Goal: Check status: Check status

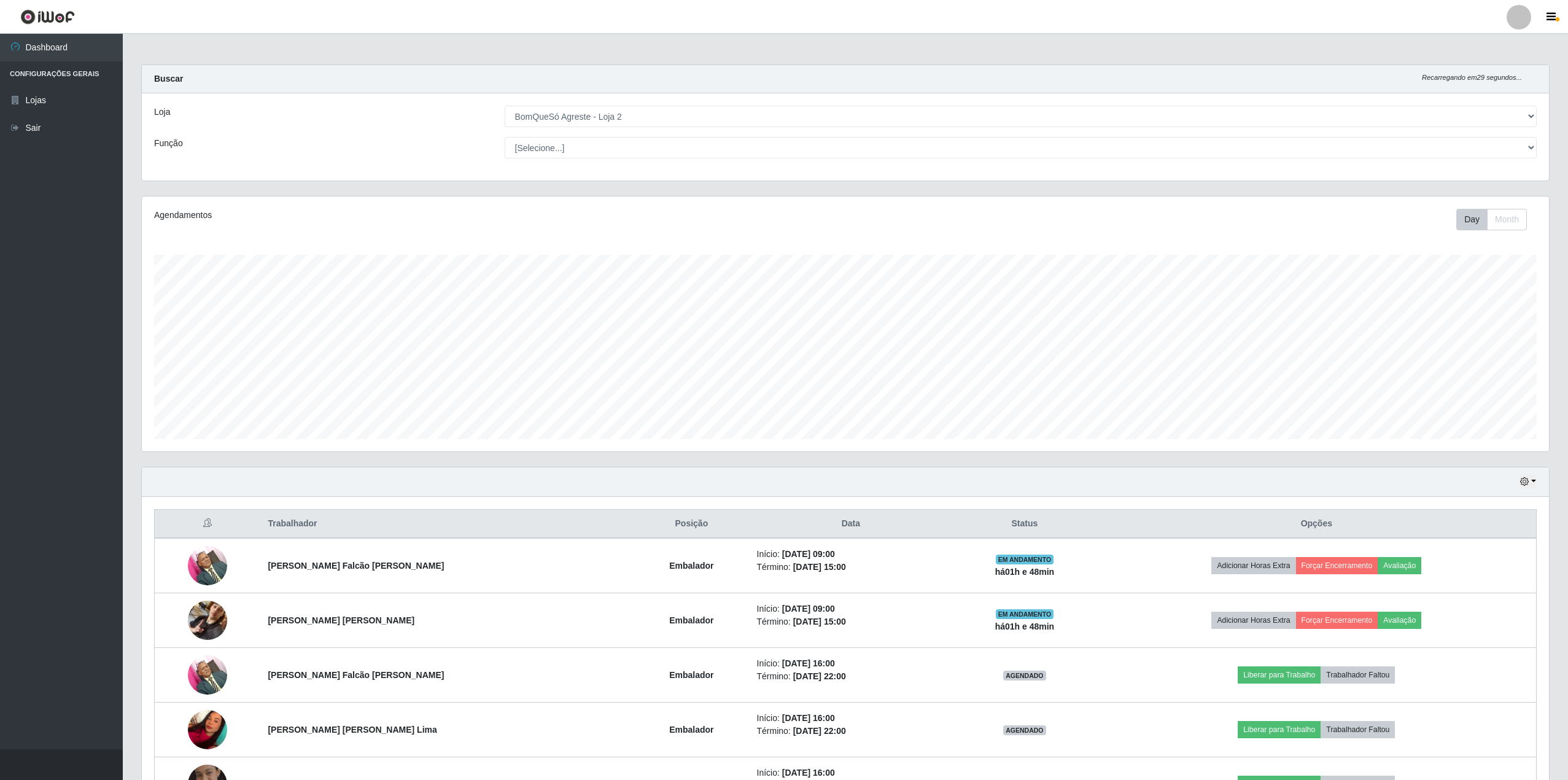
select select "214"
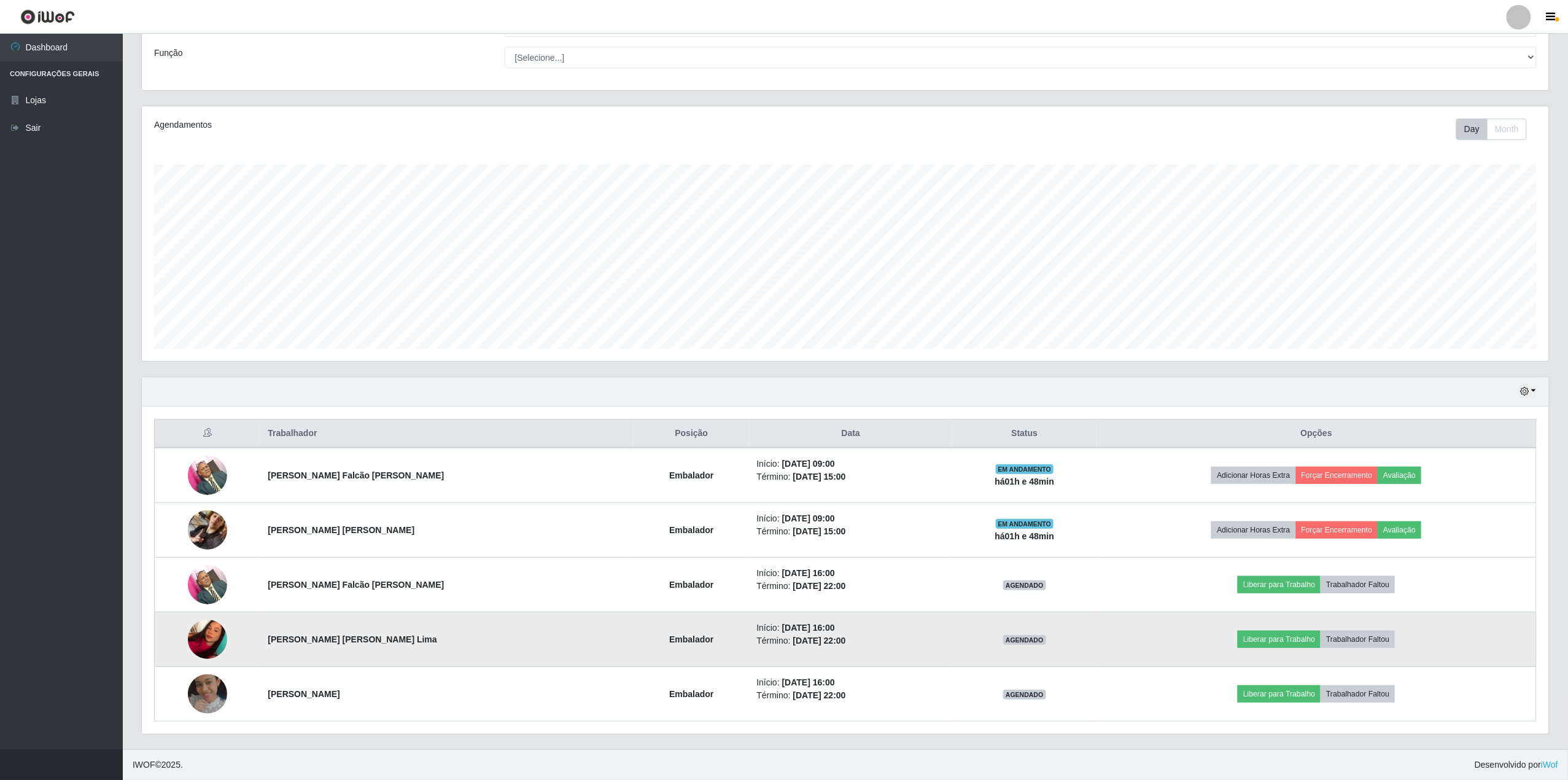
scroll to position [255, 1407]
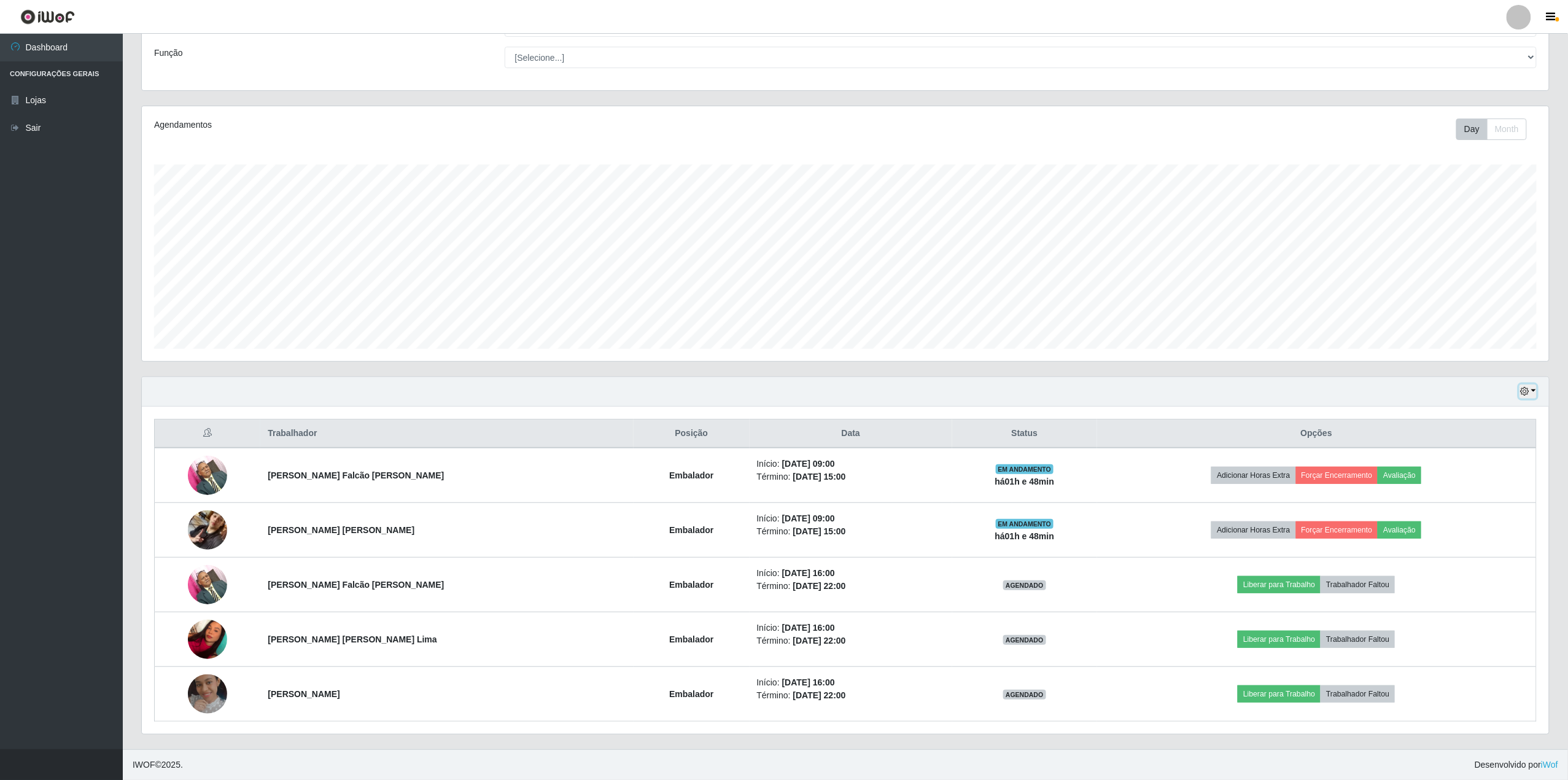
click at [1531, 388] on button "button" at bounding box center [1528, 391] width 17 height 14
click at [1474, 466] on button "3 dias" at bounding box center [1488, 465] width 97 height 26
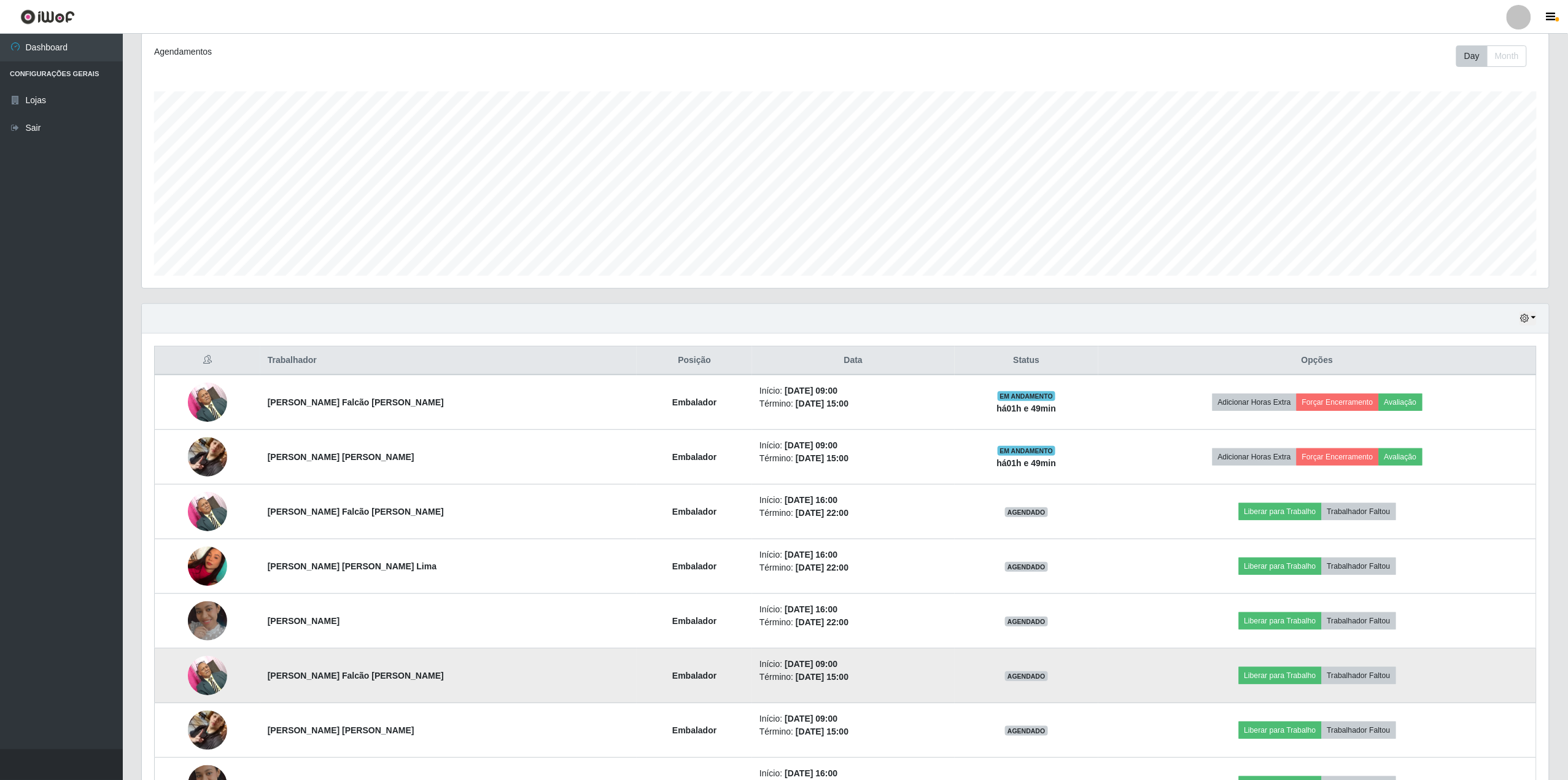
scroll to position [246, 0]
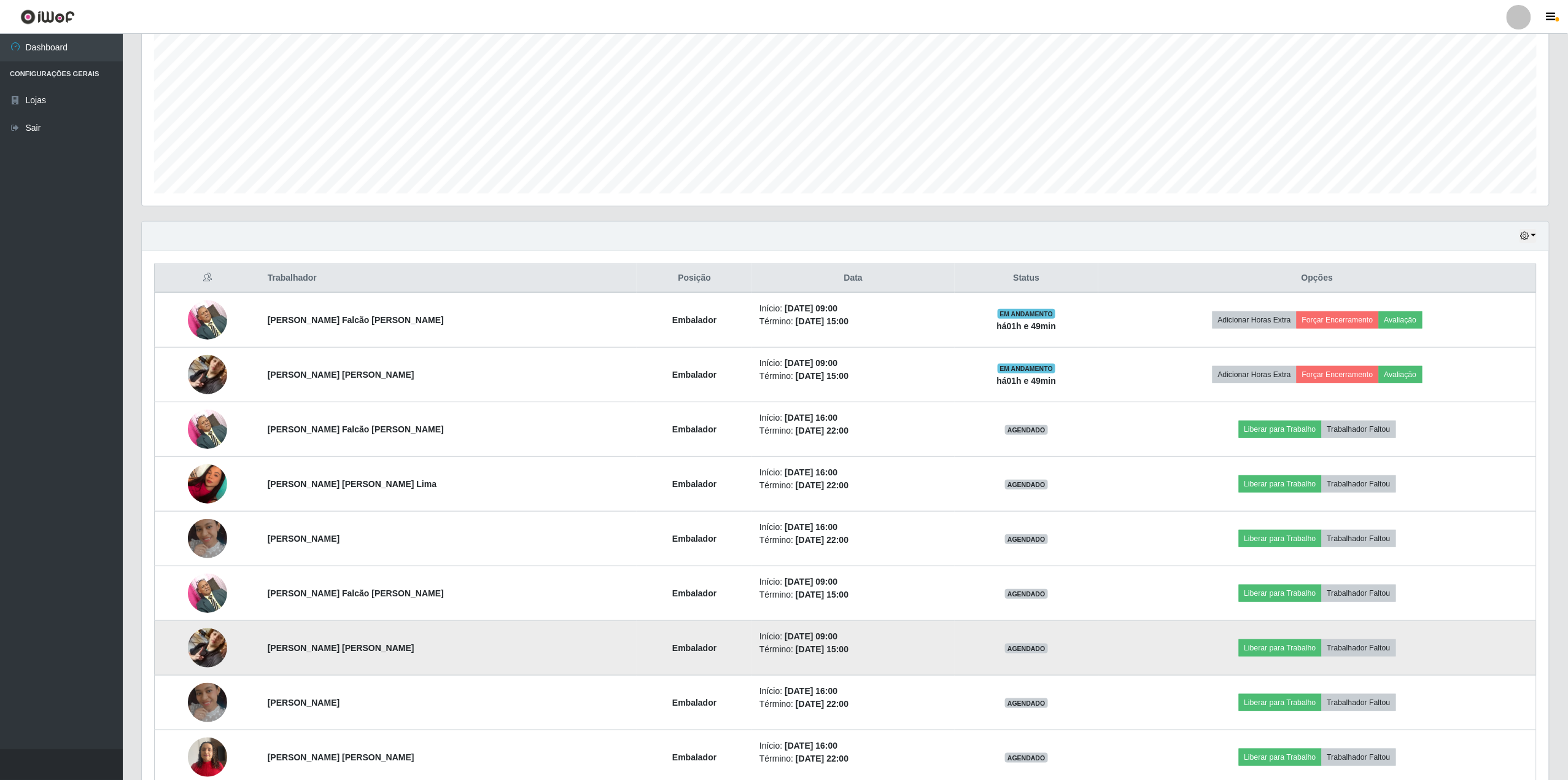
click at [199, 654] on img at bounding box center [208, 647] width 40 height 70
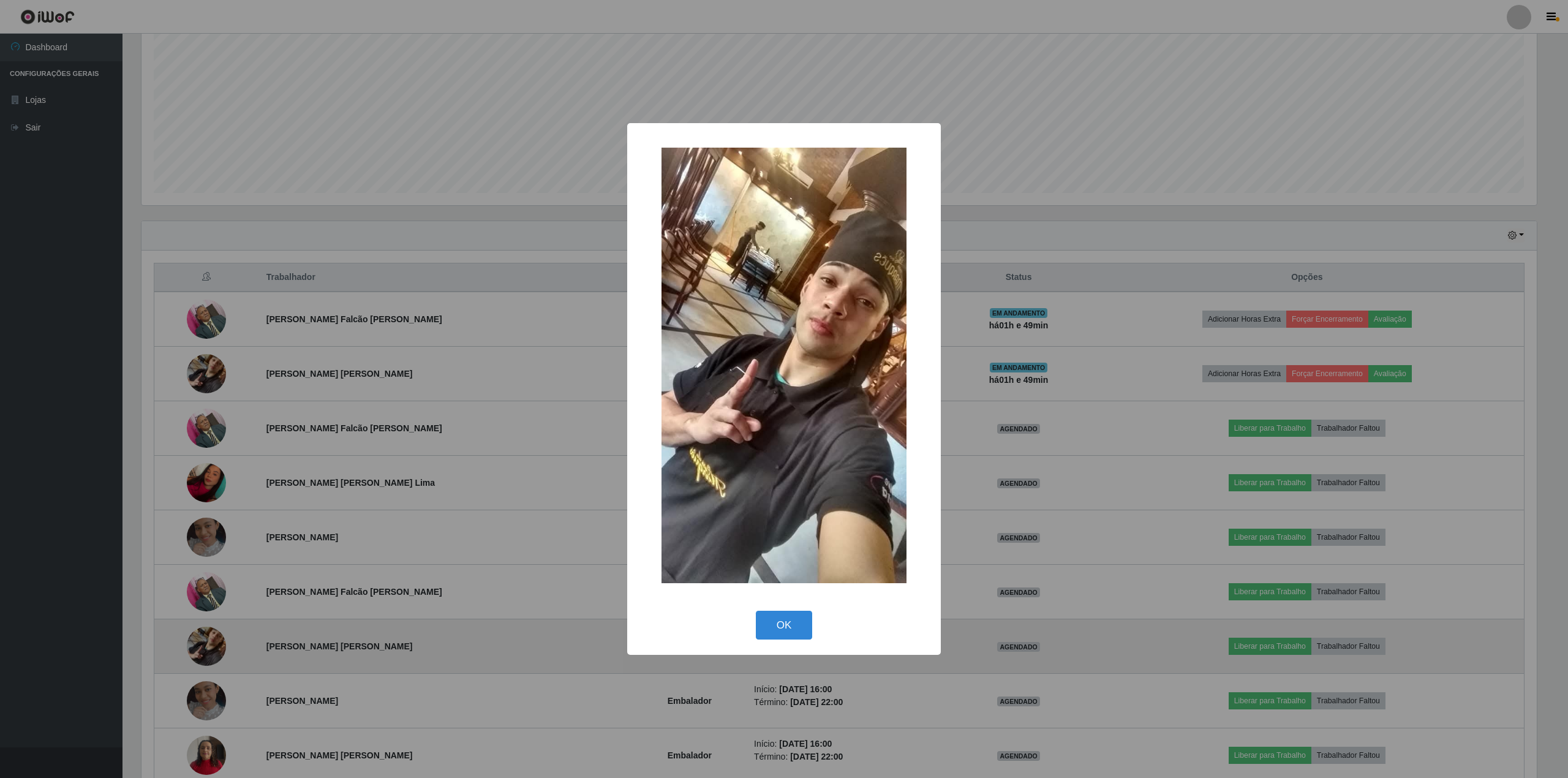
click at [199, 652] on div "× OK Cancel" at bounding box center [784, 389] width 1568 height 778
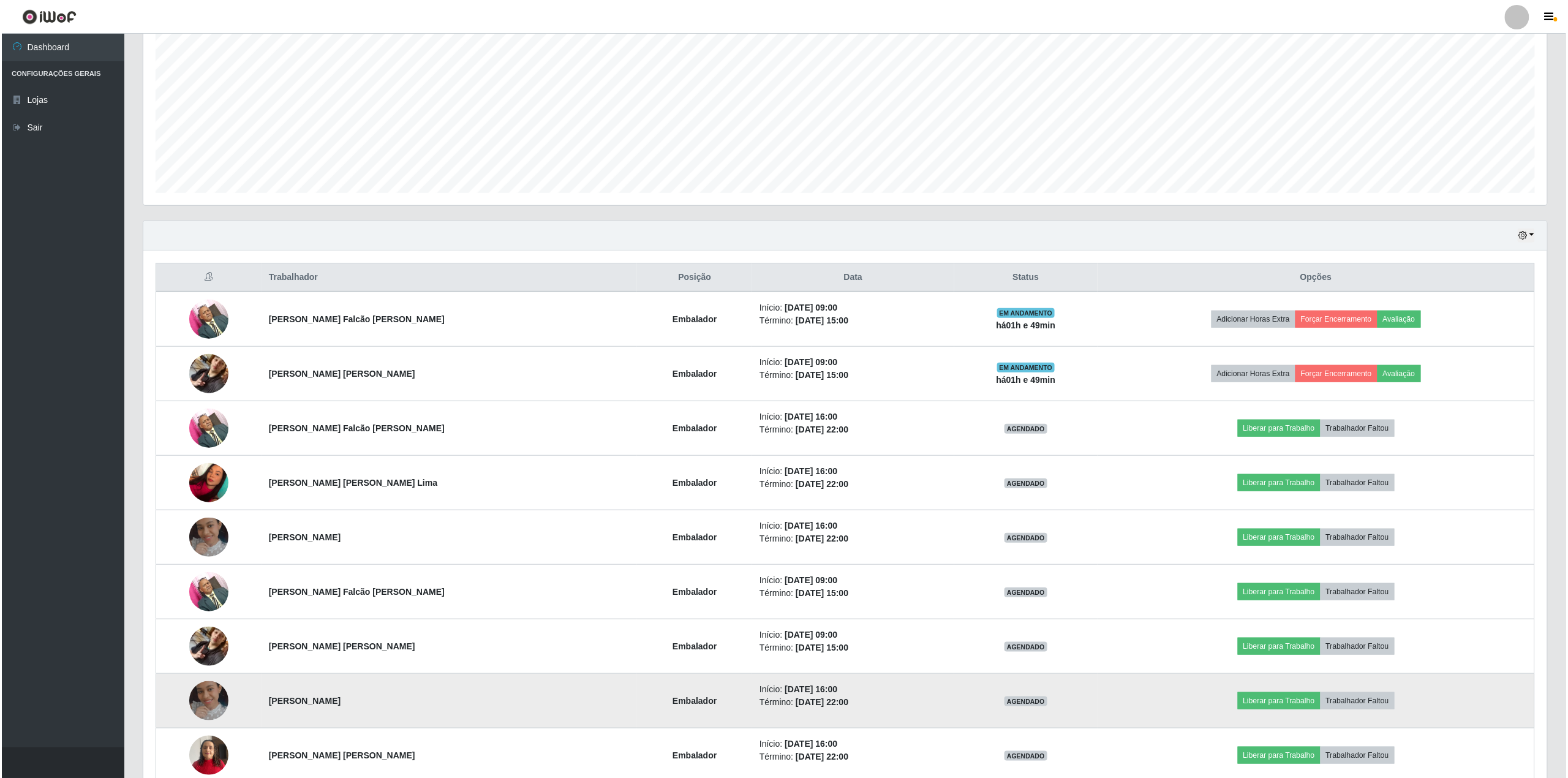
scroll to position [326, 0]
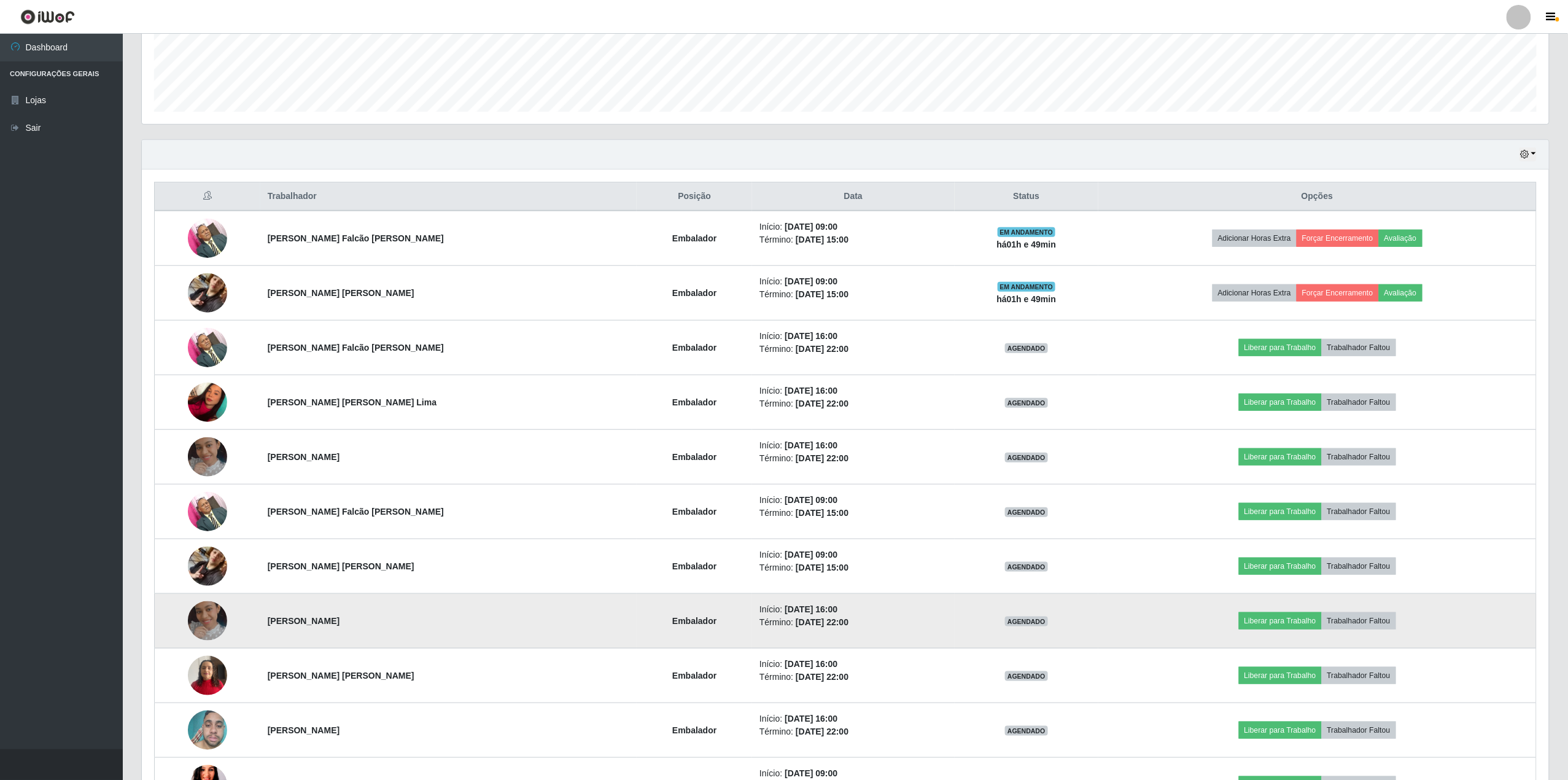
click at [200, 620] on img at bounding box center [208, 621] width 40 height 40
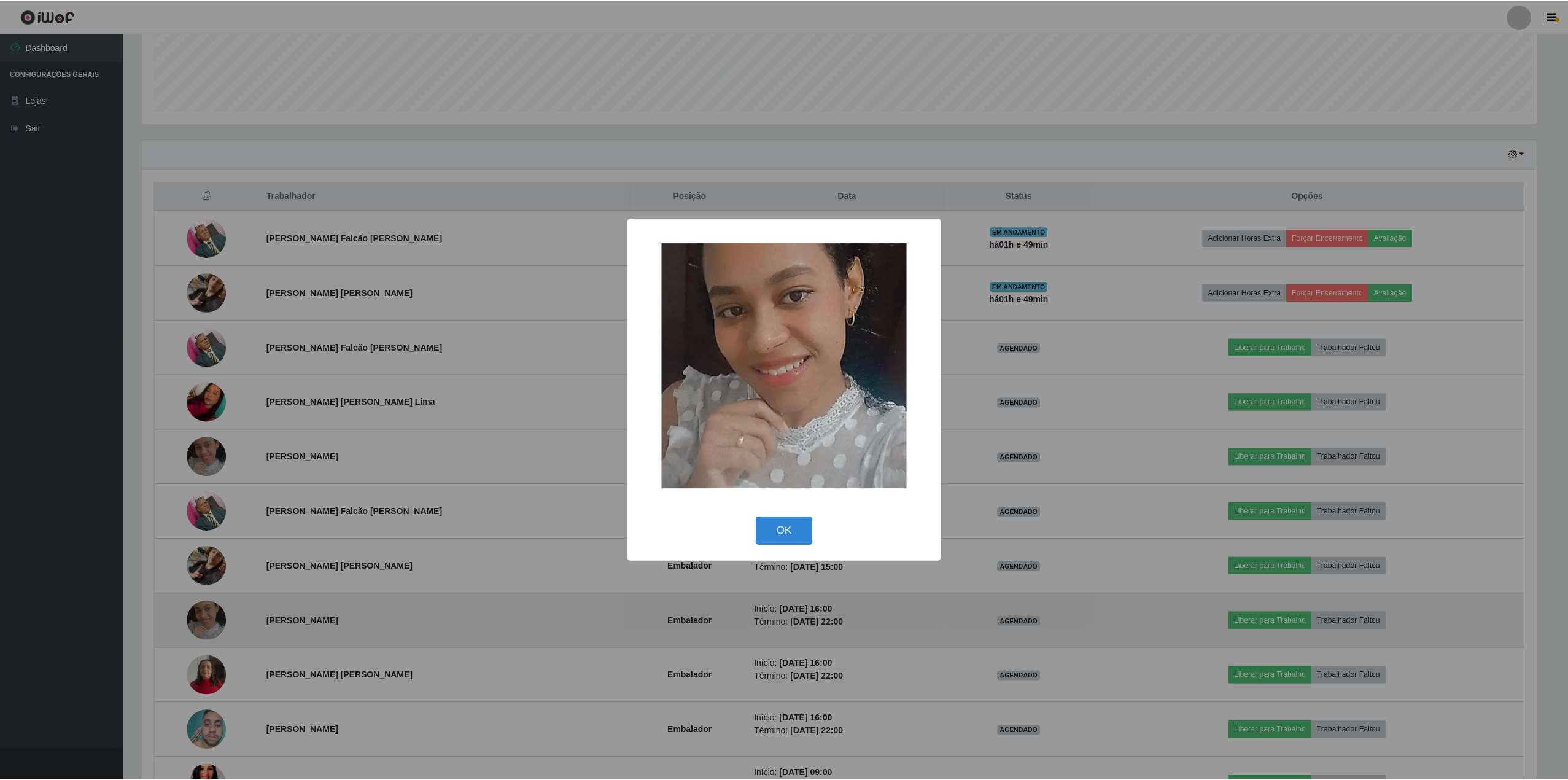
scroll to position [255, 1398]
click at [200, 620] on div "× OK Cancel" at bounding box center [786, 390] width 1572 height 780
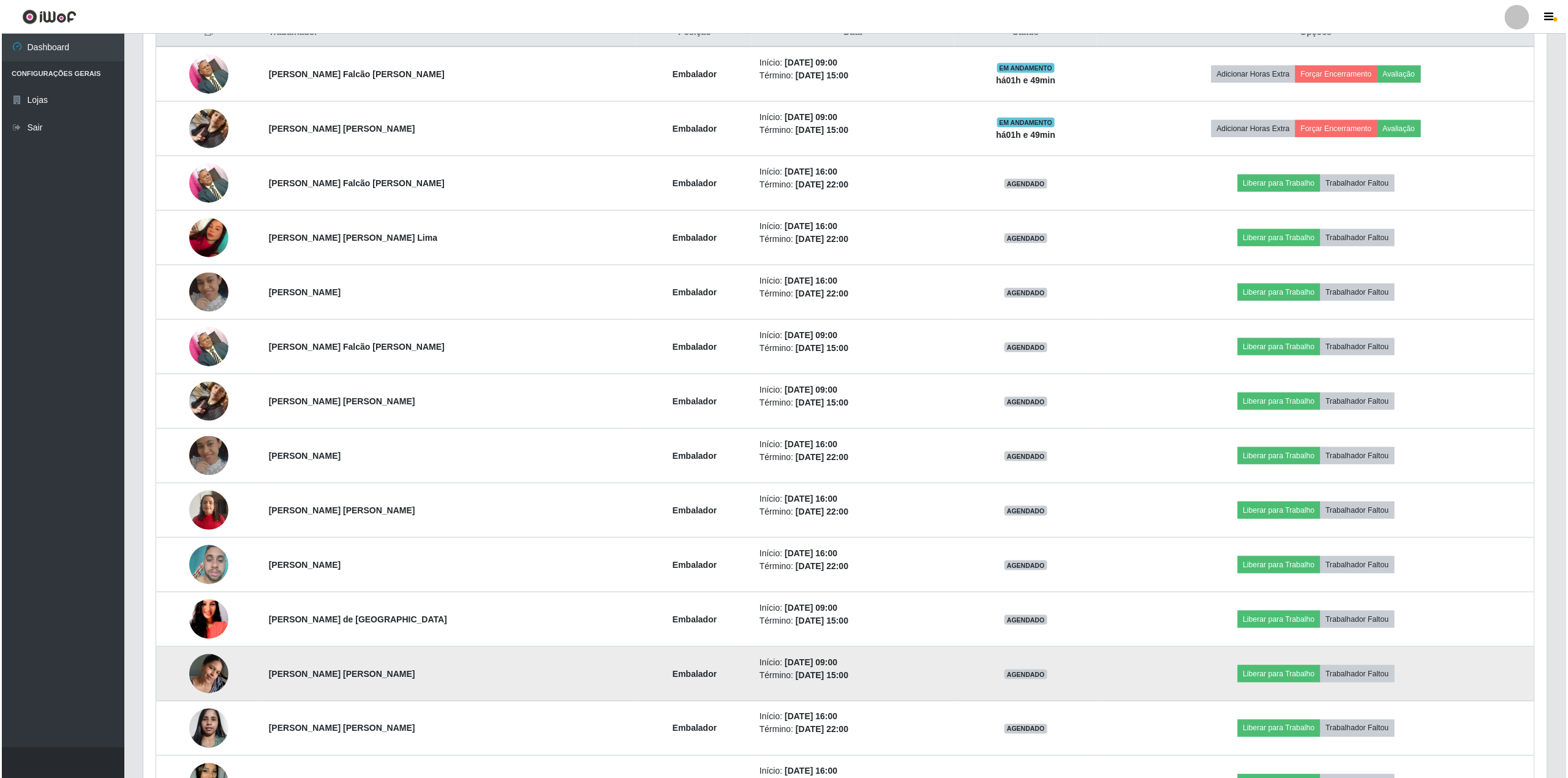
scroll to position [653, 0]
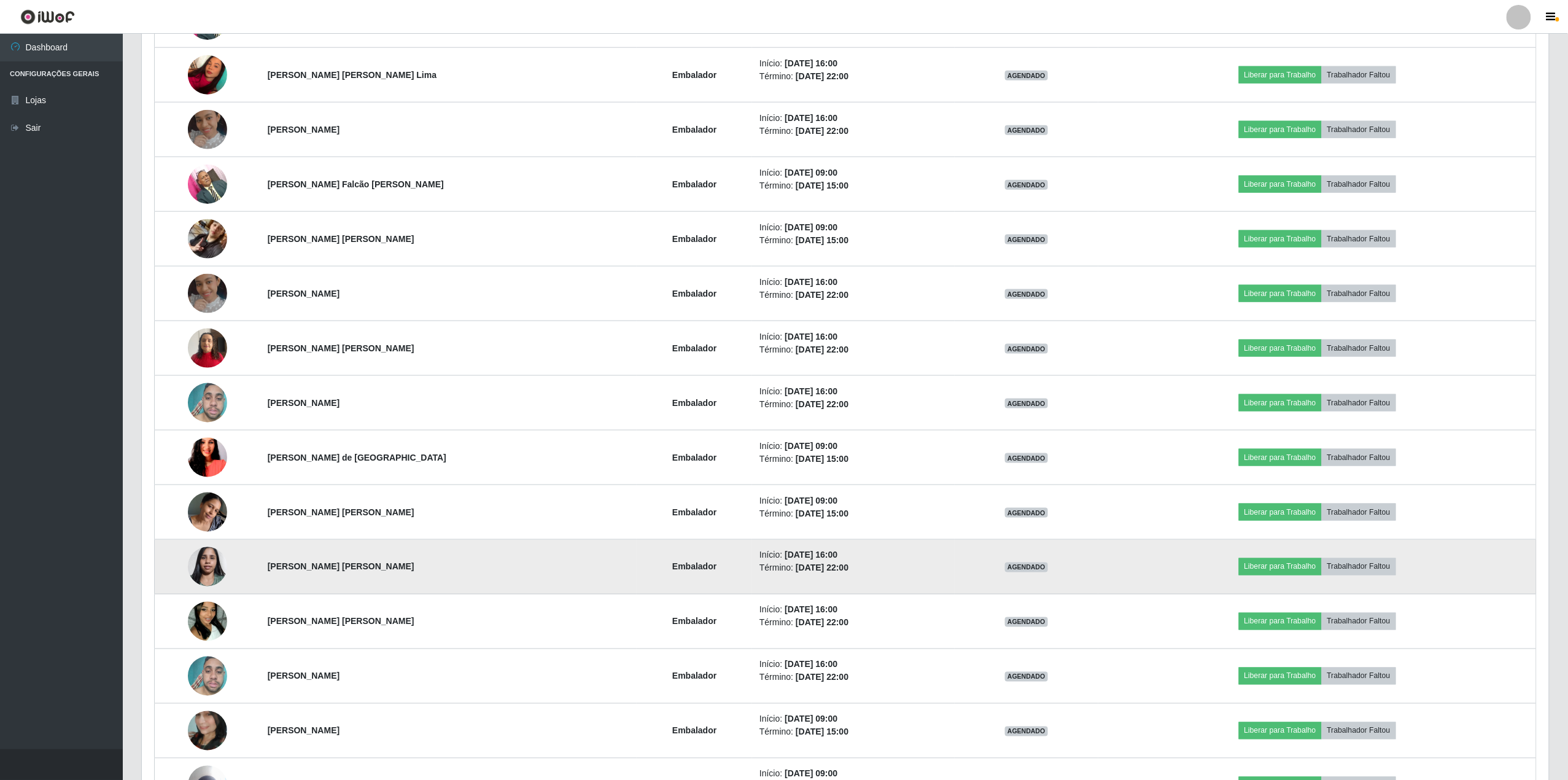
click at [219, 570] on img at bounding box center [208, 566] width 40 height 52
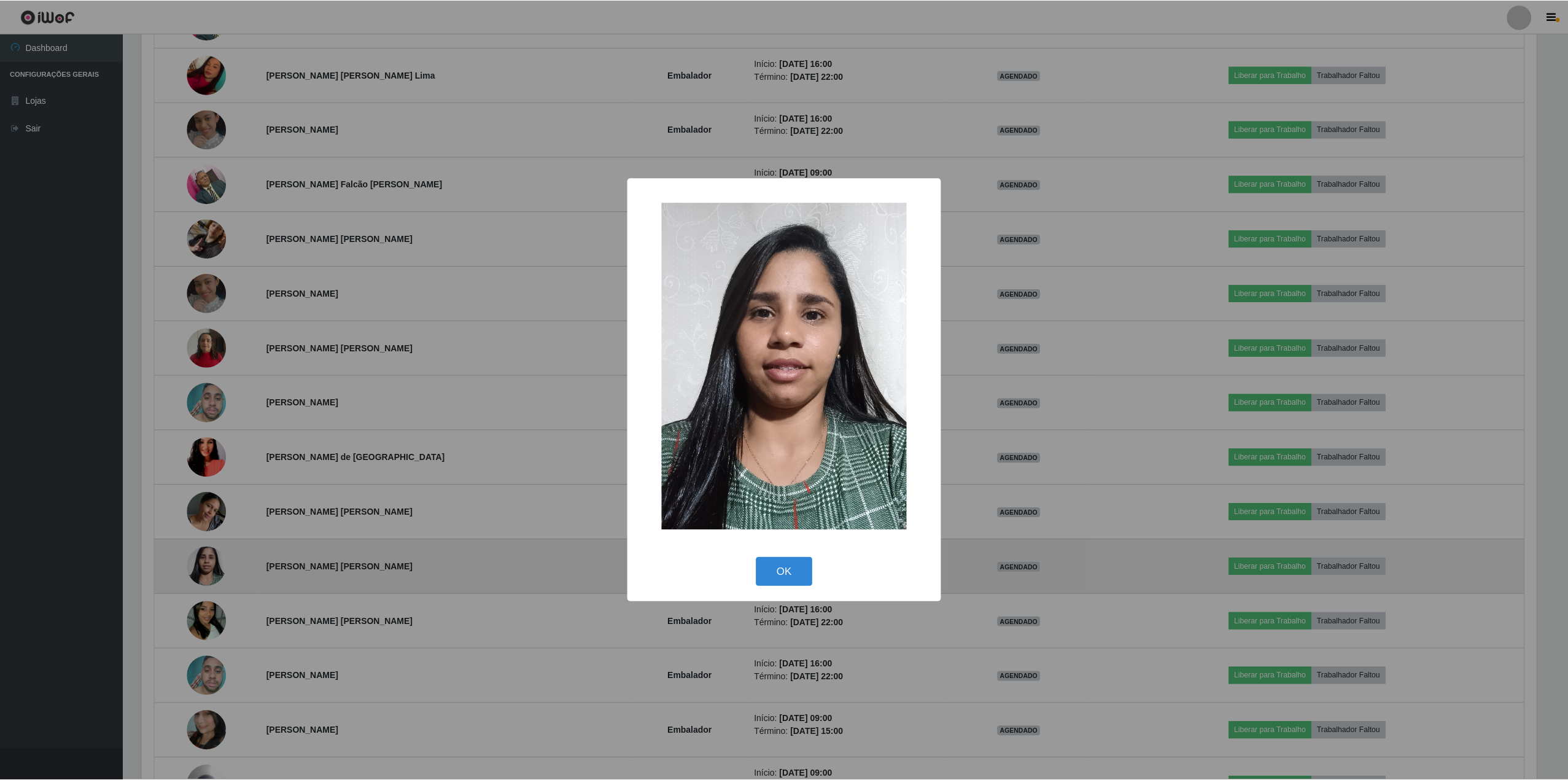
scroll to position [255, 1398]
click at [219, 570] on div "× OK Cancel" at bounding box center [786, 390] width 1572 height 780
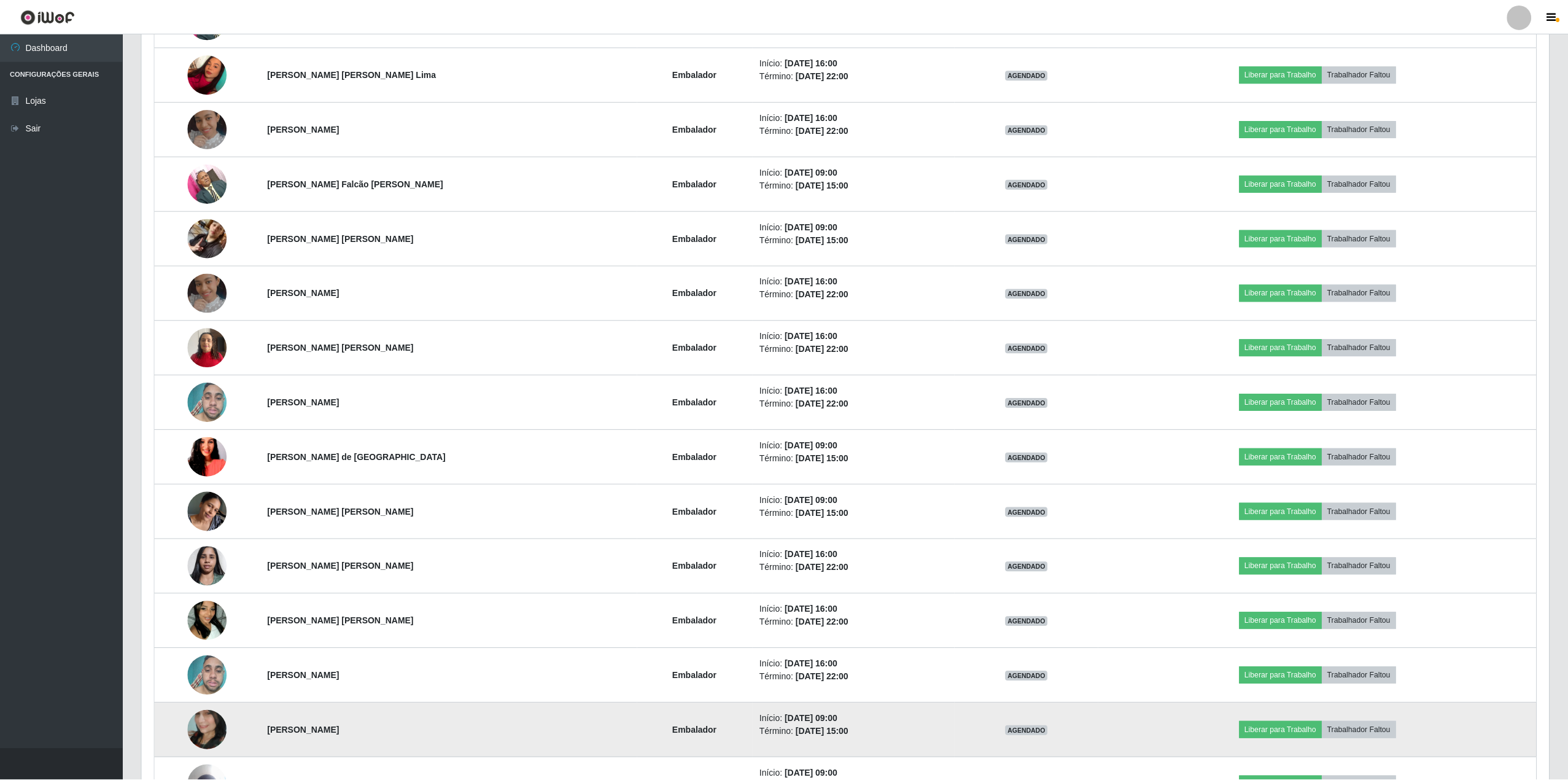
scroll to position [255, 1407]
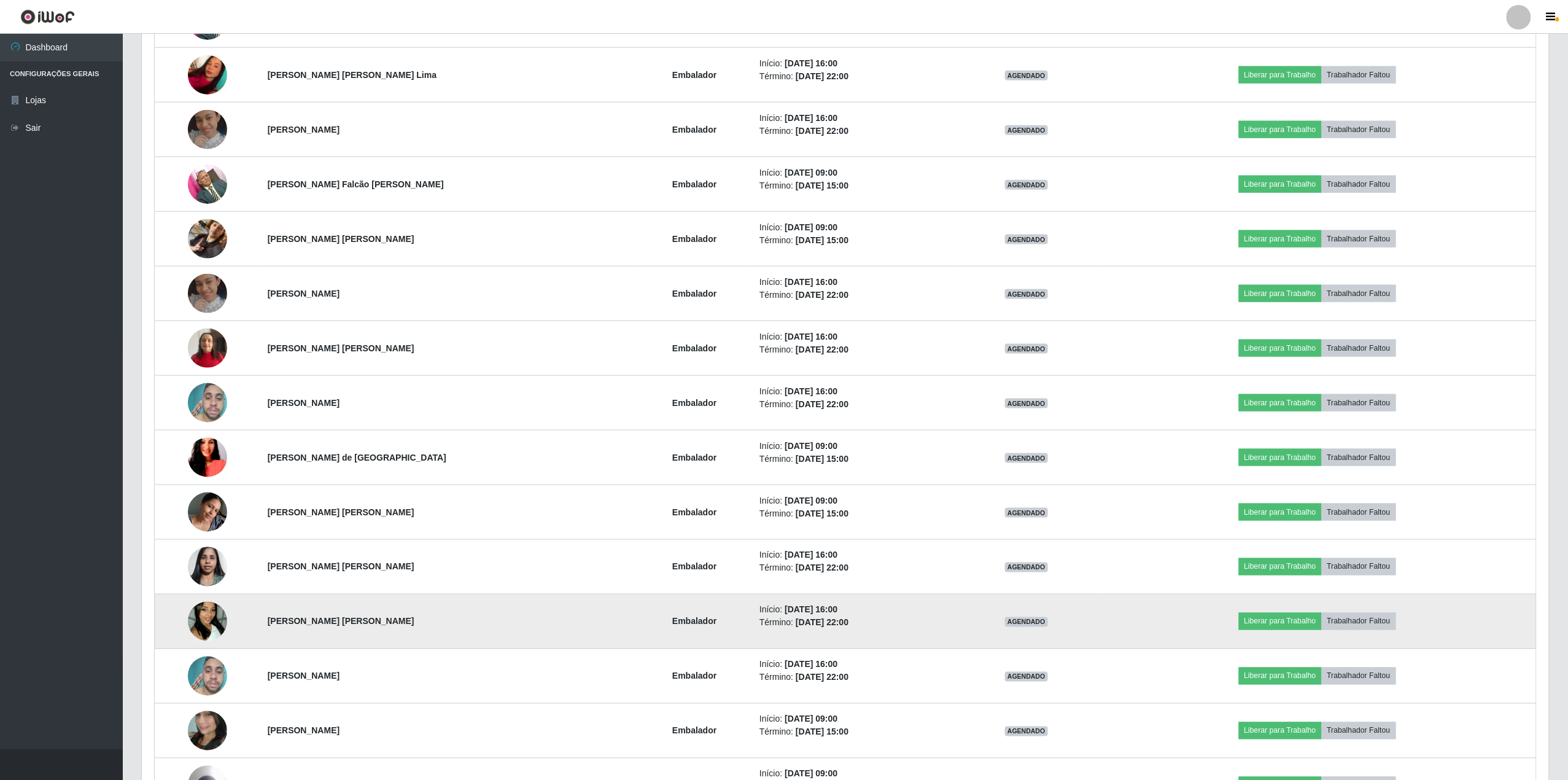
click at [204, 625] on img at bounding box center [208, 621] width 40 height 70
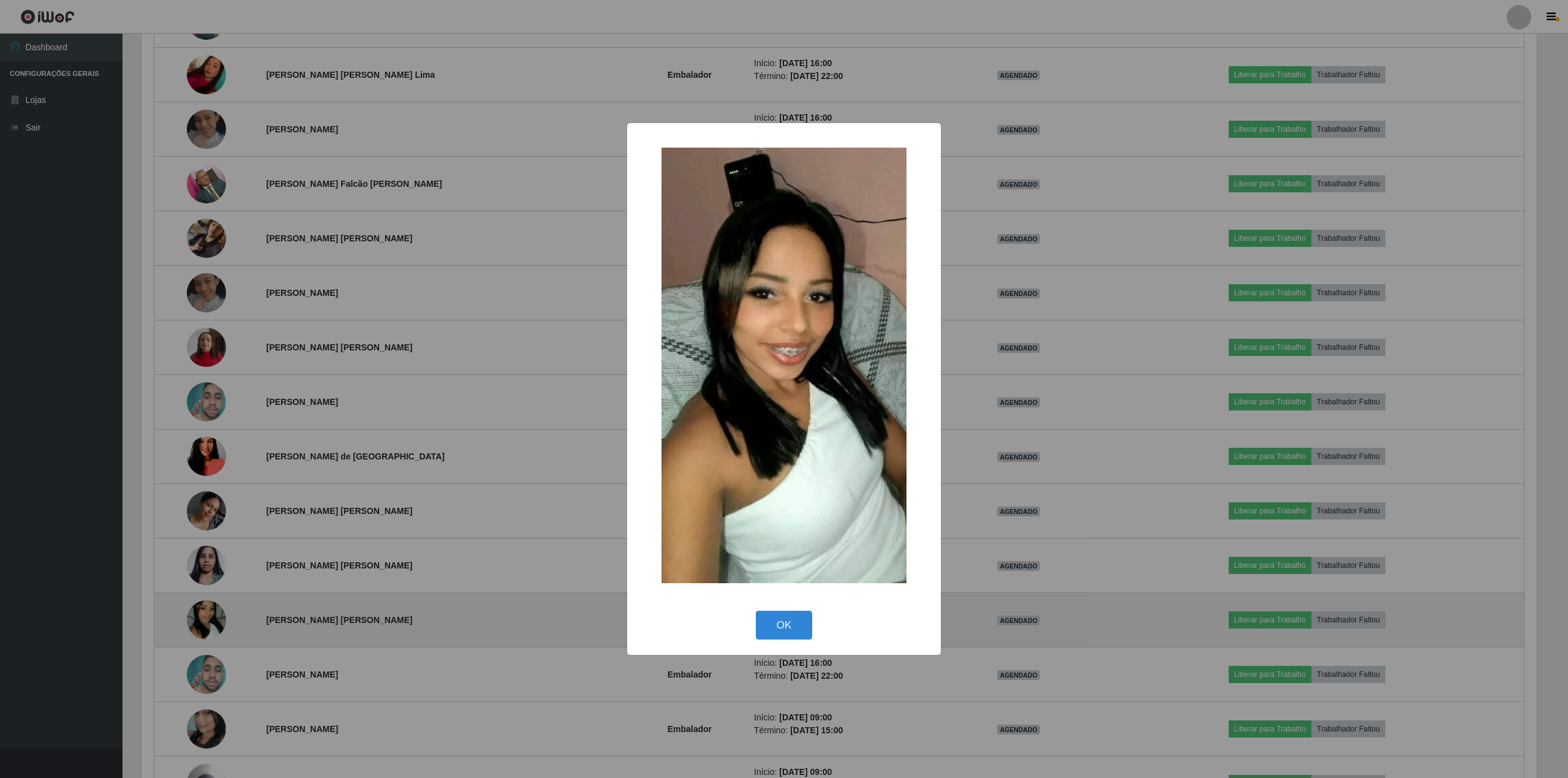
click at [203, 624] on div "× OK Cancel" at bounding box center [784, 389] width 1568 height 778
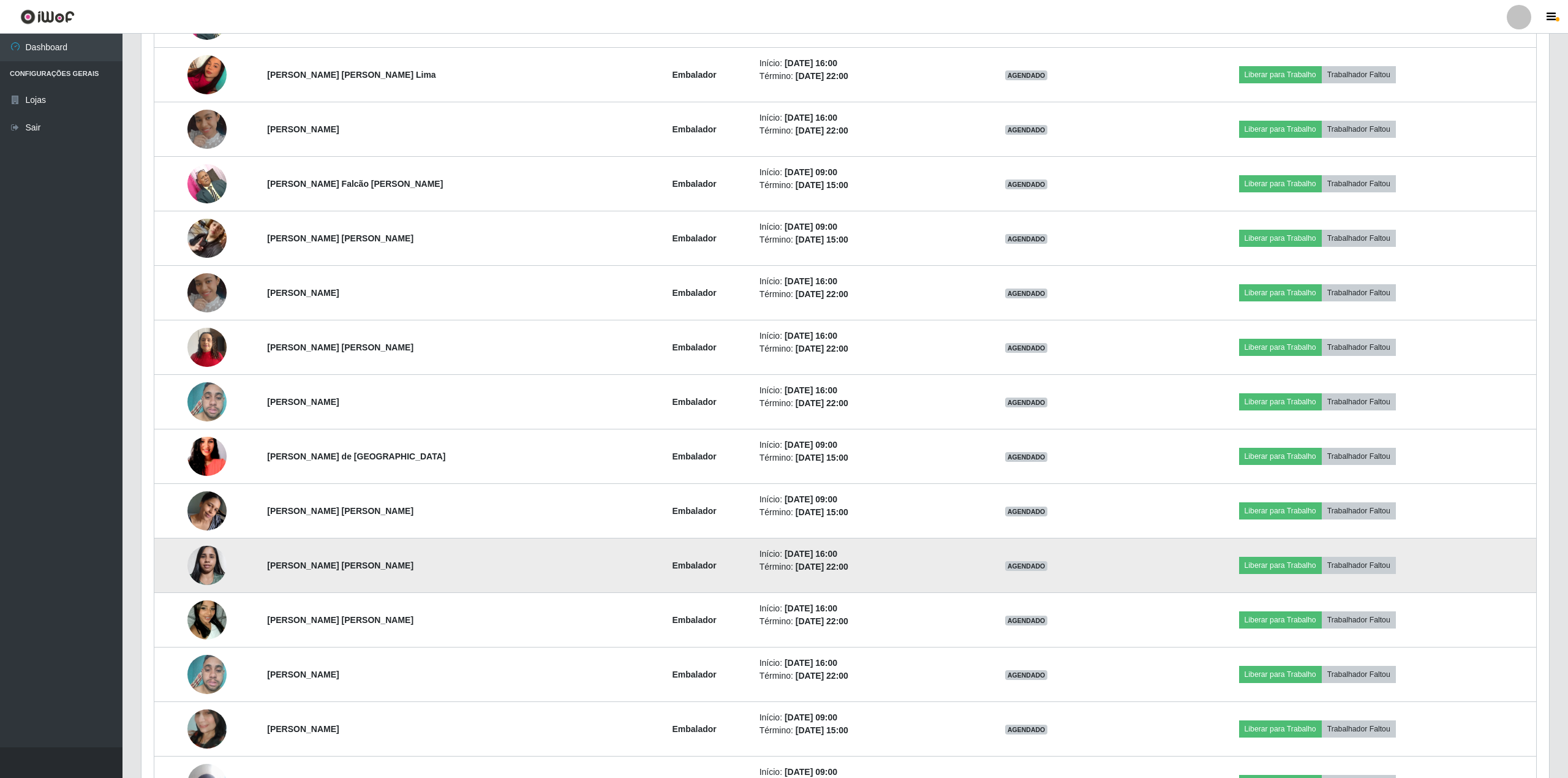
scroll to position [254, 1403]
click at [236, 581] on td at bounding box center [206, 566] width 105 height 55
click at [236, 582] on td at bounding box center [206, 566] width 105 height 55
click at [216, 581] on img at bounding box center [207, 565] width 39 height 52
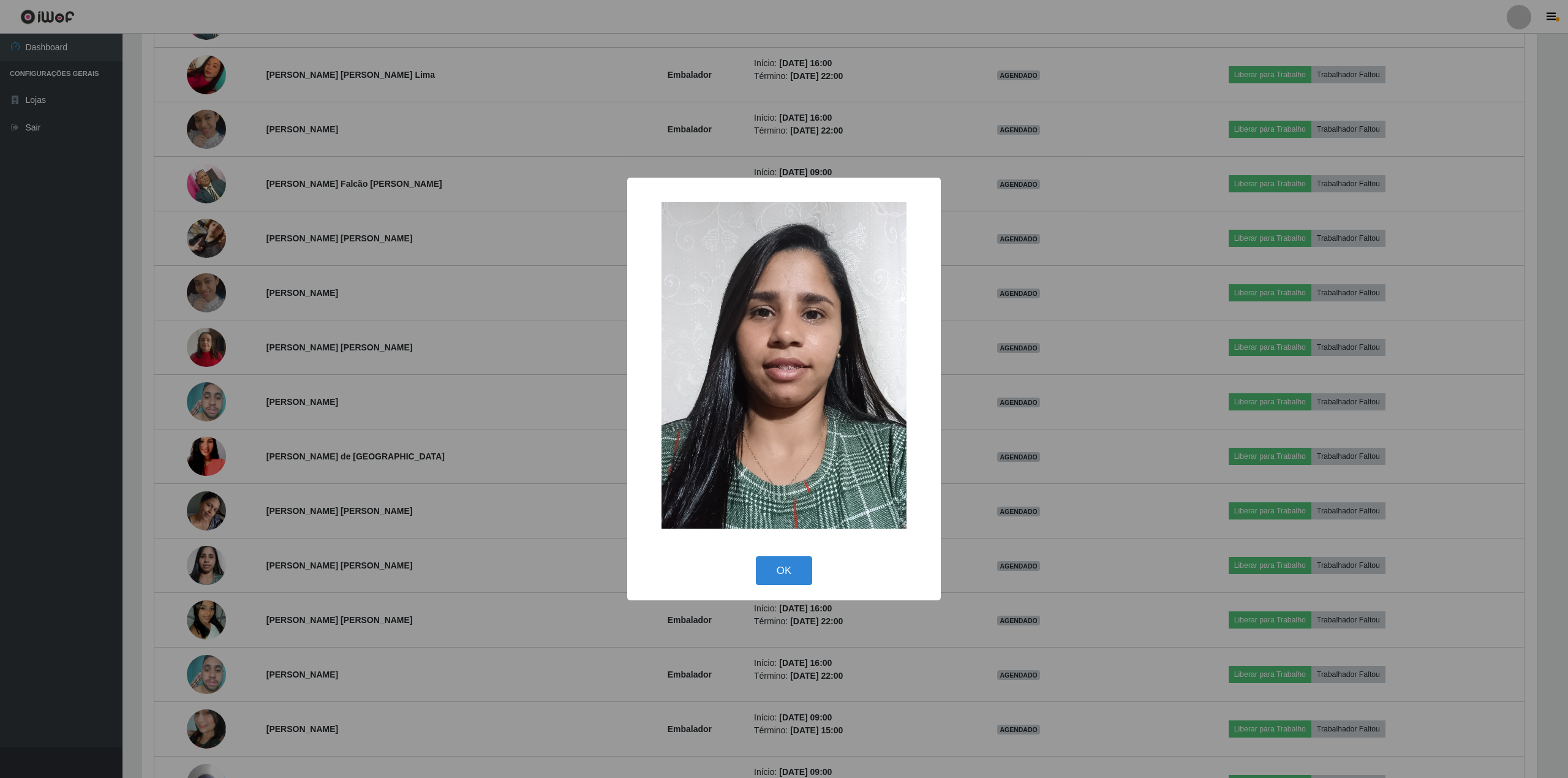
click at [216, 570] on div "× OK Cancel" at bounding box center [784, 389] width 1568 height 778
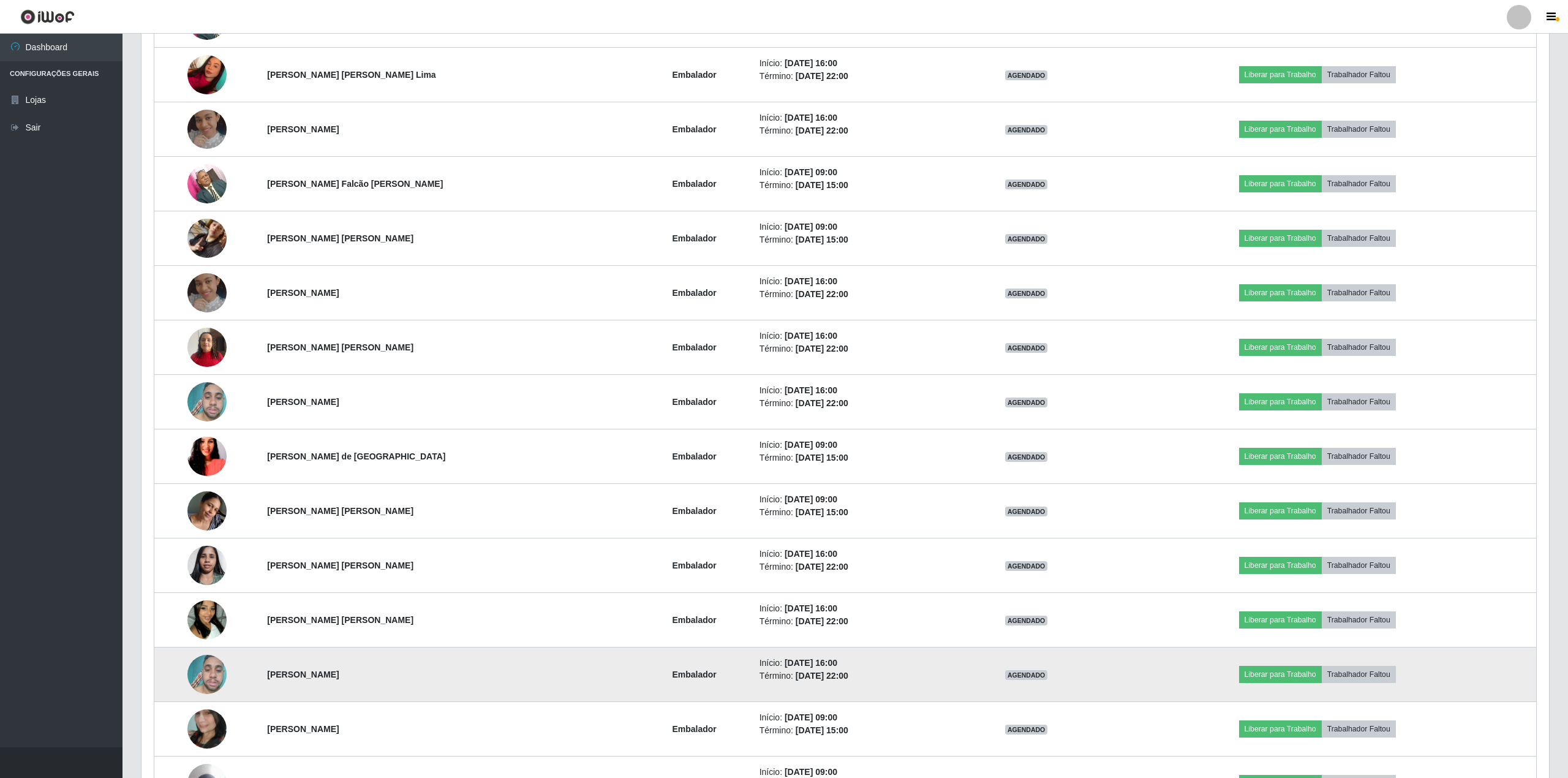
scroll to position [254, 1403]
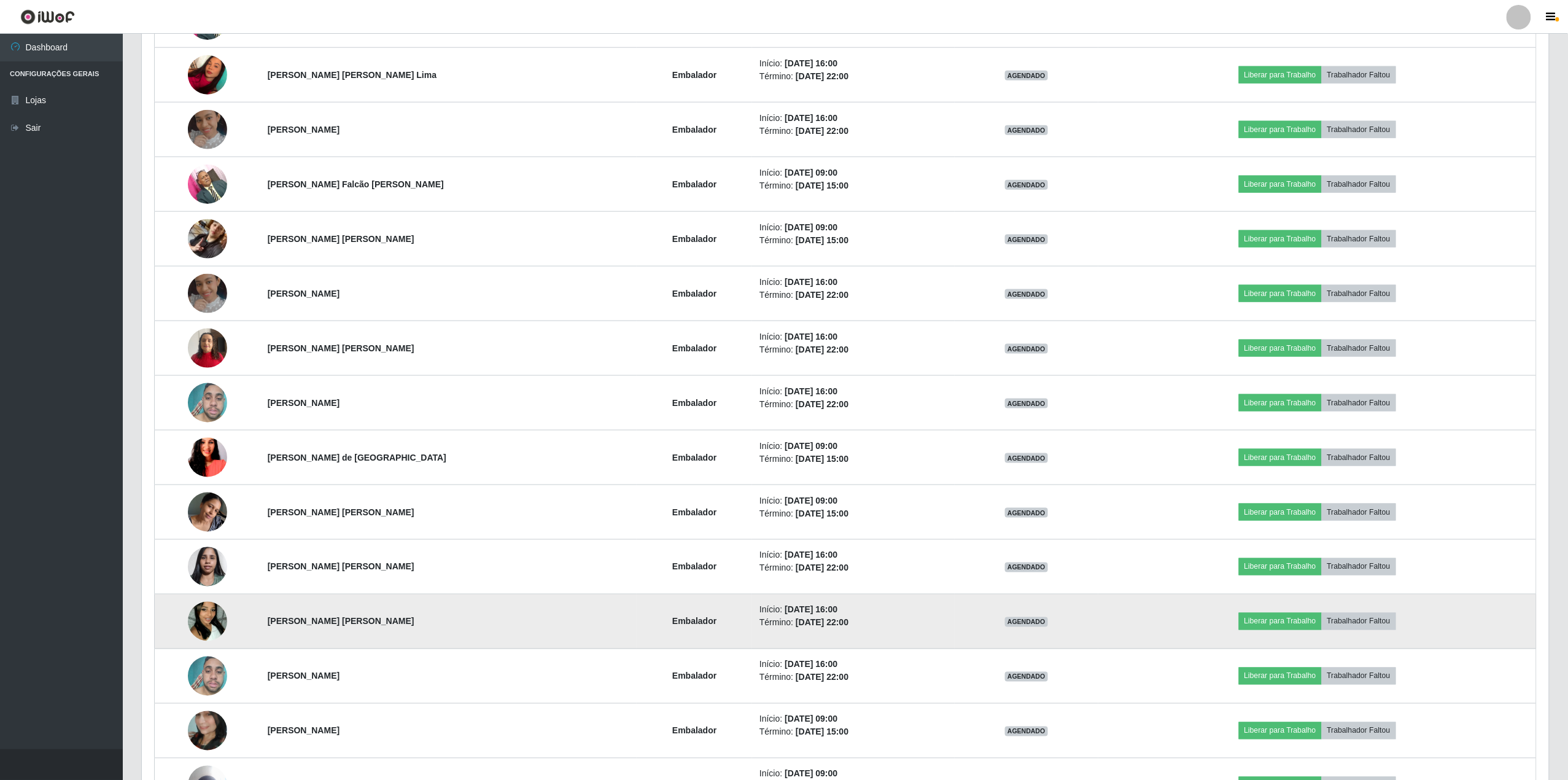
click at [226, 615] on img at bounding box center [208, 621] width 40 height 70
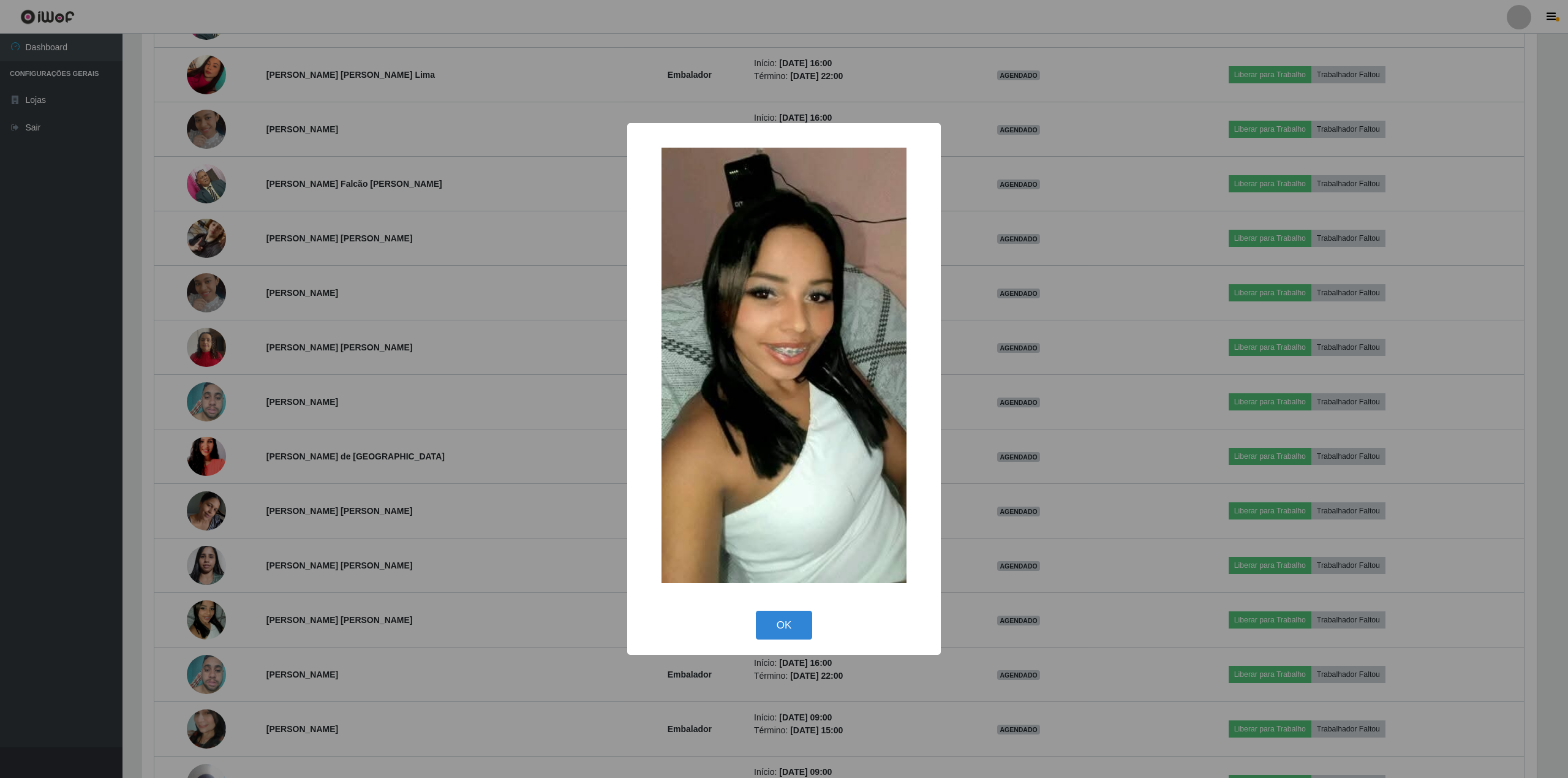
scroll to position [0, 0]
click at [787, 615] on button "OK" at bounding box center [784, 625] width 57 height 29
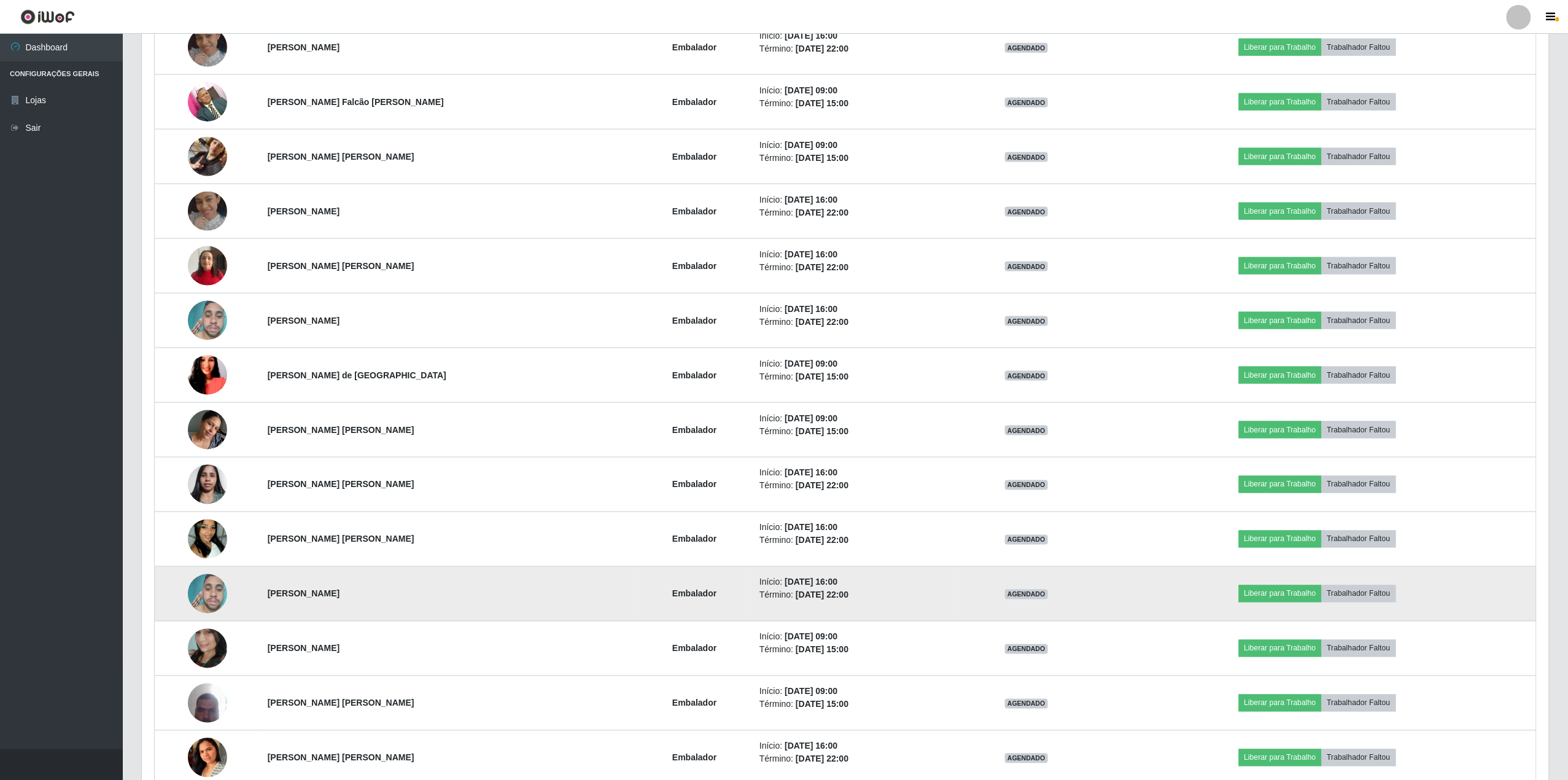
click at [205, 588] on img at bounding box center [208, 594] width 40 height 52
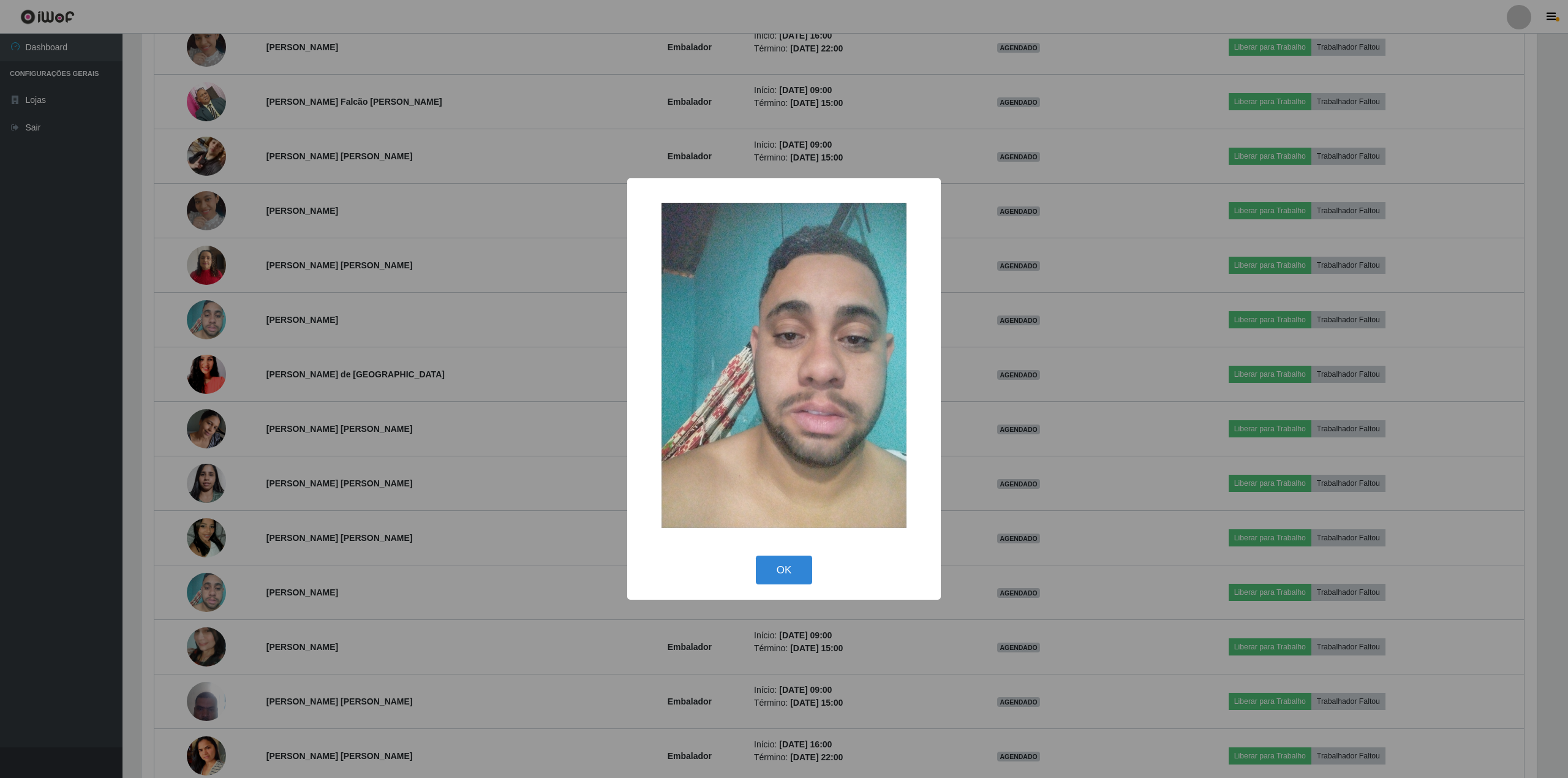
click at [205, 588] on div "× OK Cancel" at bounding box center [784, 389] width 1568 height 778
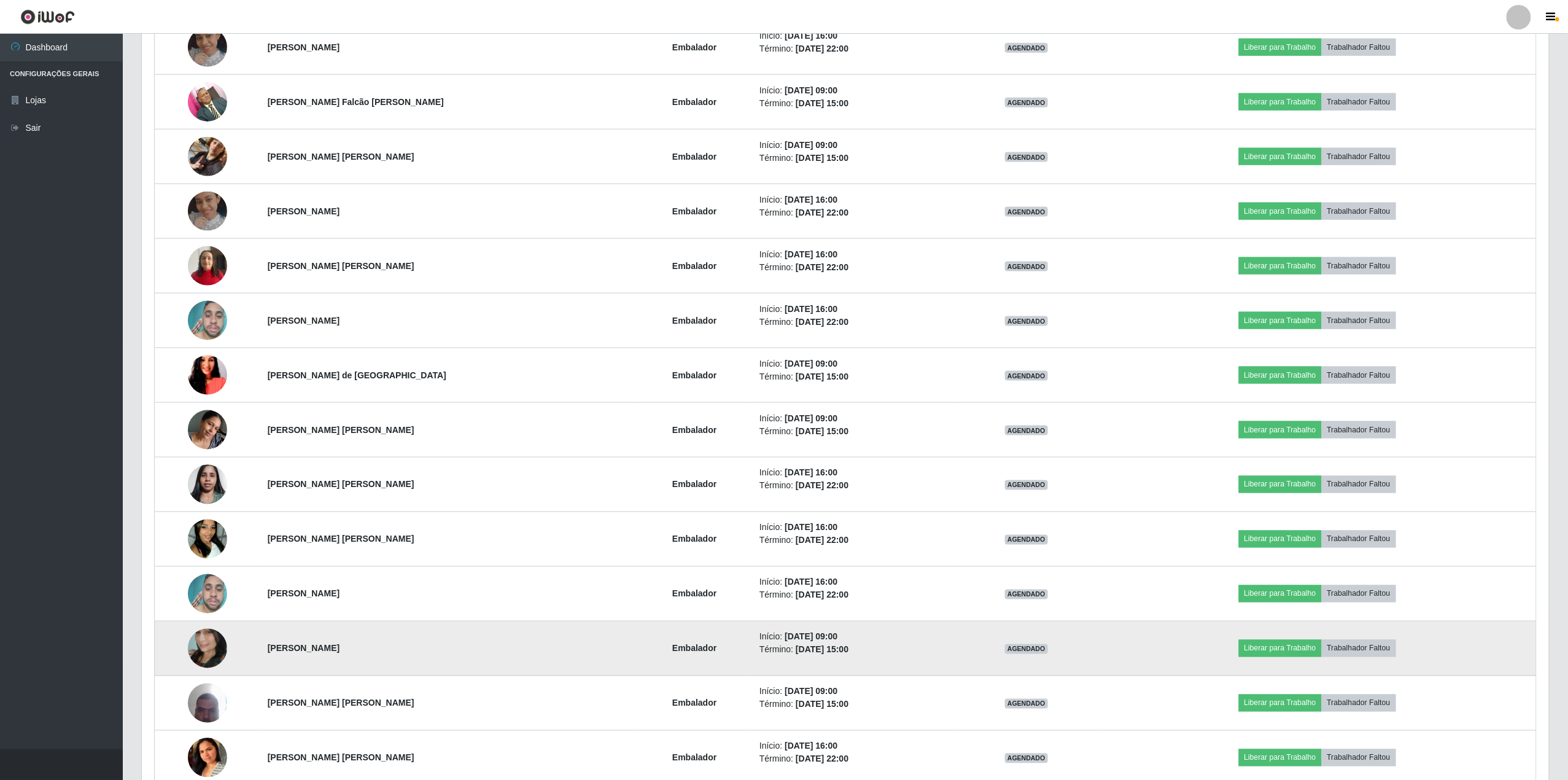
click at [217, 647] on img at bounding box center [208, 648] width 40 height 70
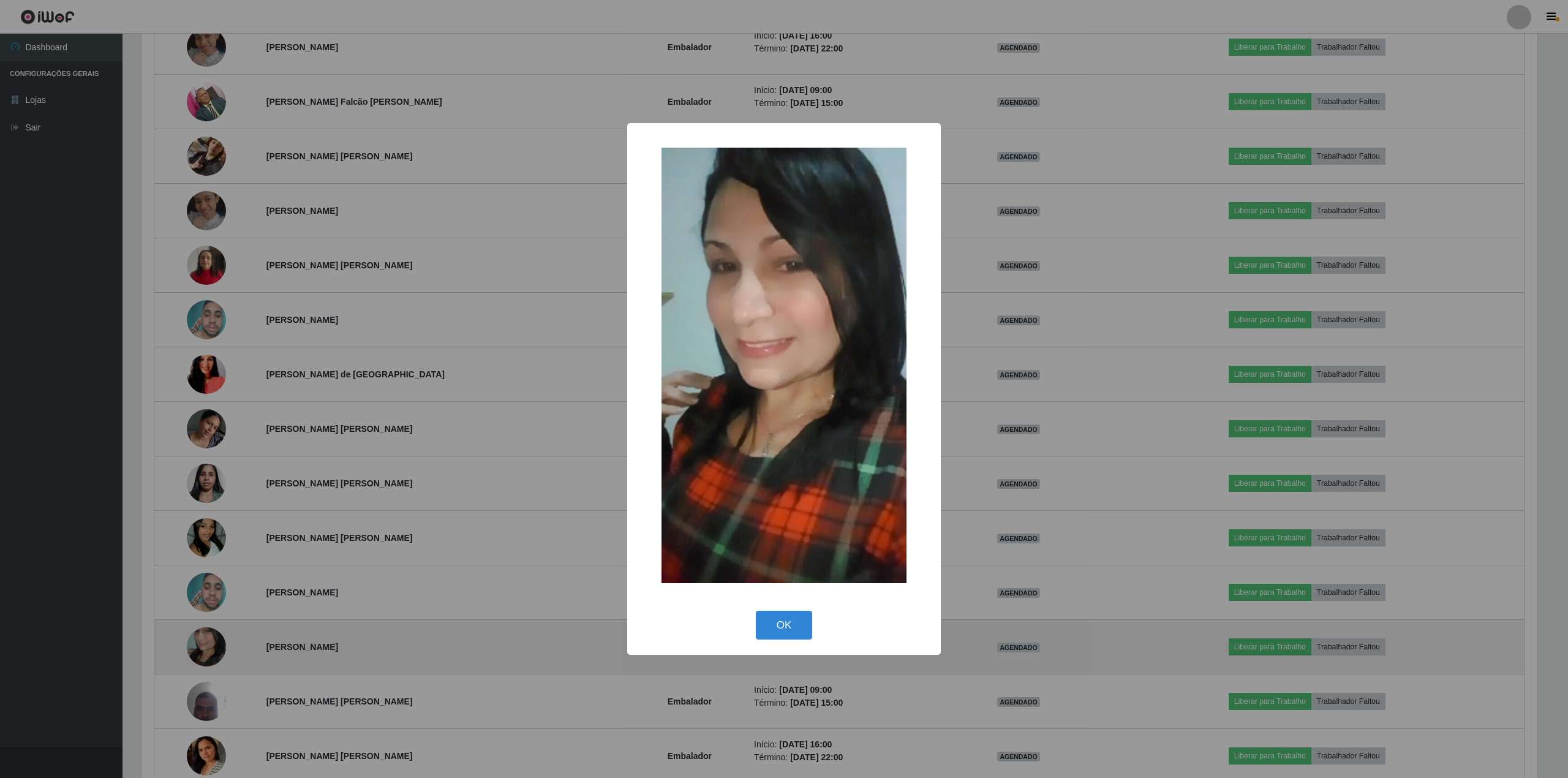
click at [217, 645] on div "× OK Cancel" at bounding box center [784, 389] width 1568 height 778
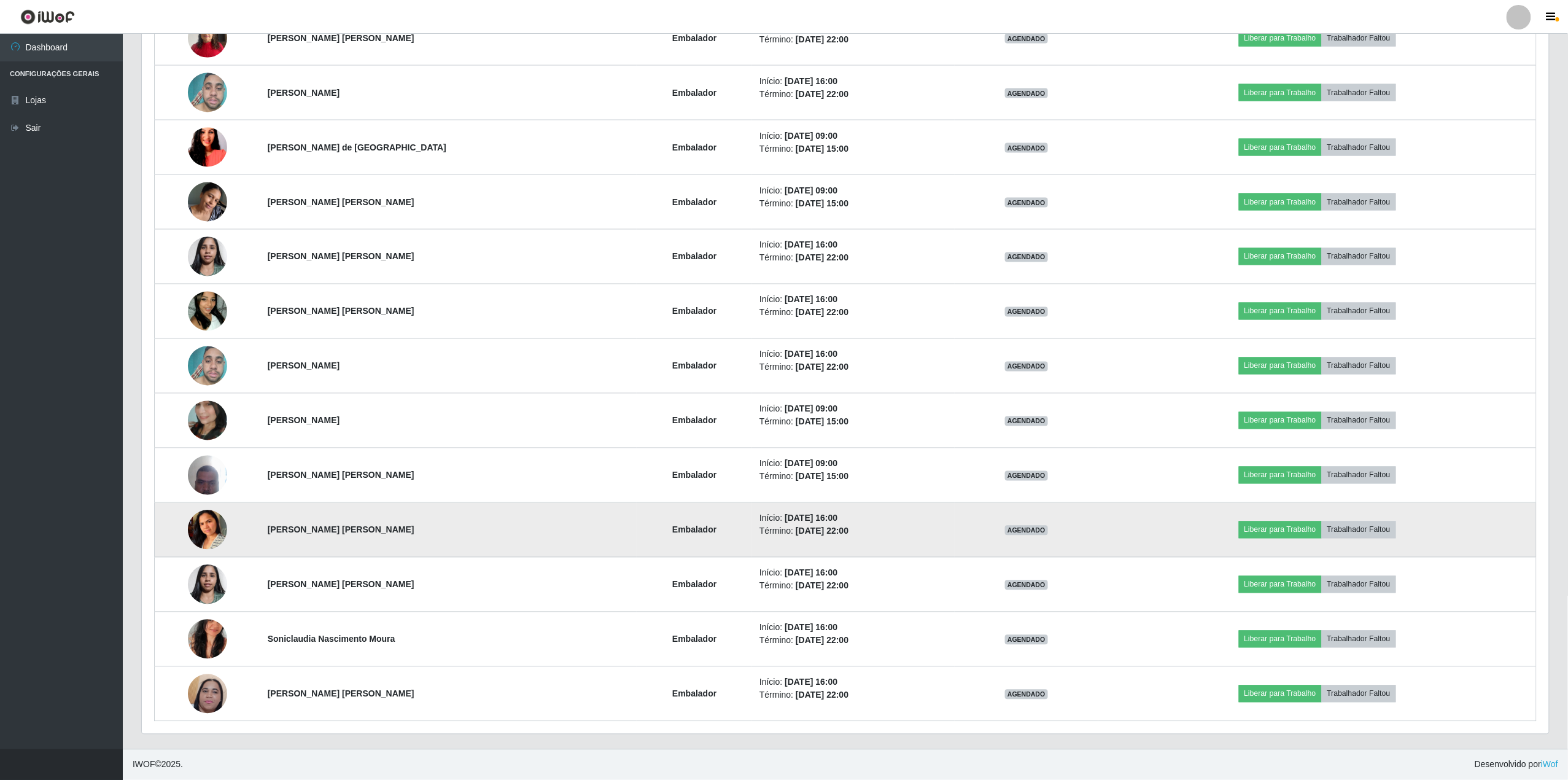
click at [210, 539] on img at bounding box center [208, 529] width 40 height 76
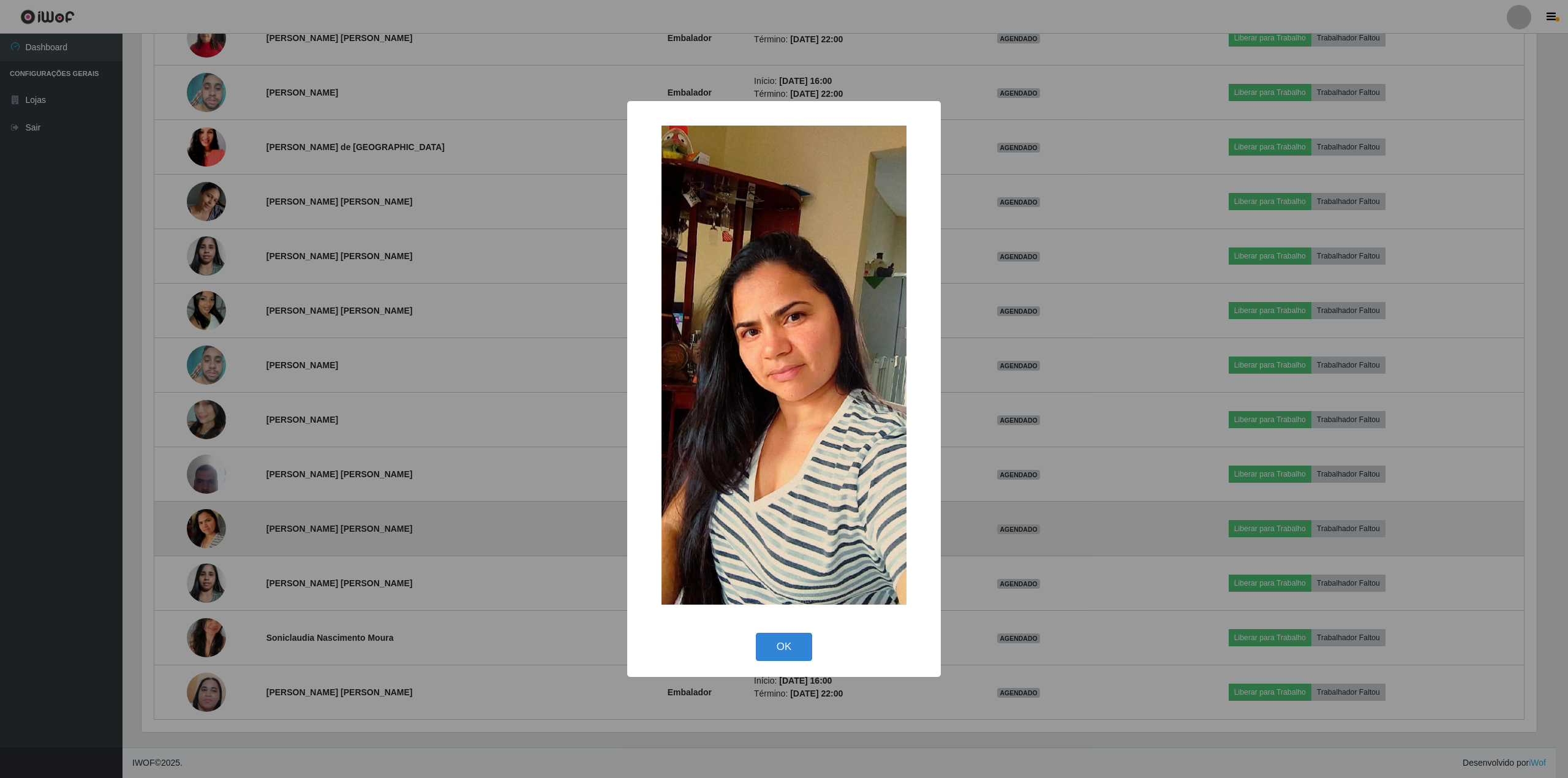
click at [209, 537] on div "× OK Cancel" at bounding box center [784, 389] width 1568 height 778
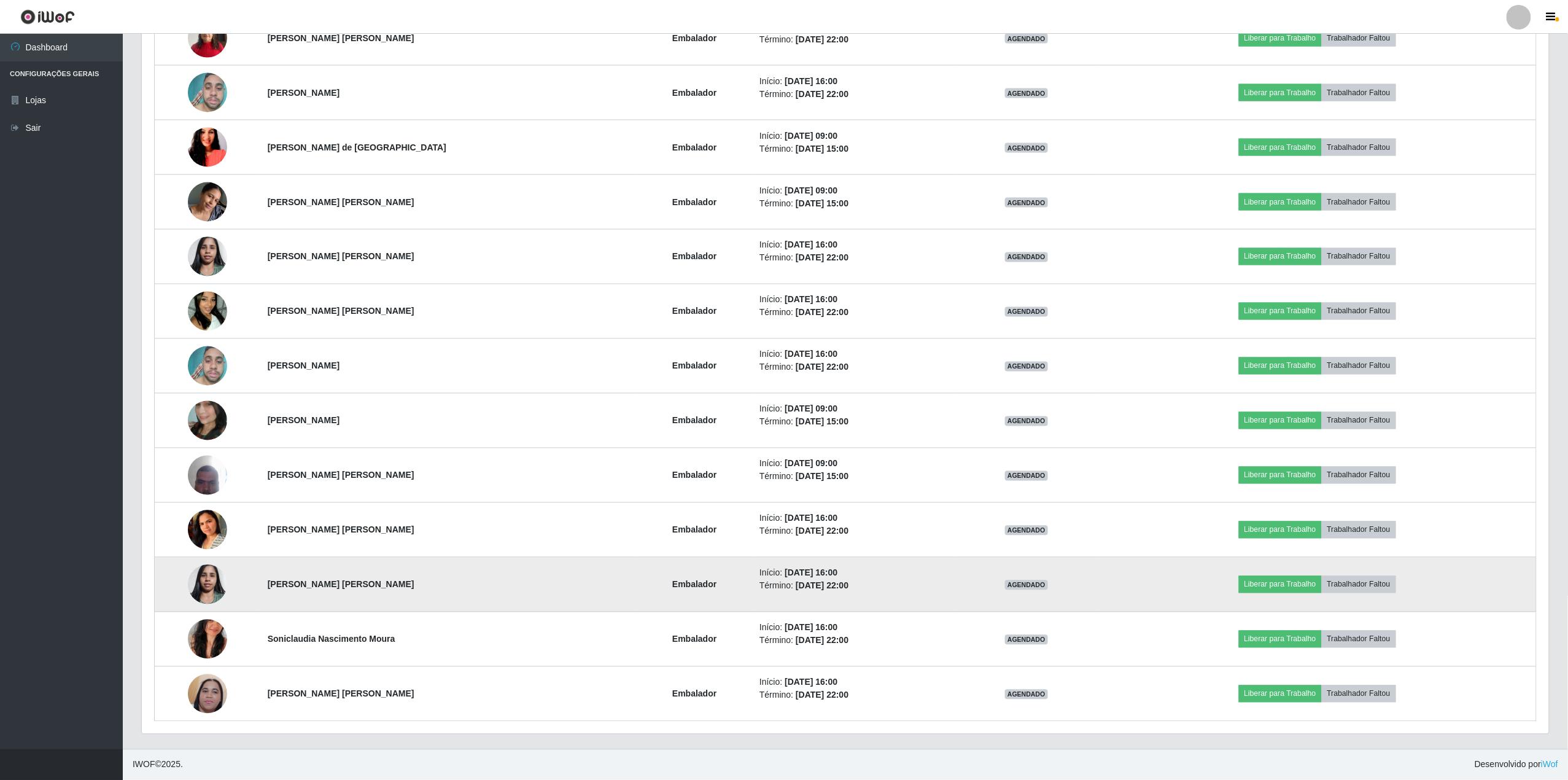
drag, startPoint x: 229, startPoint y: 584, endPoint x: 204, endPoint y: 585, distance: 25.0
click at [229, 585] on td at bounding box center [207, 585] width 106 height 55
click at [204, 585] on img at bounding box center [208, 584] width 40 height 52
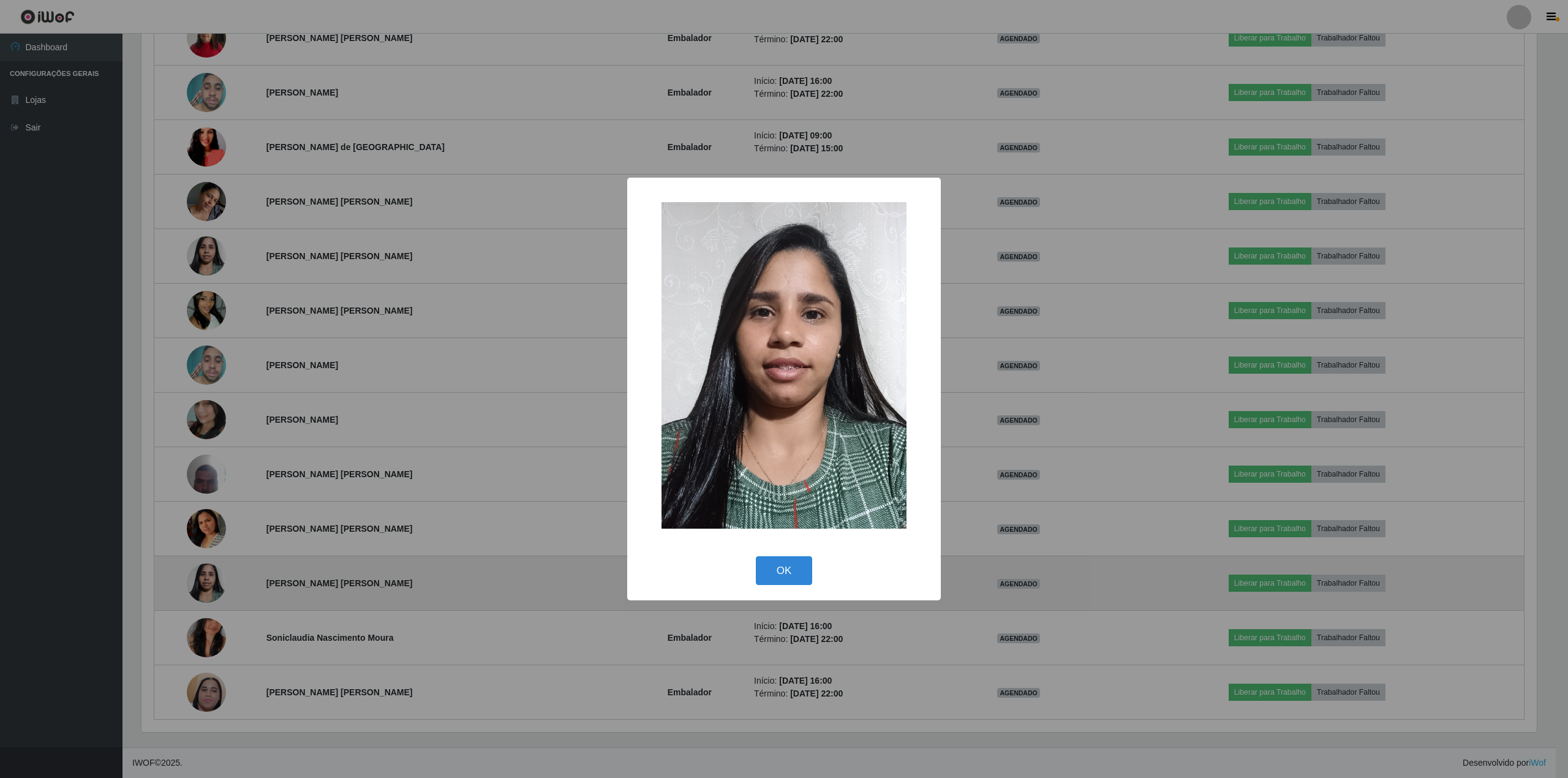
click at [204, 584] on div "× OK Cancel" at bounding box center [784, 389] width 1568 height 778
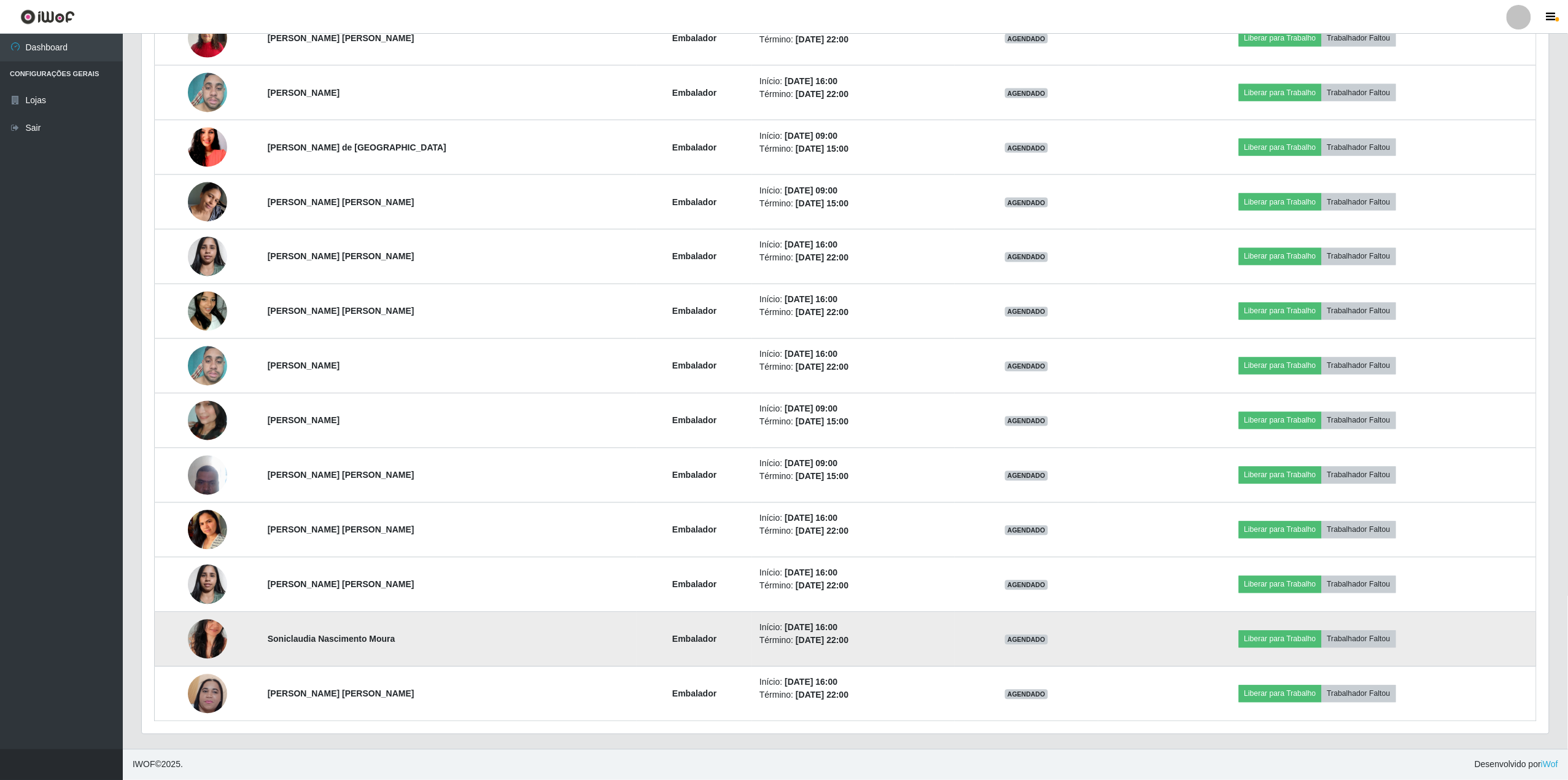
click at [212, 638] on img at bounding box center [208, 638] width 40 height 70
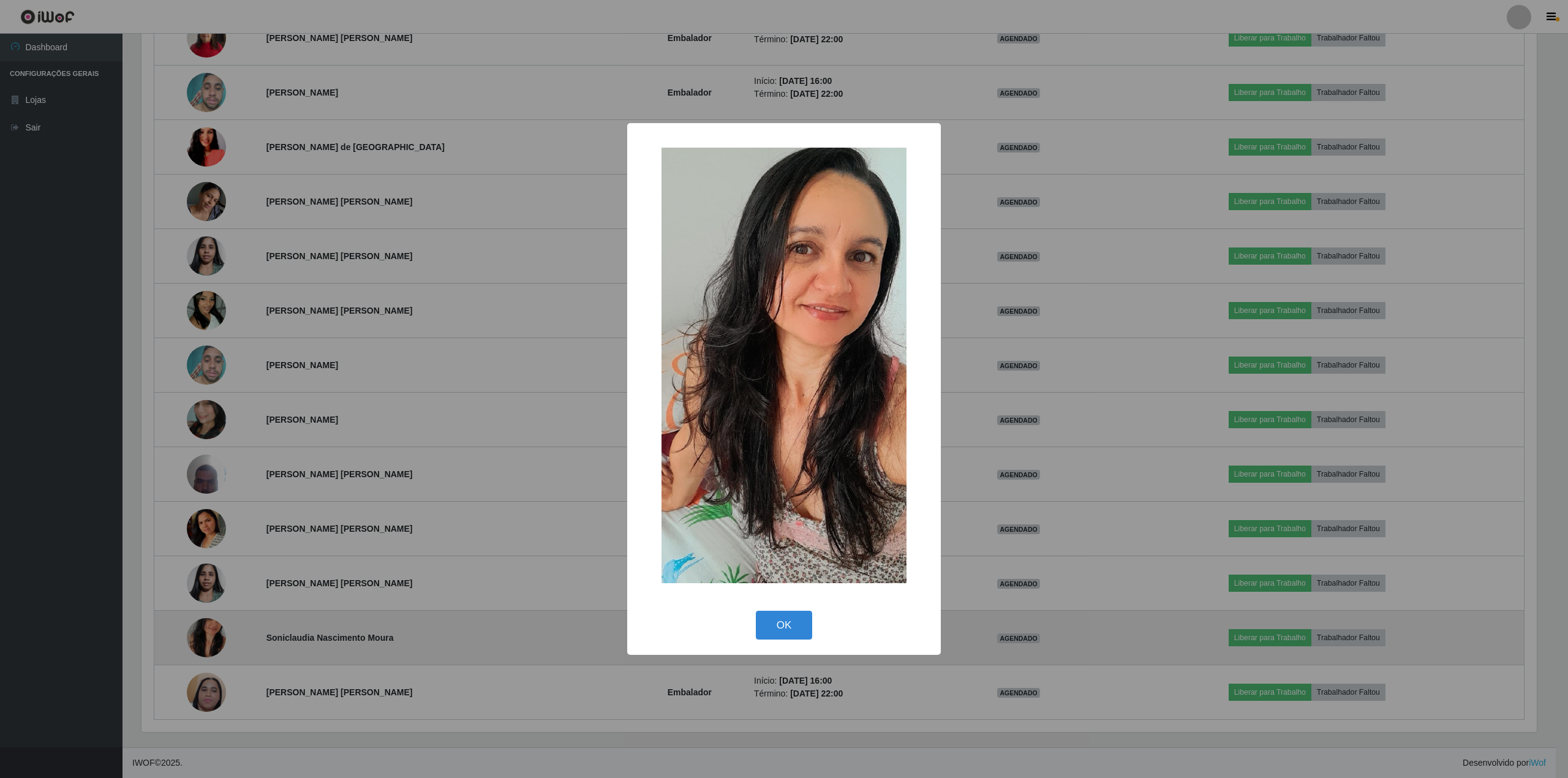
click at [212, 637] on div "× OK Cancel" at bounding box center [784, 389] width 1568 height 778
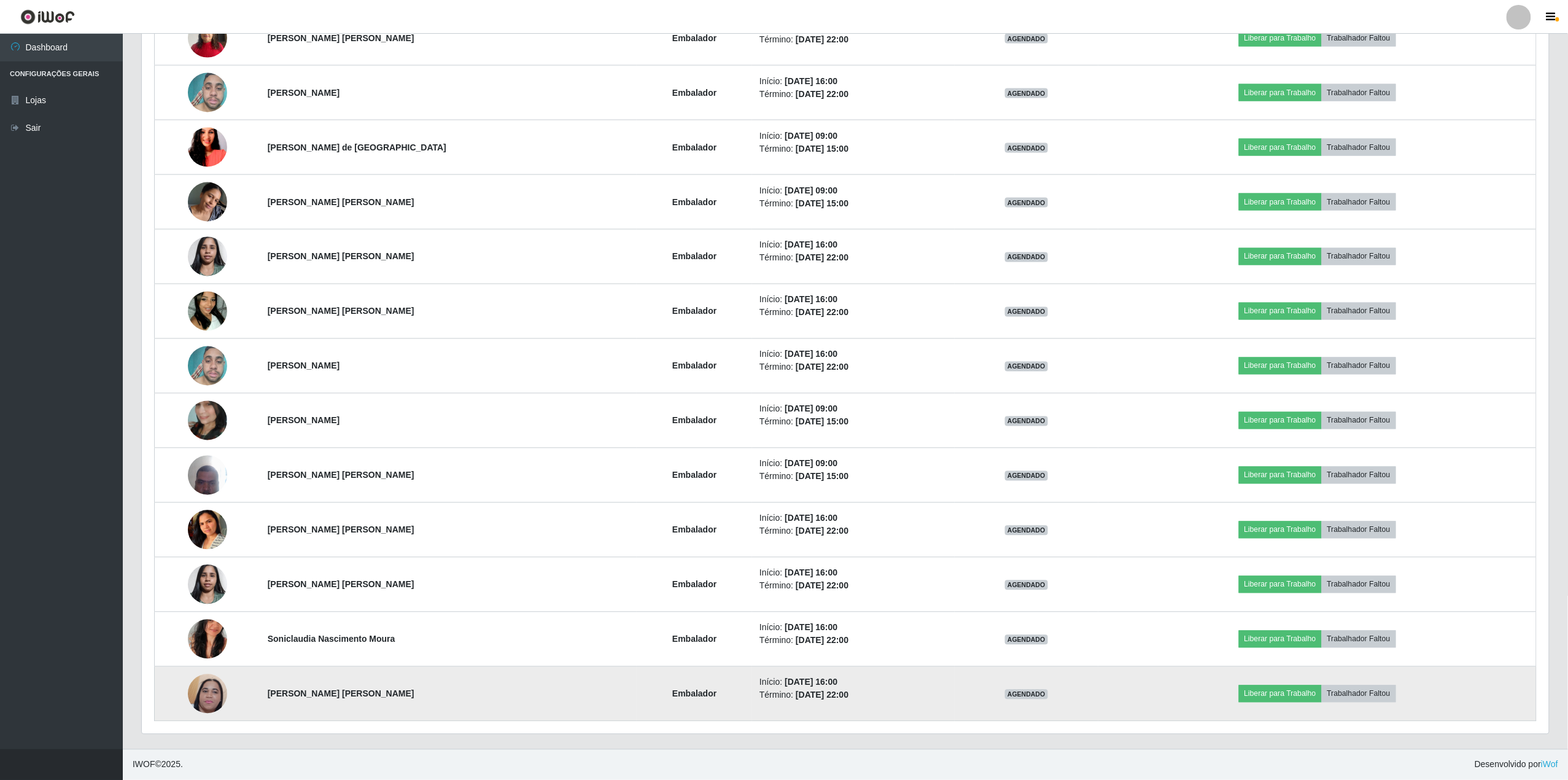
click at [199, 677] on img at bounding box center [208, 693] width 40 height 87
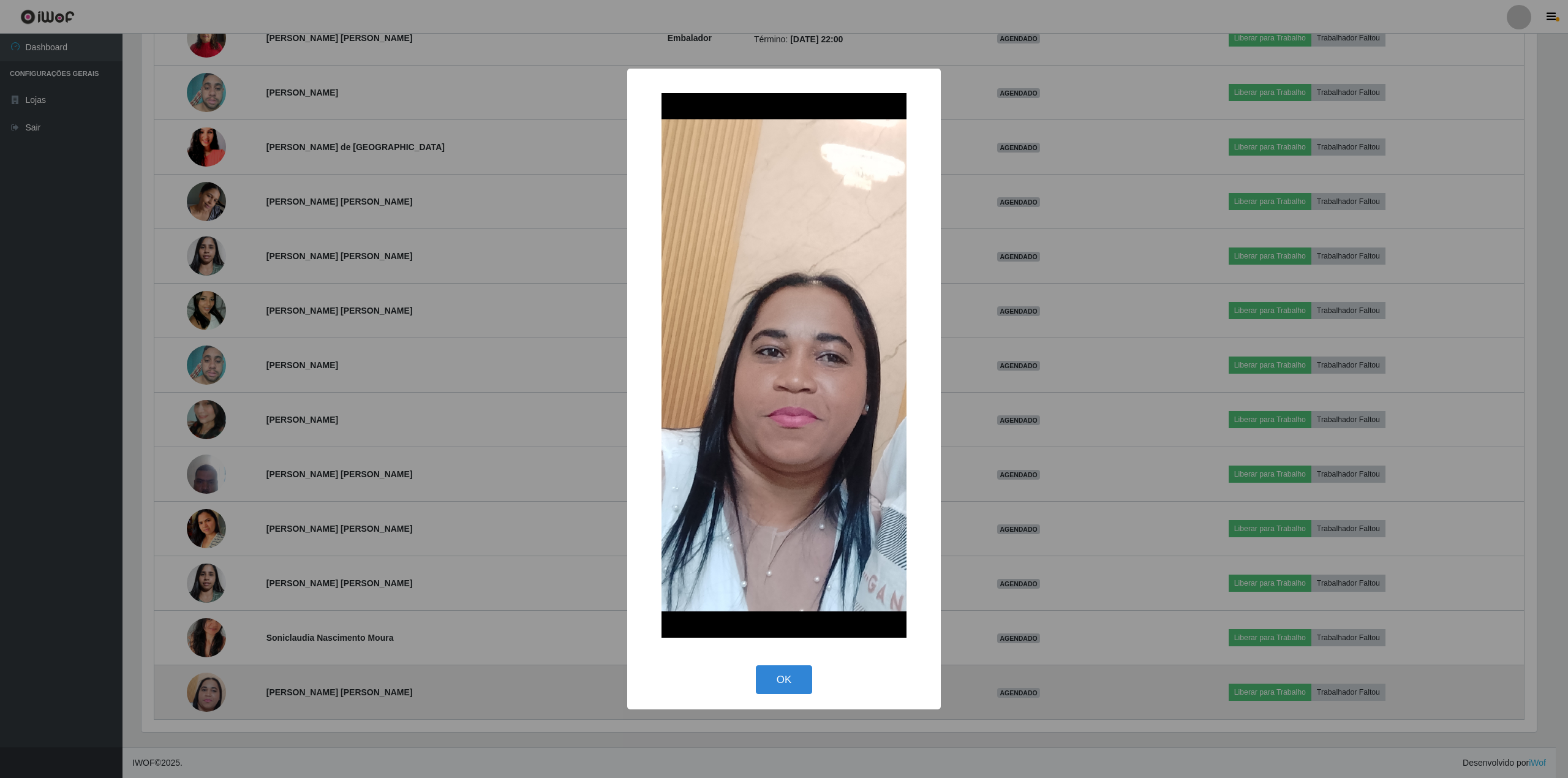
click at [199, 675] on div "× OK Cancel" at bounding box center [784, 389] width 1568 height 778
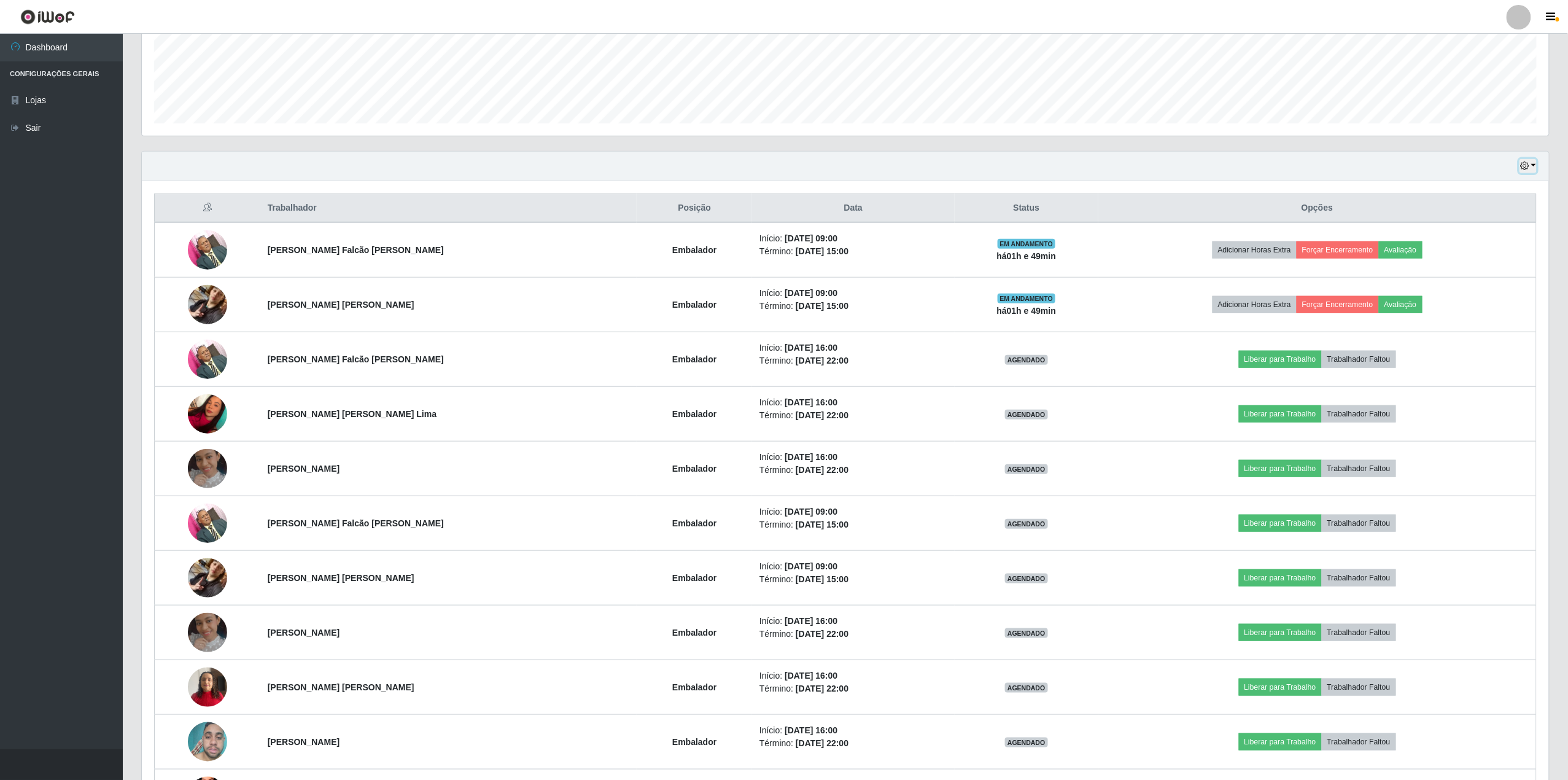
click at [1521, 170] on icon "button" at bounding box center [1525, 166] width 9 height 9
click at [1461, 275] on button "1 Semana" at bounding box center [1488, 265] width 97 height 26
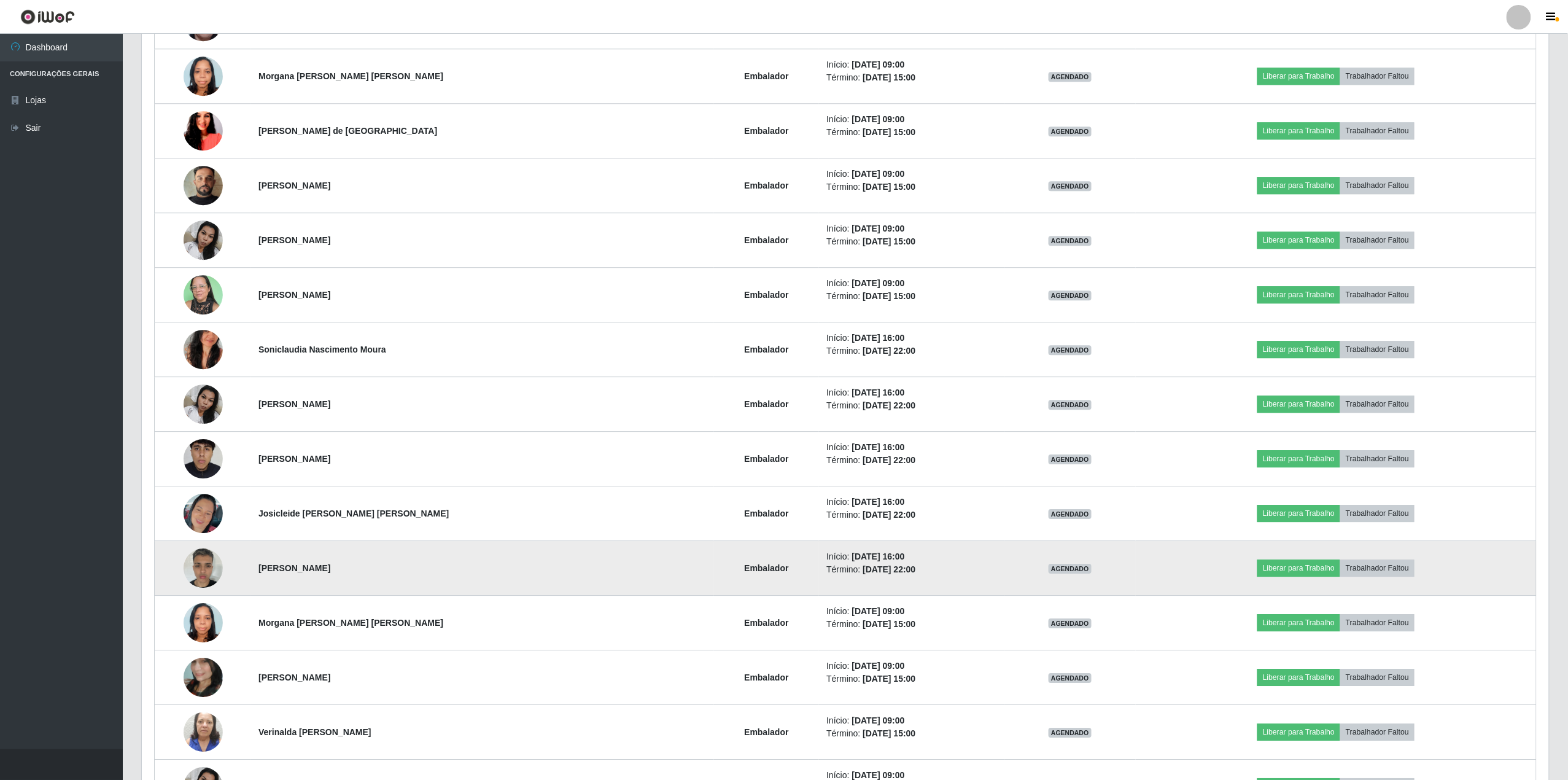
click at [195, 578] on img at bounding box center [204, 567] width 40 height 52
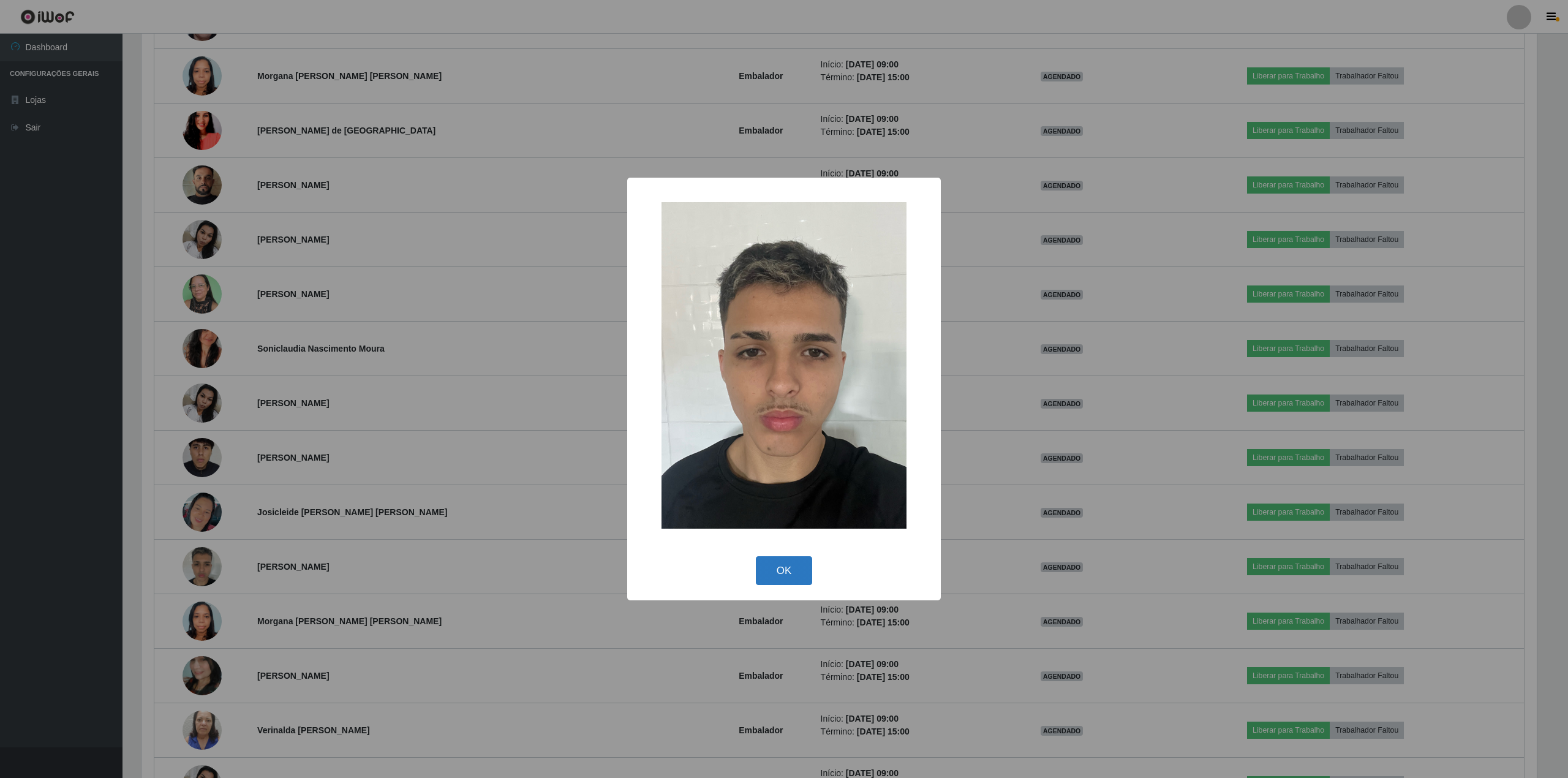
click at [799, 566] on button "OK" at bounding box center [784, 571] width 57 height 29
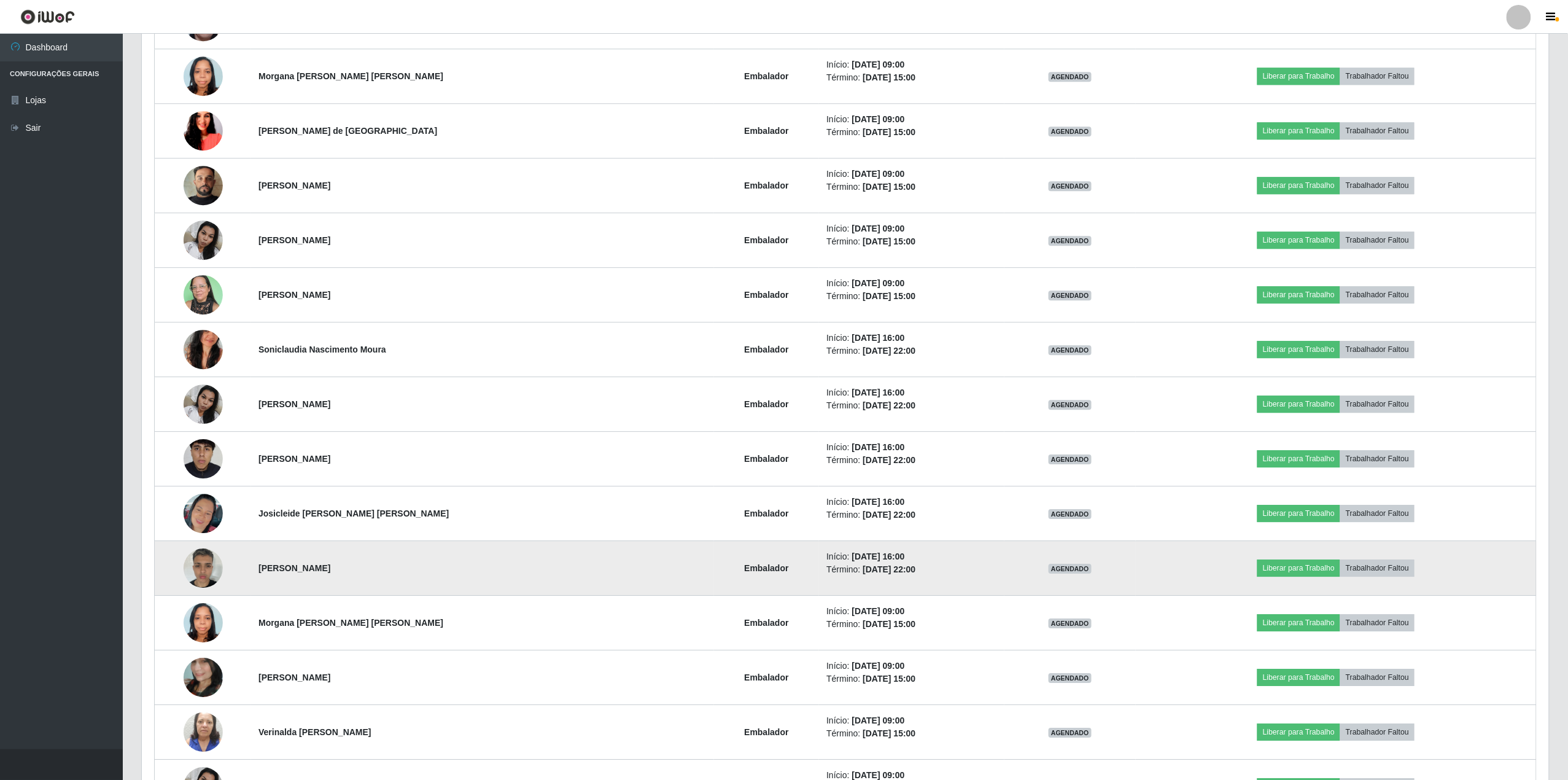
click at [212, 595] on td at bounding box center [203, 569] width 97 height 55
click at [204, 576] on img at bounding box center [204, 567] width 40 height 52
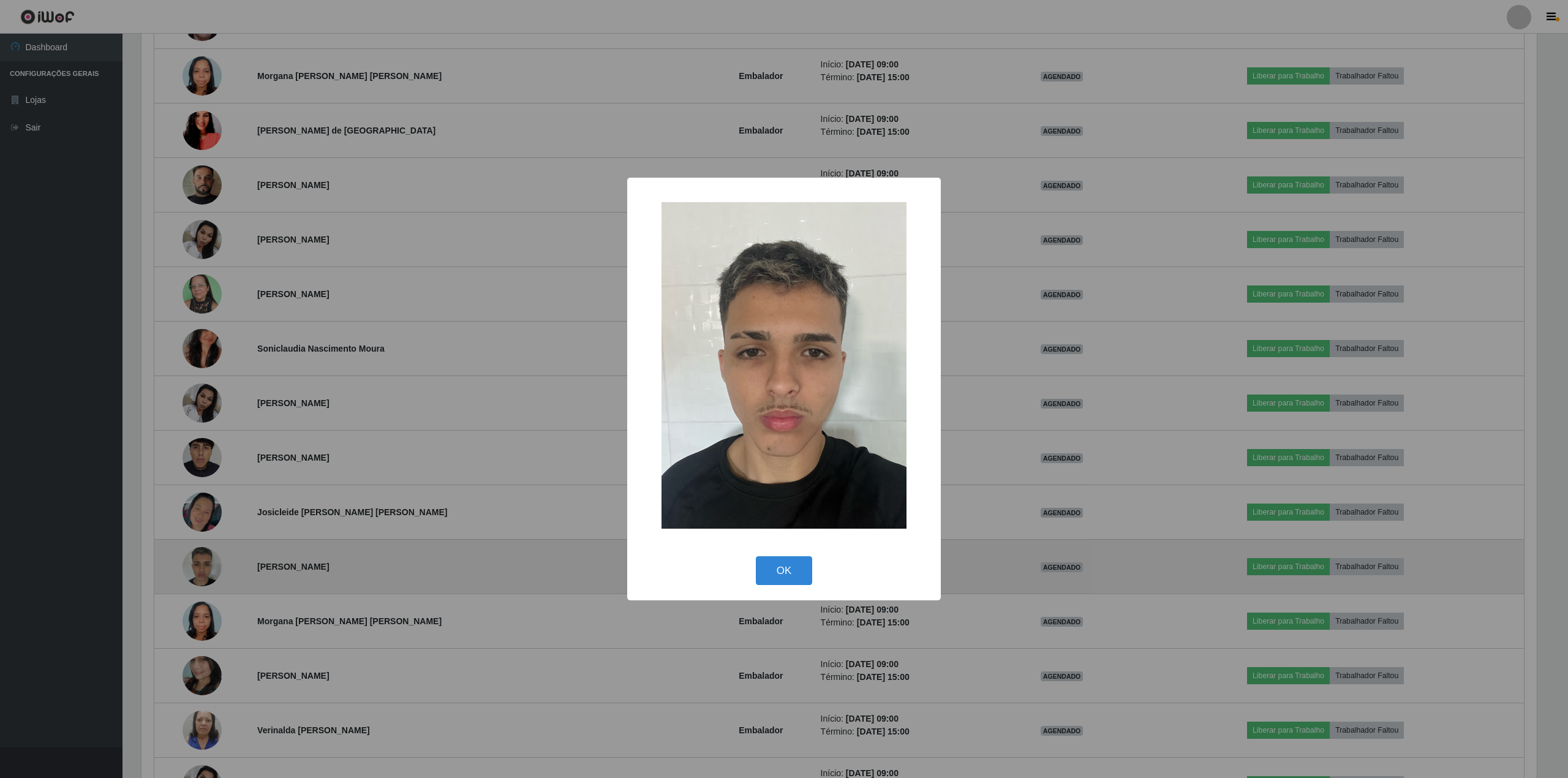
click at [203, 574] on div "× OK Cancel" at bounding box center [784, 389] width 1568 height 778
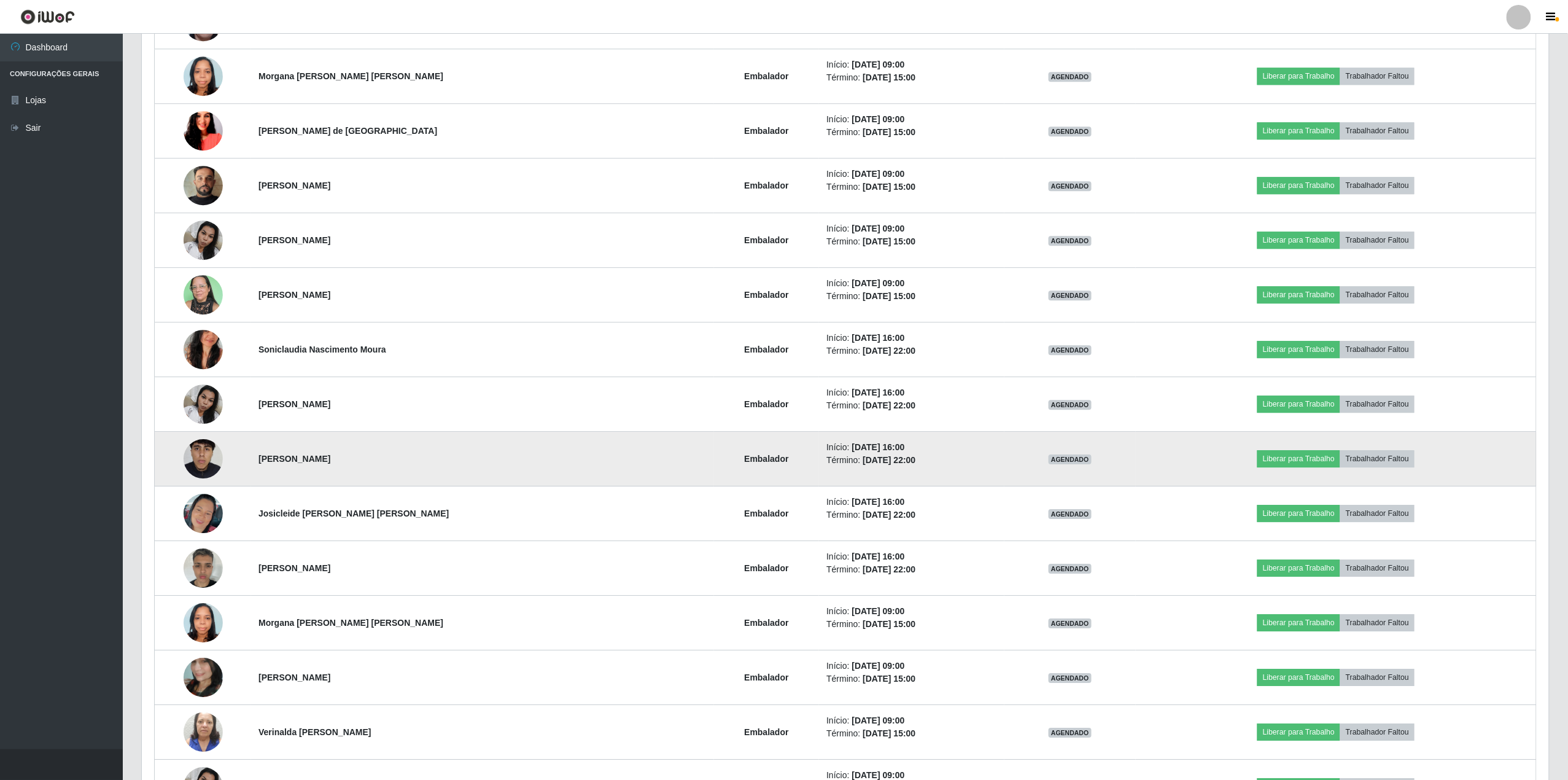
click at [206, 466] on img at bounding box center [204, 458] width 40 height 87
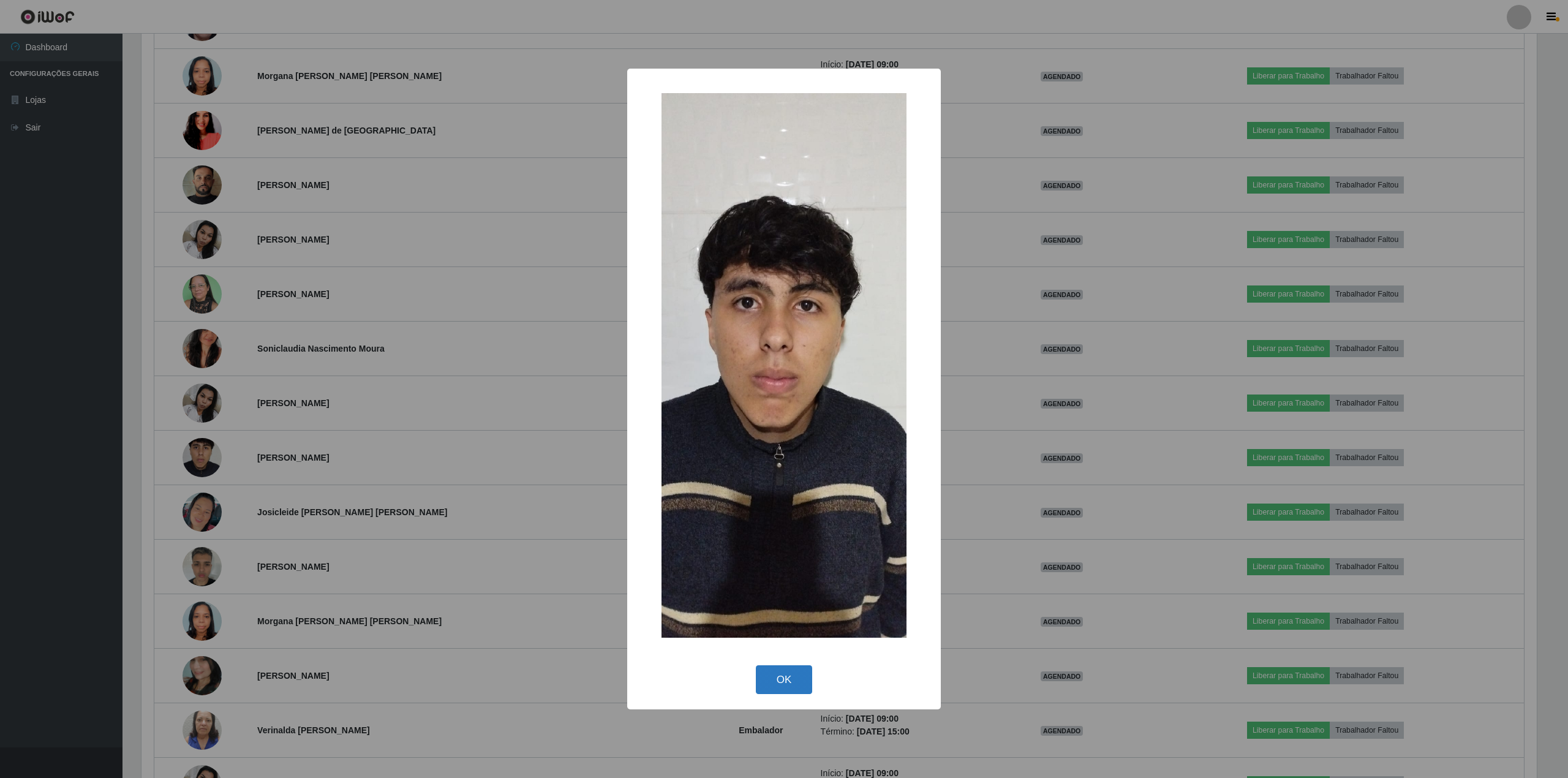
click at [770, 692] on button "OK" at bounding box center [784, 679] width 57 height 29
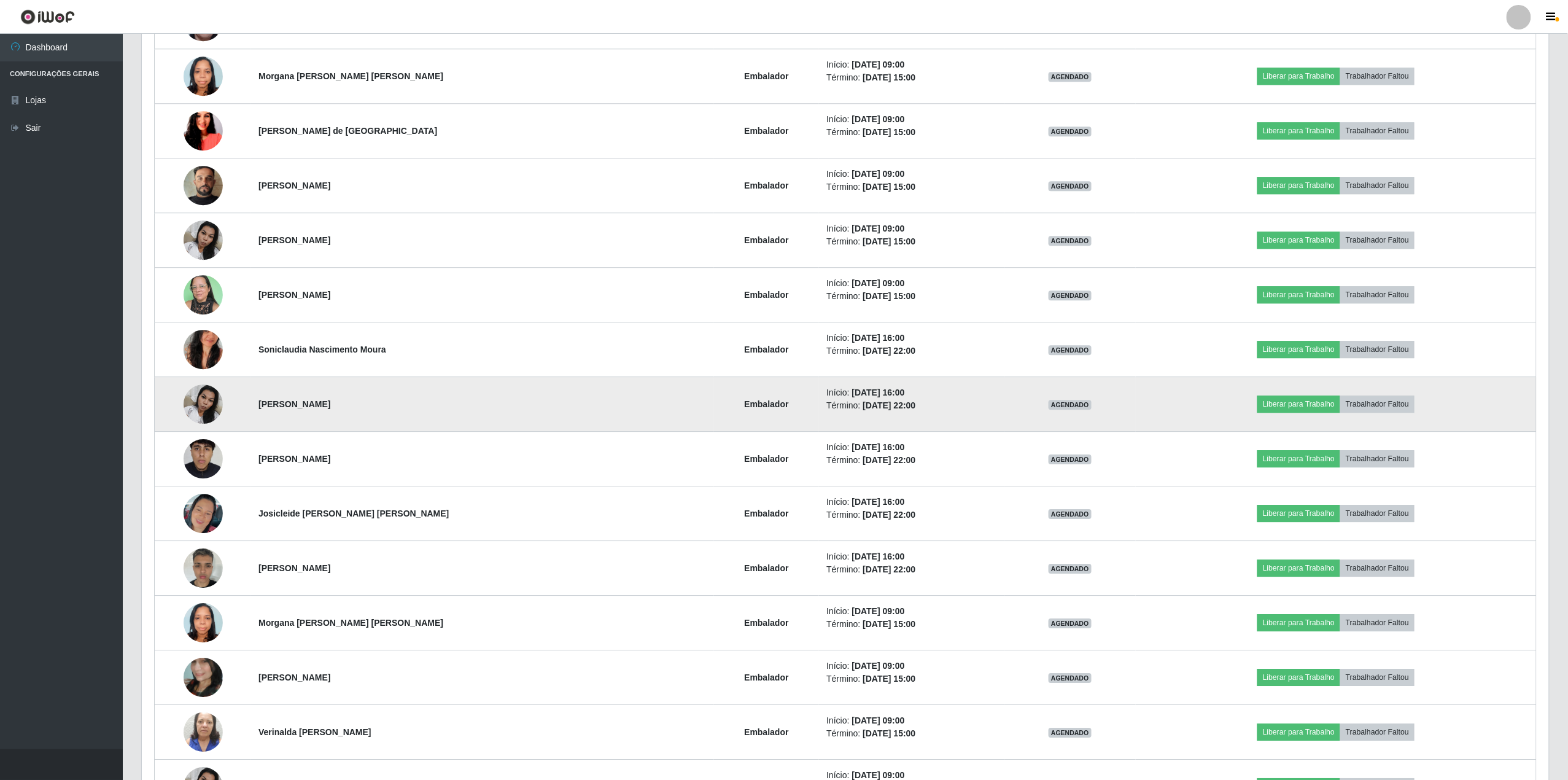
click at [210, 397] on img at bounding box center [204, 404] width 40 height 52
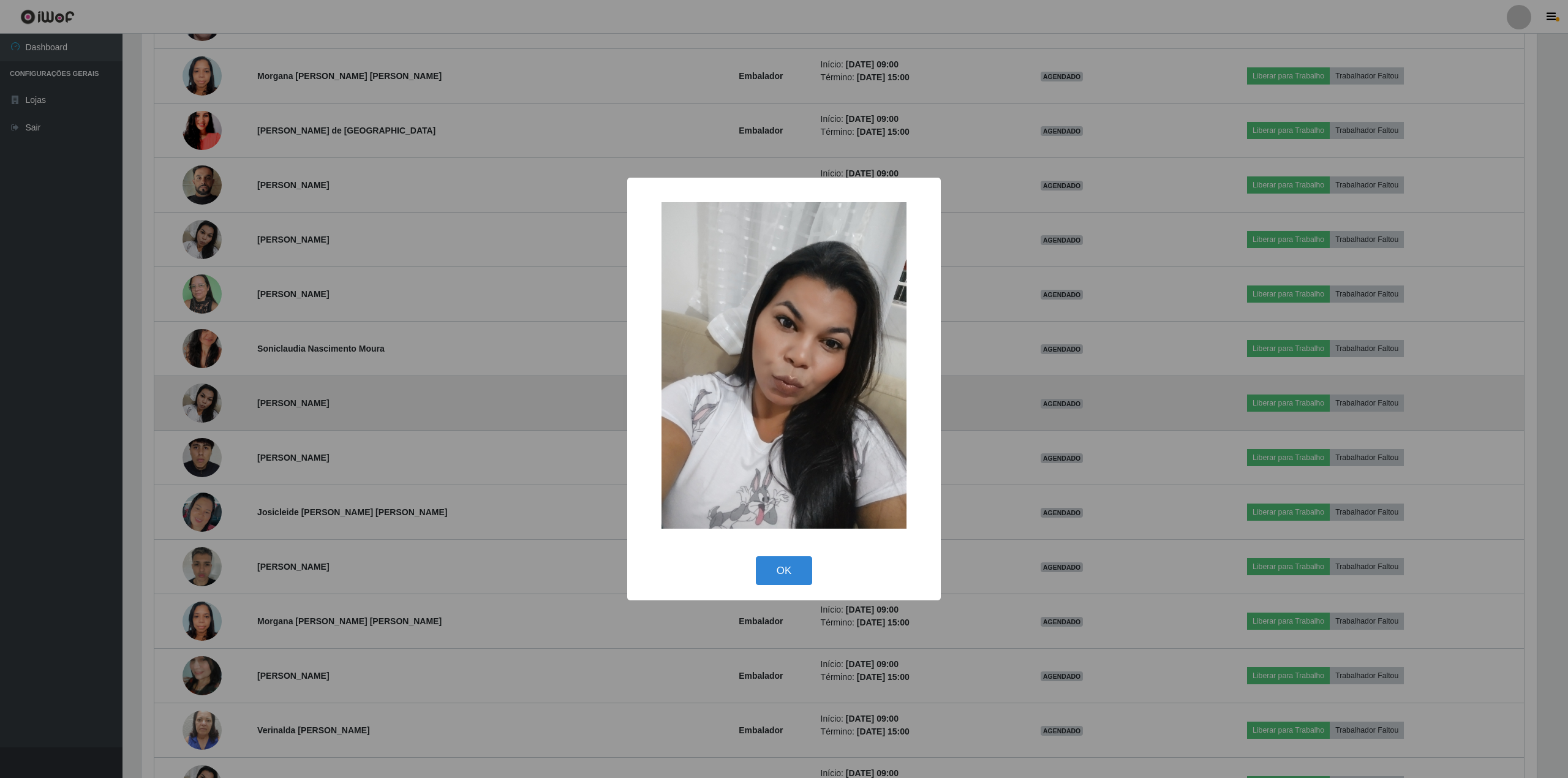
click at [209, 396] on div "× OK Cancel" at bounding box center [784, 389] width 1568 height 778
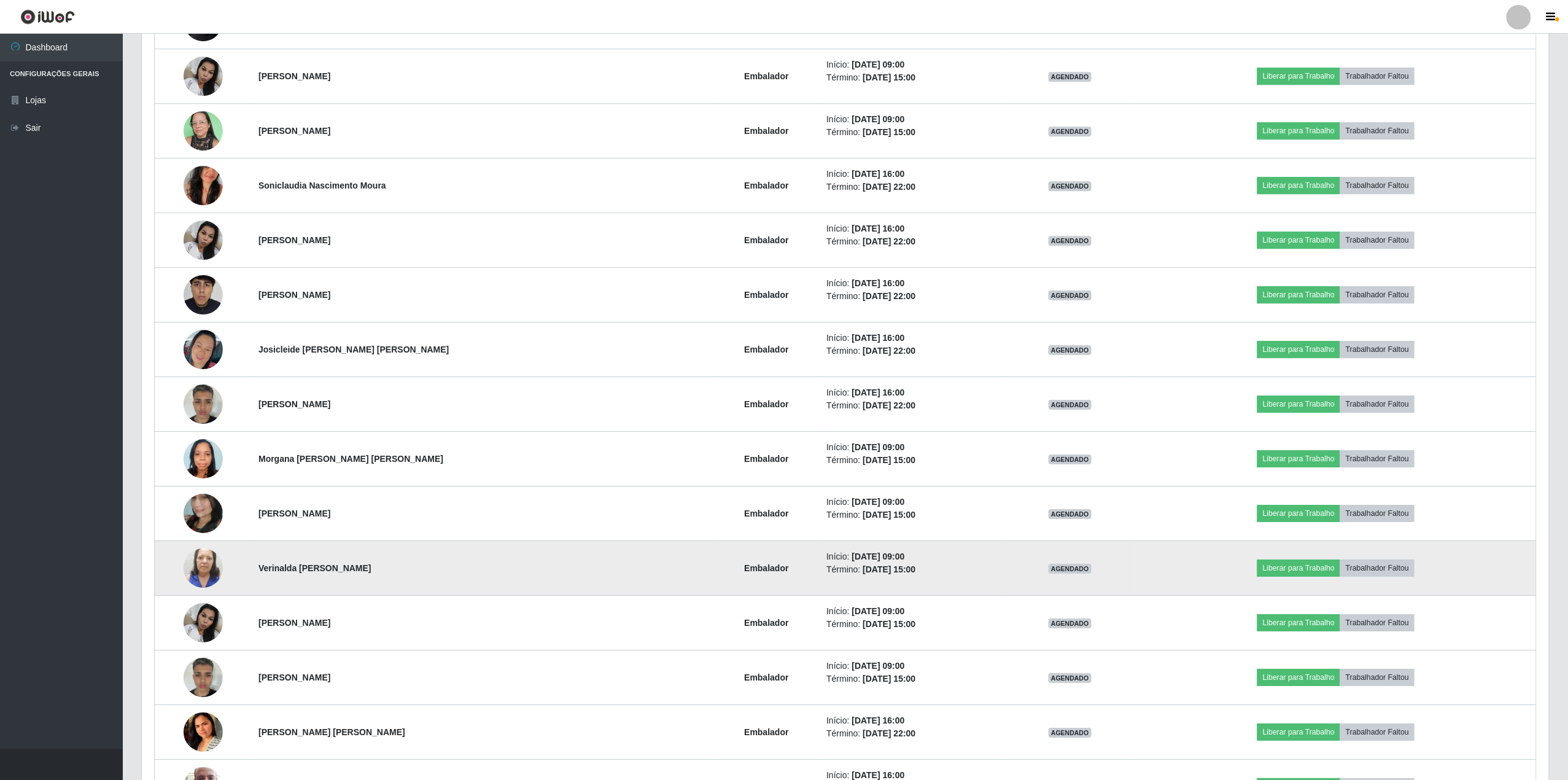
click at [200, 576] on img at bounding box center [204, 567] width 40 height 70
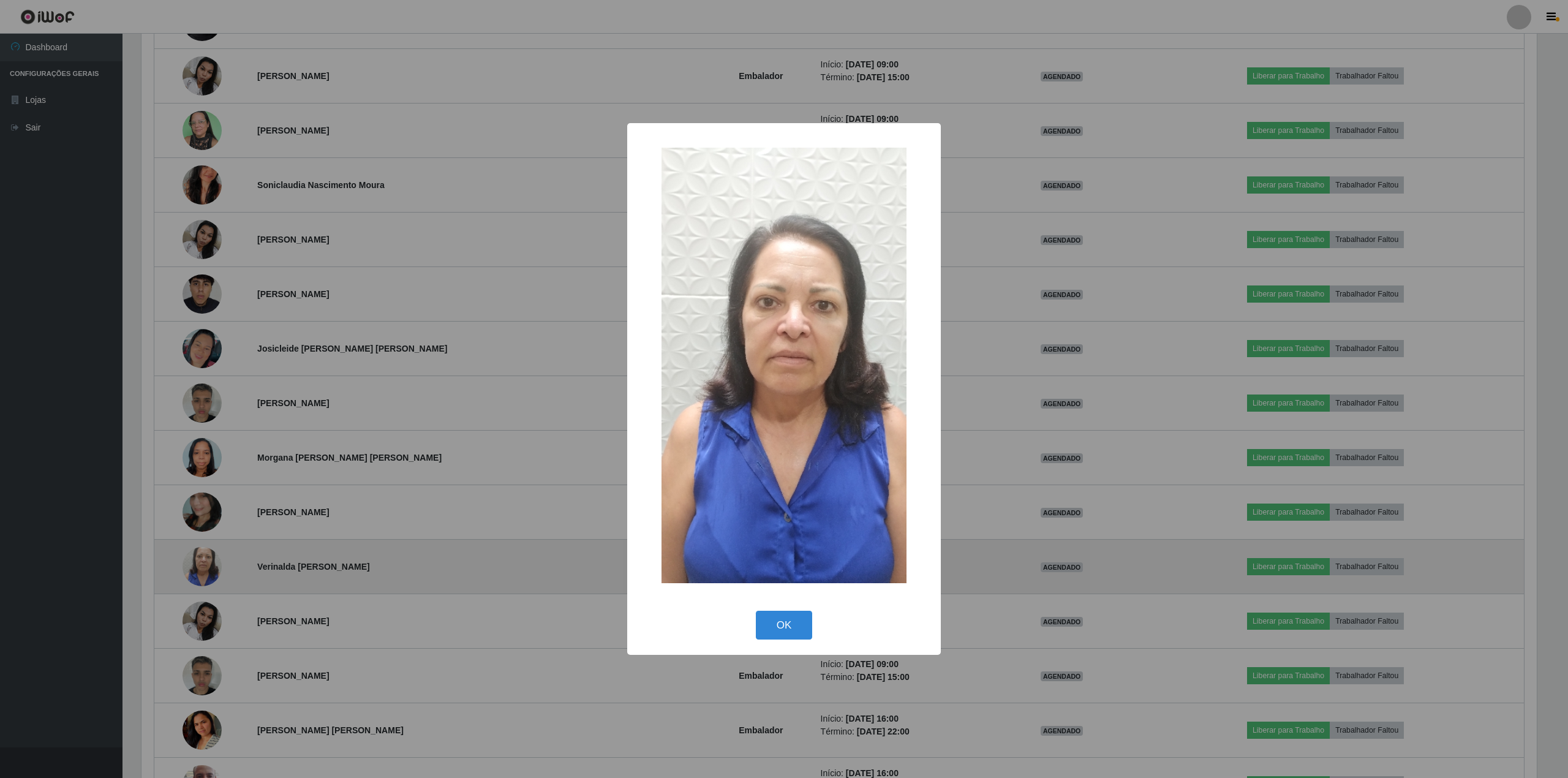
click at [200, 574] on div "× OK Cancel" at bounding box center [784, 389] width 1568 height 778
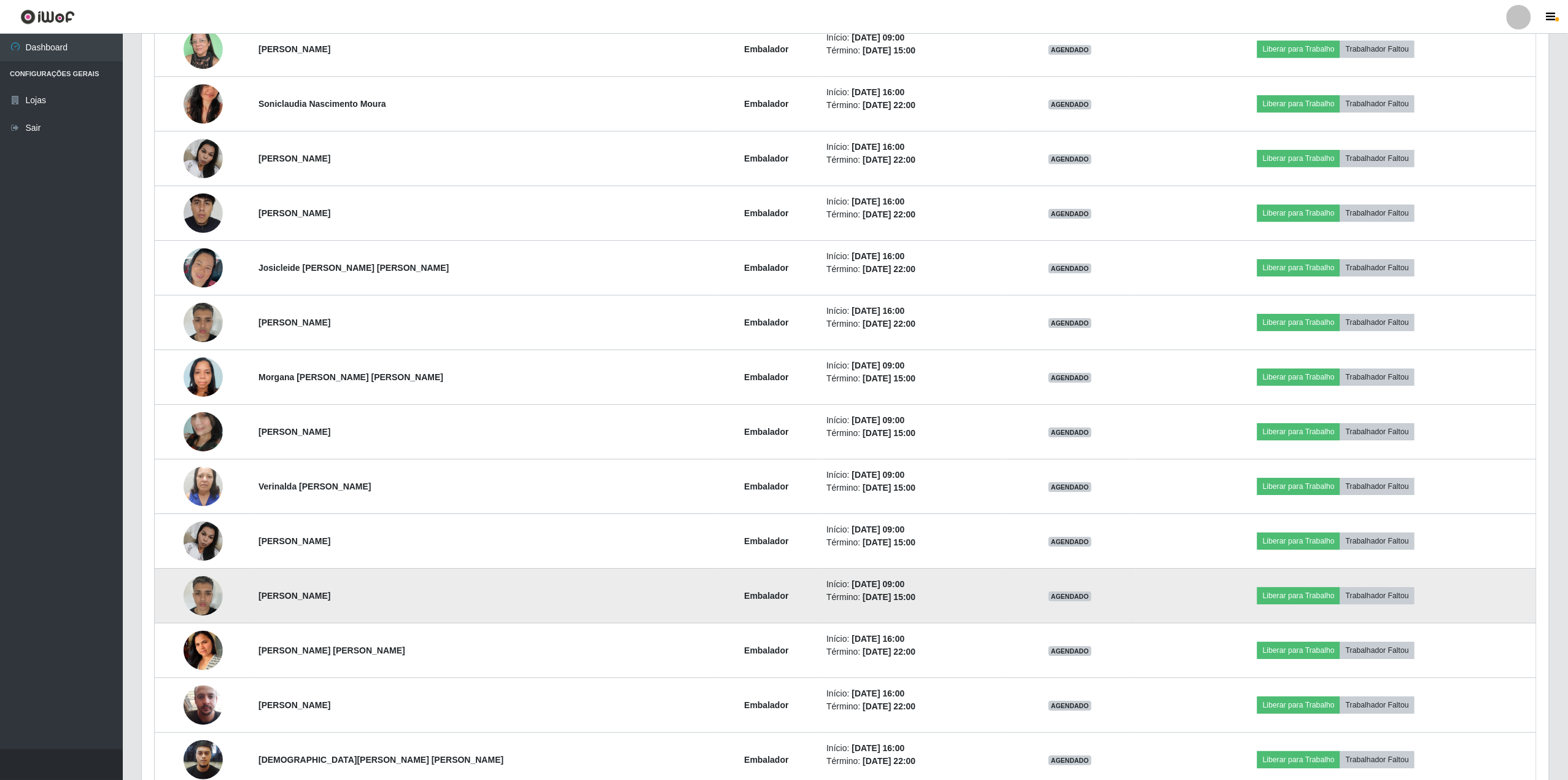
click at [221, 606] on img at bounding box center [204, 595] width 40 height 52
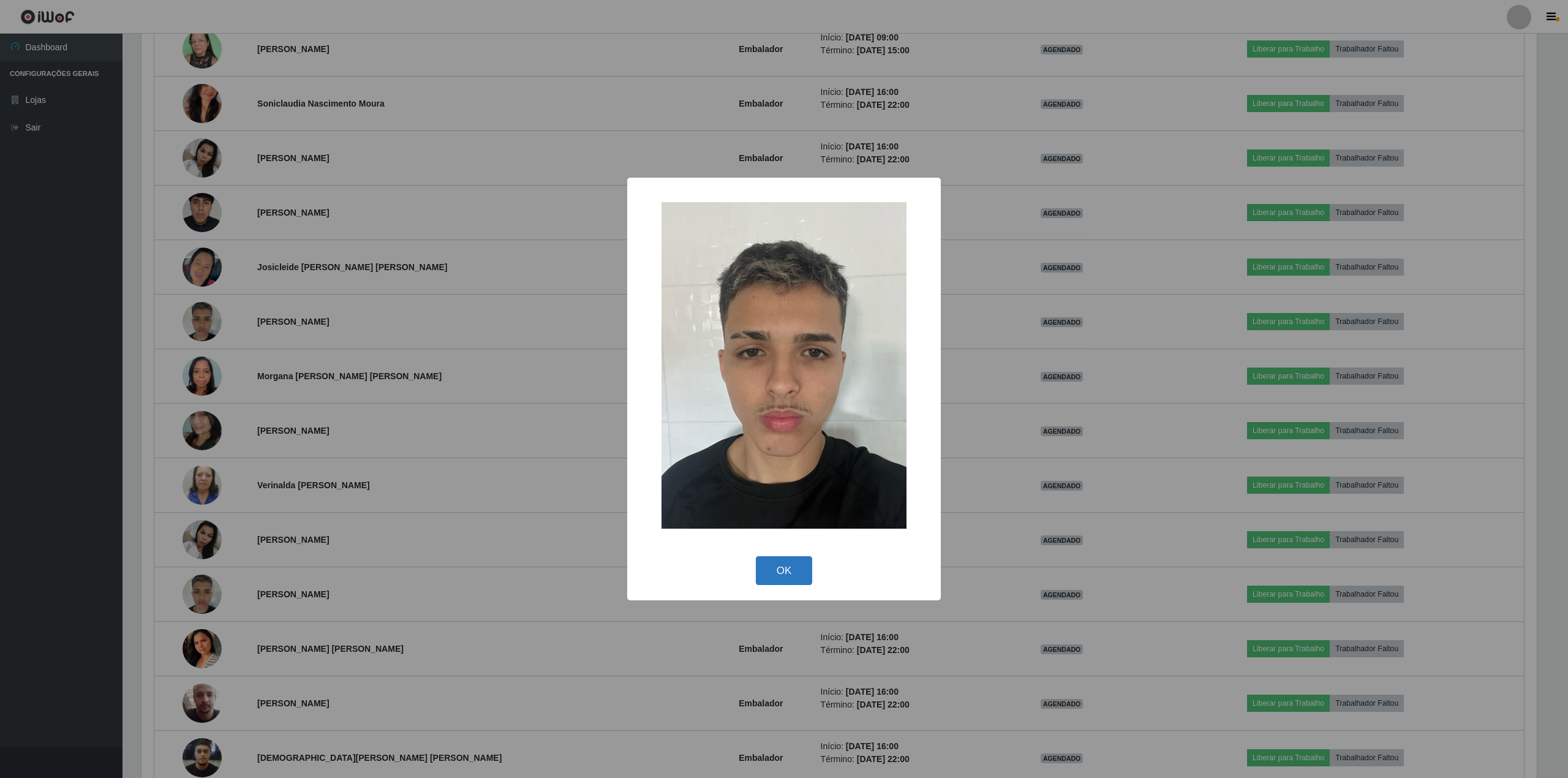
click at [781, 570] on button "OK" at bounding box center [784, 571] width 57 height 29
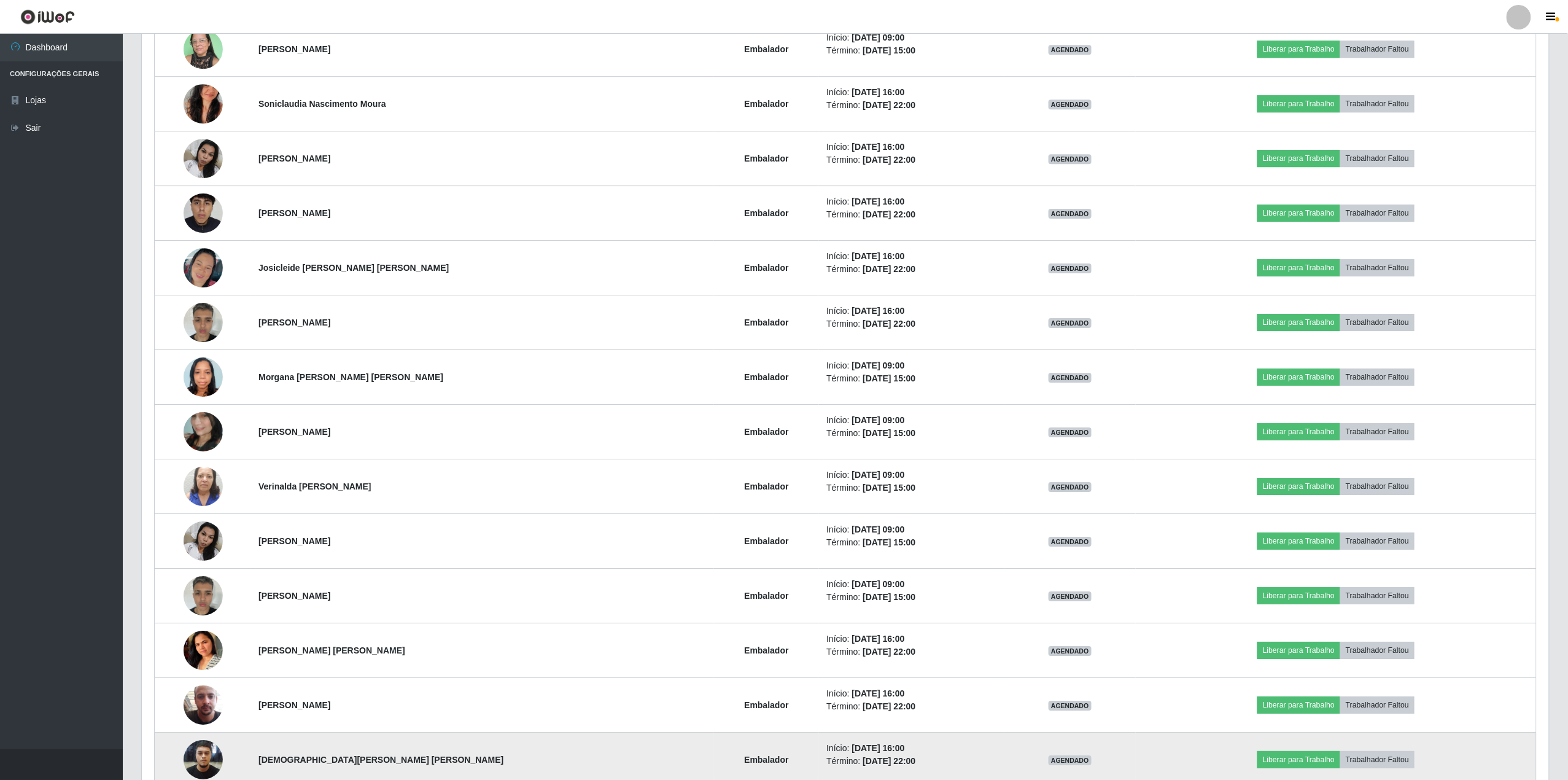
click at [206, 760] on img at bounding box center [204, 759] width 40 height 52
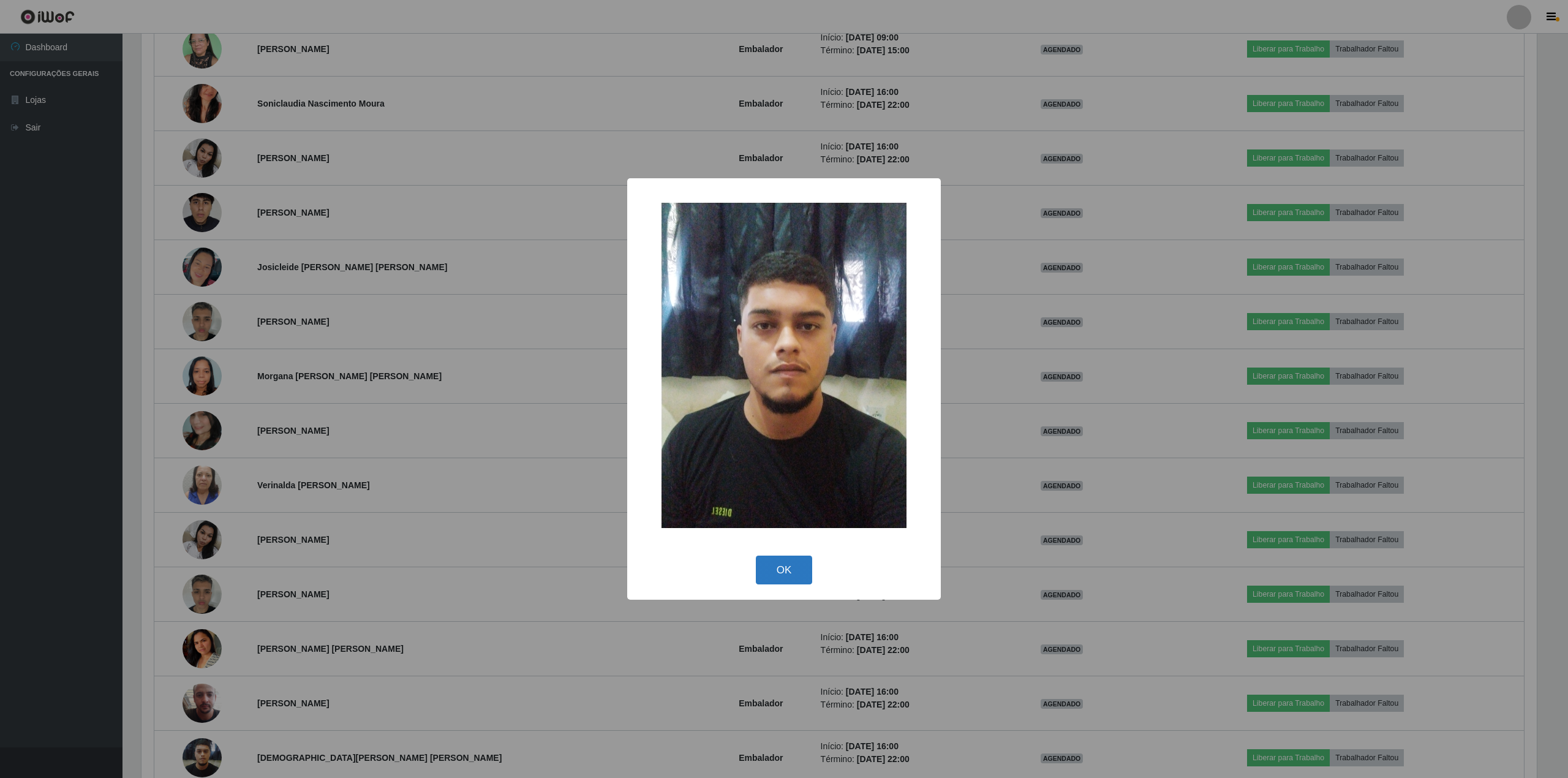
click at [774, 568] on button "OK" at bounding box center [784, 570] width 57 height 29
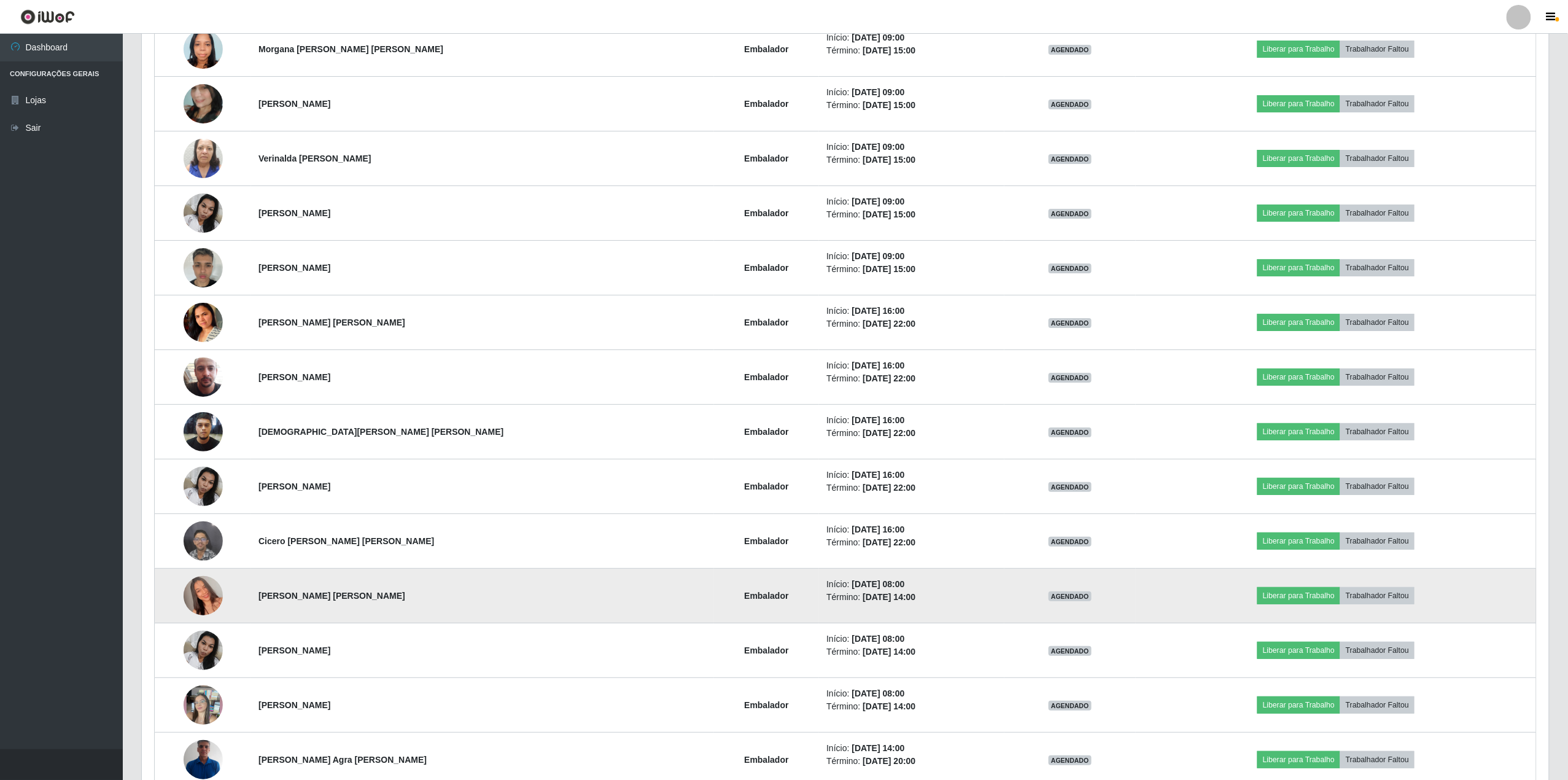
click at [206, 600] on img at bounding box center [204, 595] width 40 height 70
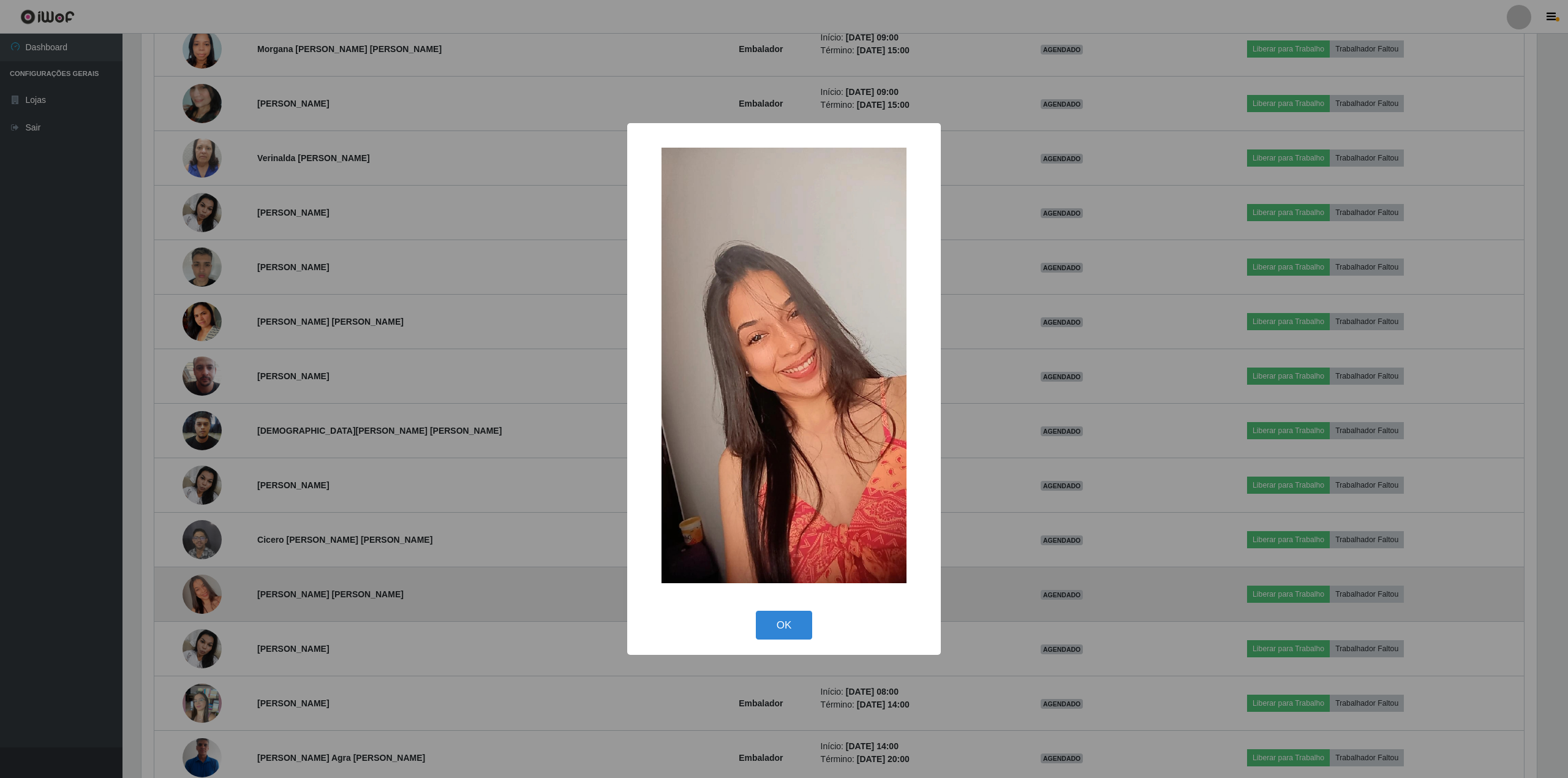
click at [206, 599] on div "× OK Cancel" at bounding box center [784, 389] width 1568 height 778
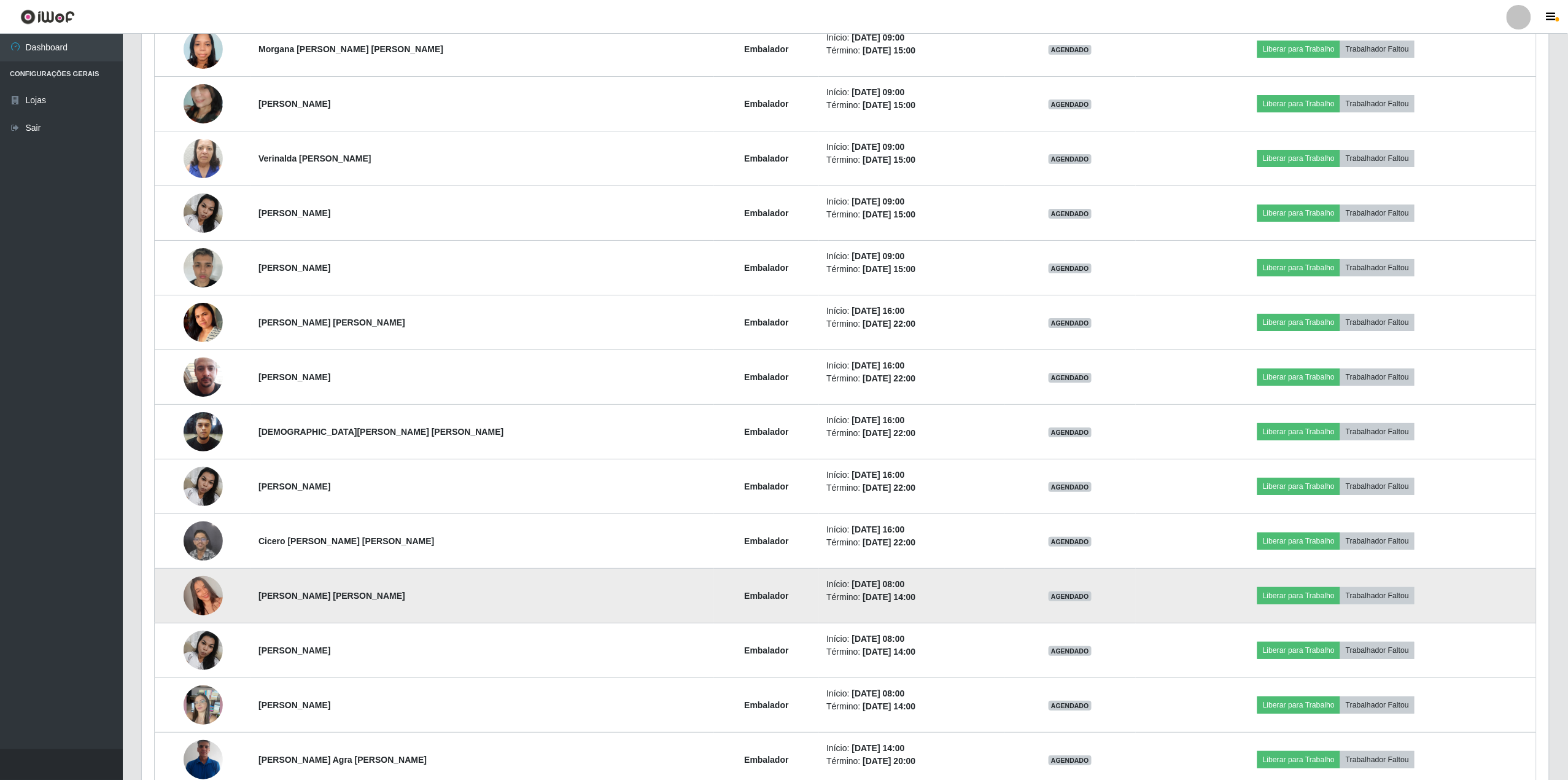
click at [208, 600] on img at bounding box center [204, 595] width 40 height 70
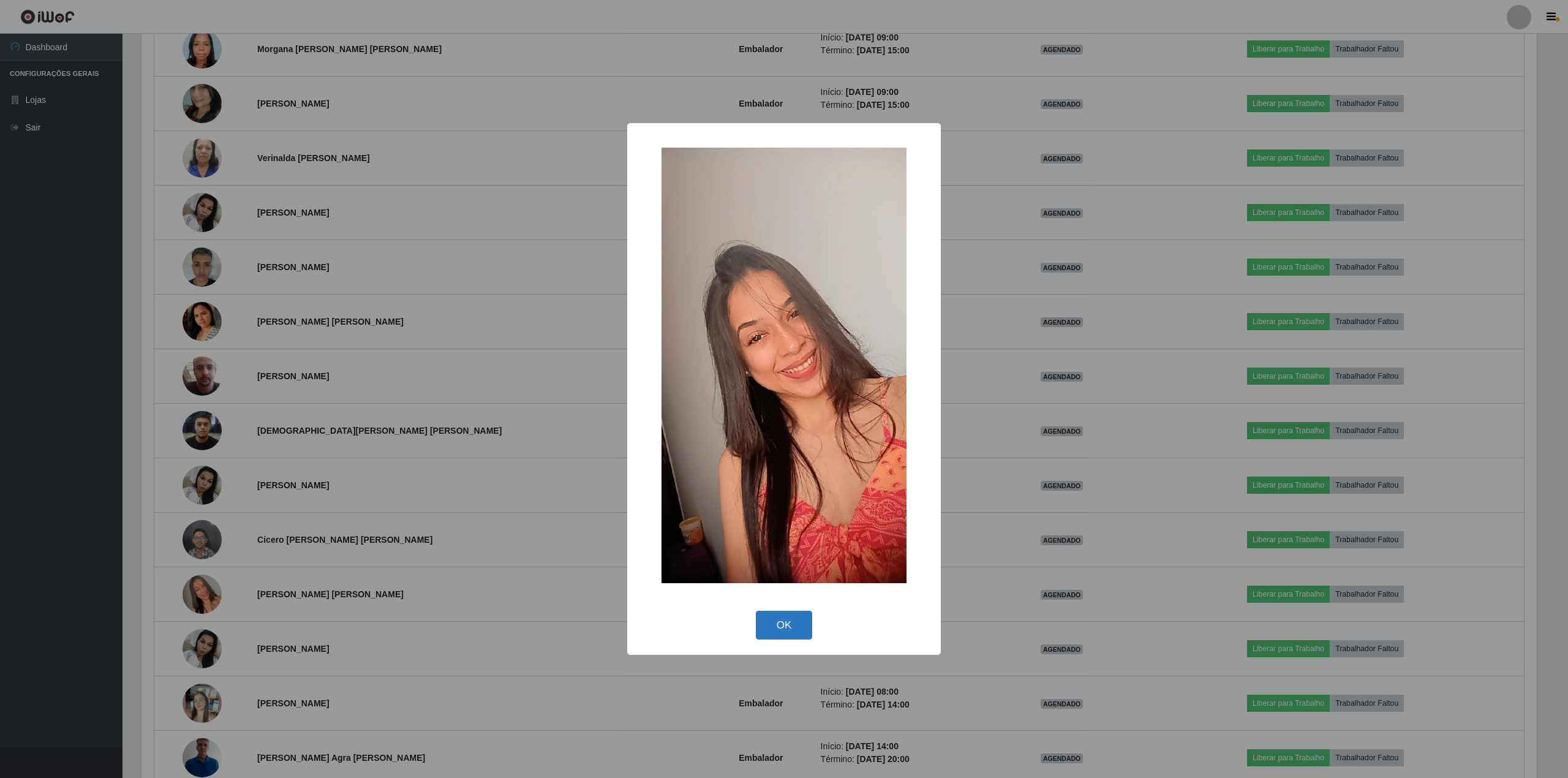
click at [775, 625] on button "OK" at bounding box center [784, 625] width 57 height 29
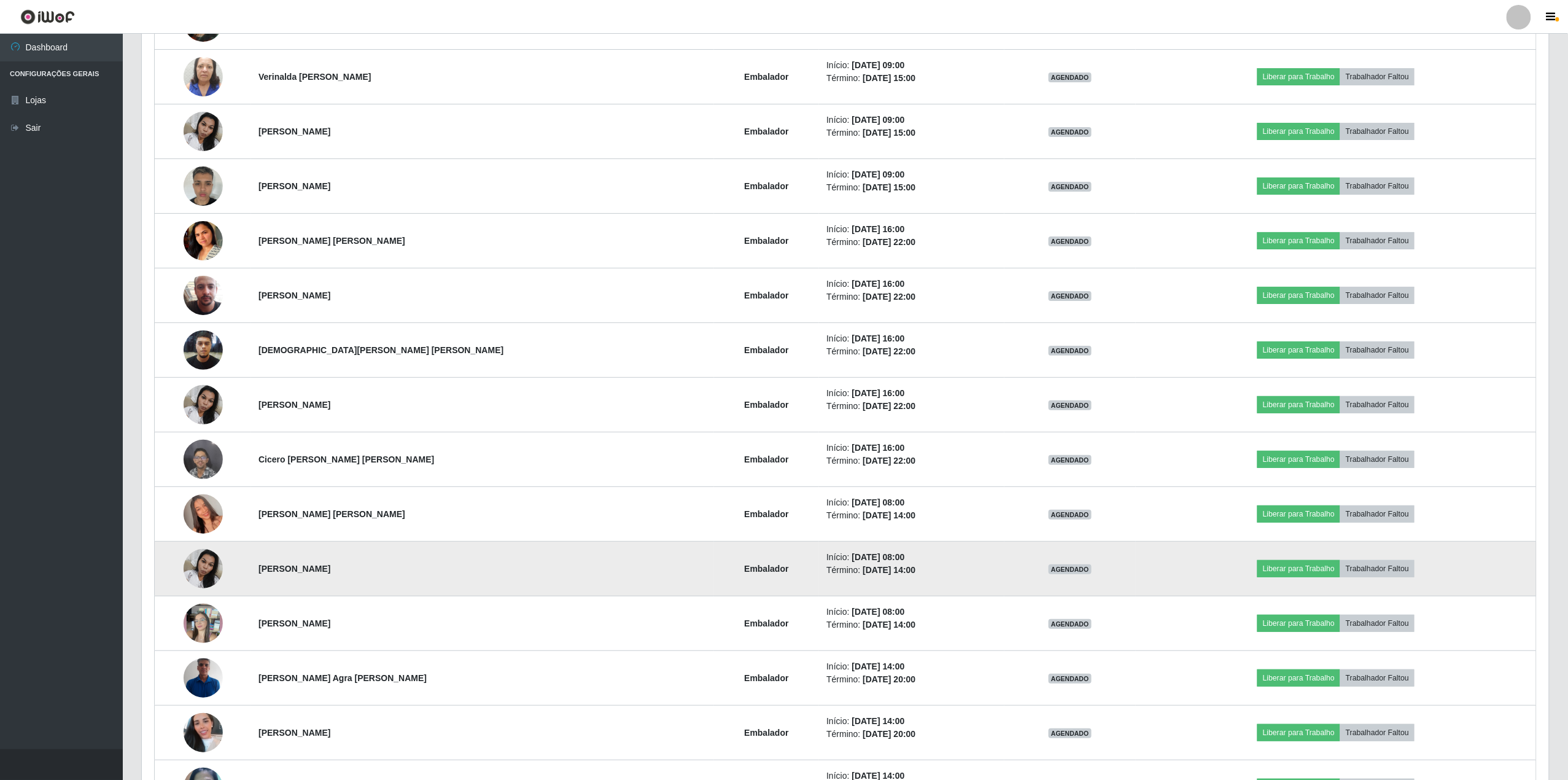
scroll to position [2374, 0]
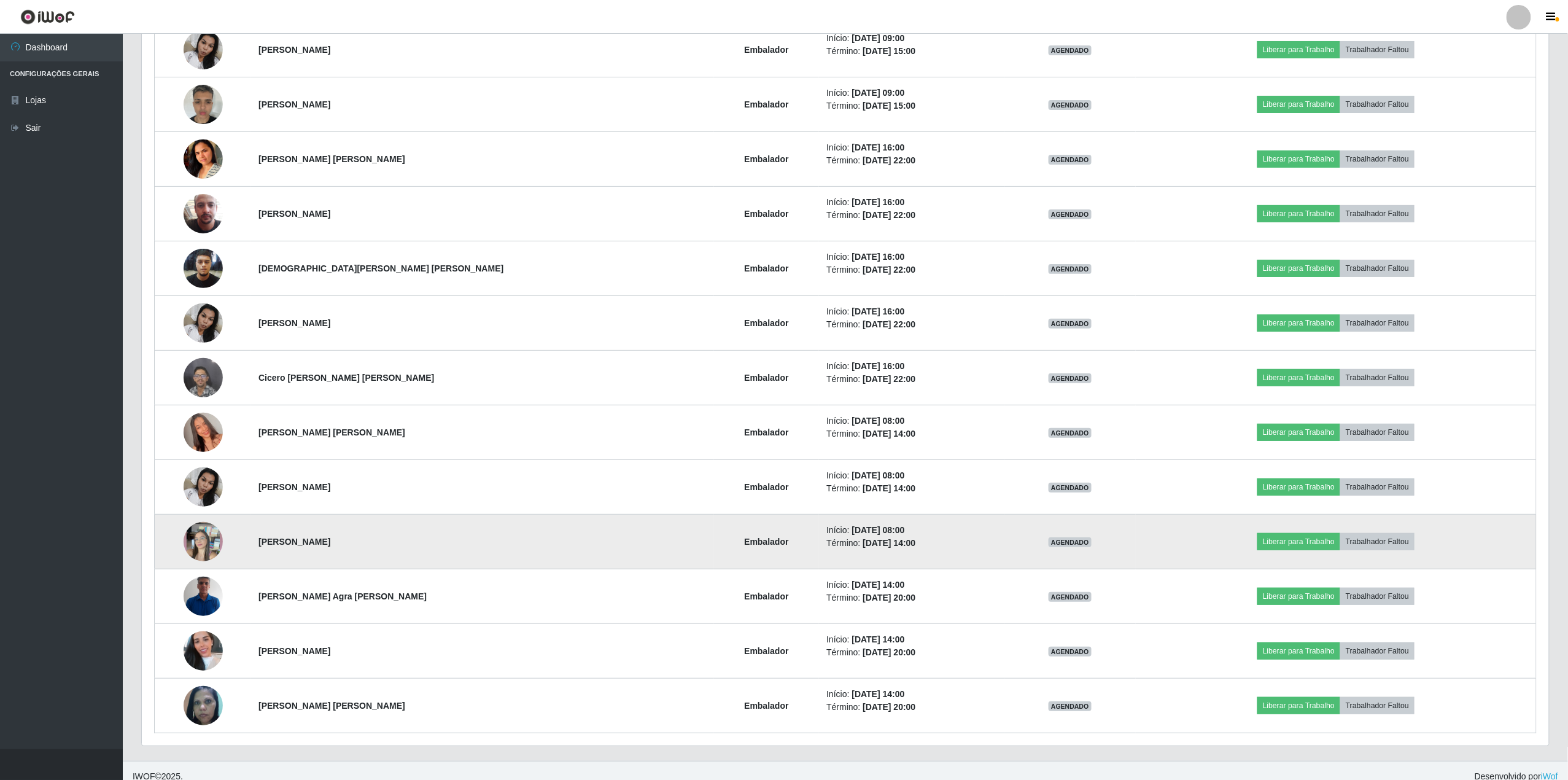
click at [195, 543] on img at bounding box center [204, 541] width 40 height 70
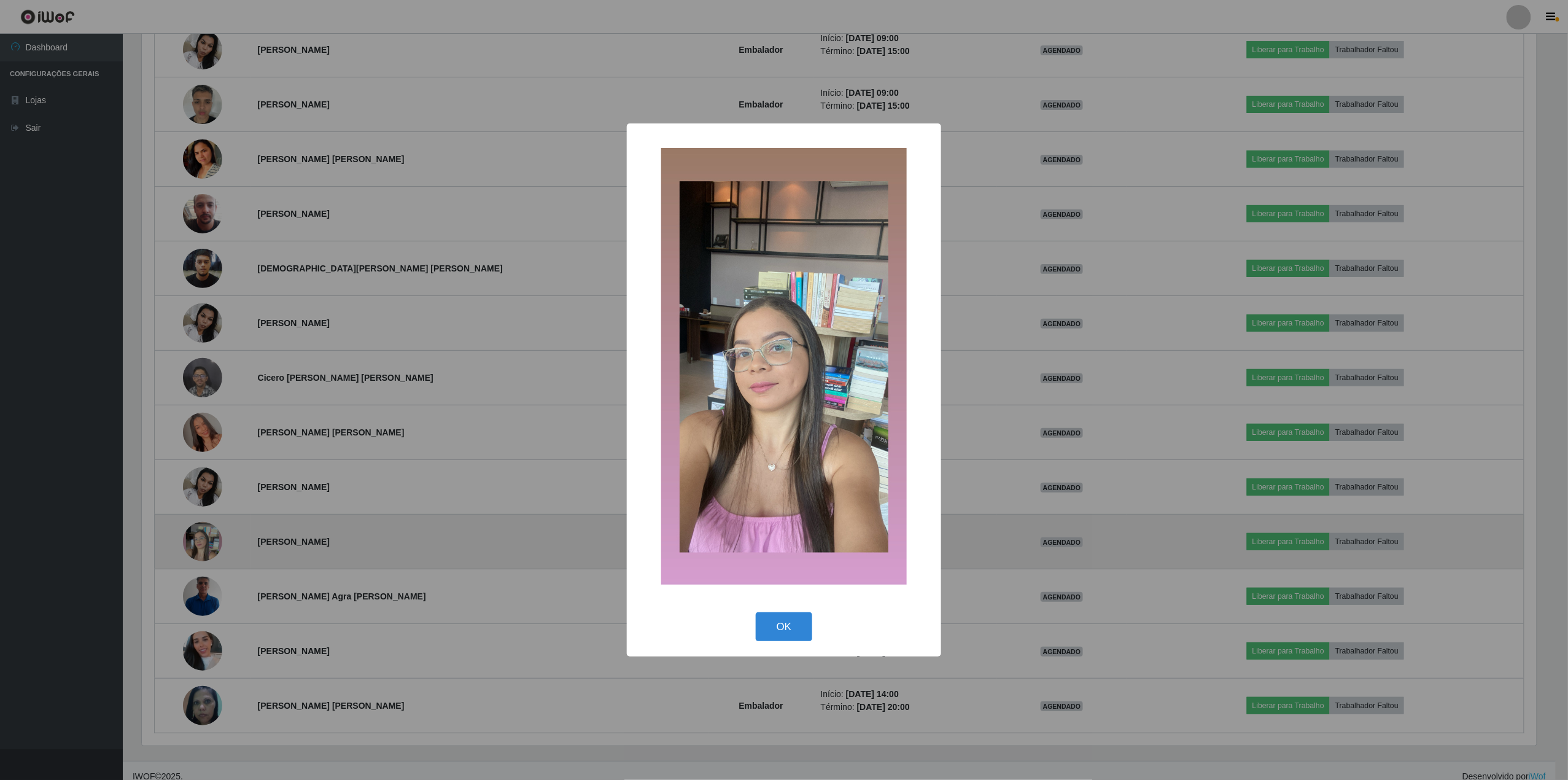
scroll to position [255, 1398]
click at [195, 543] on div "× OK Cancel" at bounding box center [786, 390] width 1572 height 780
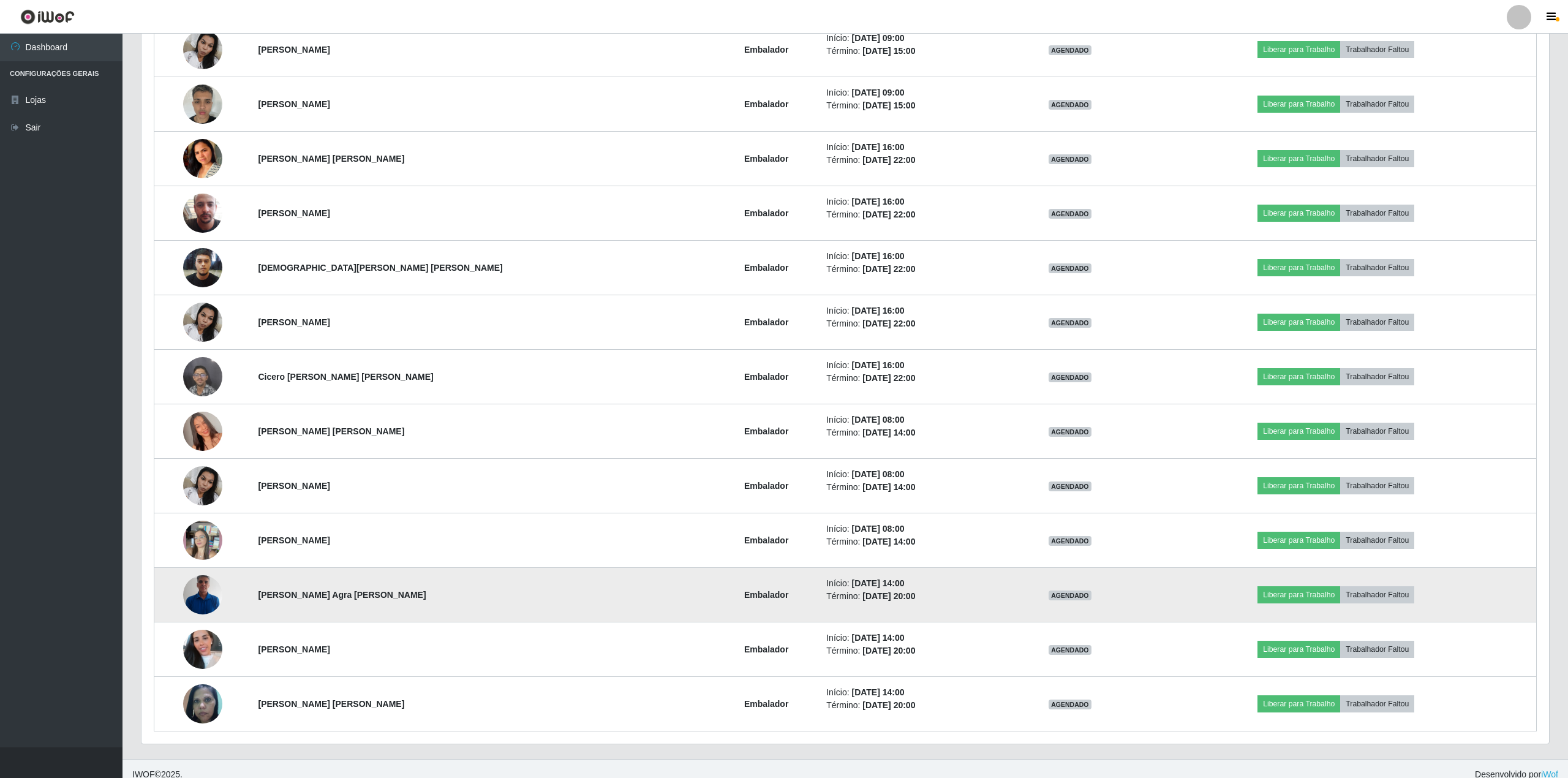
scroll to position [254, 1403]
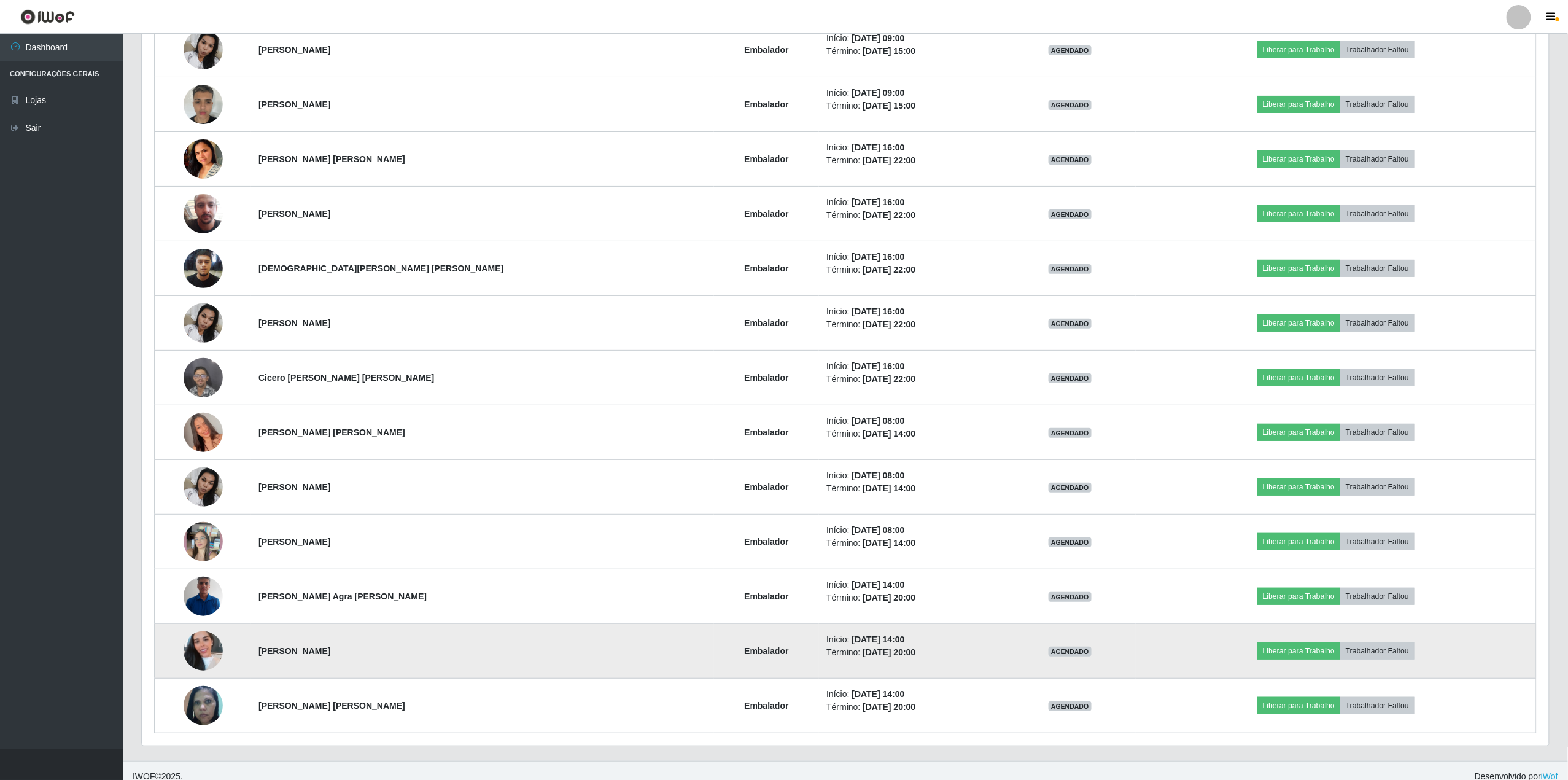
click at [205, 647] on img at bounding box center [204, 650] width 40 height 70
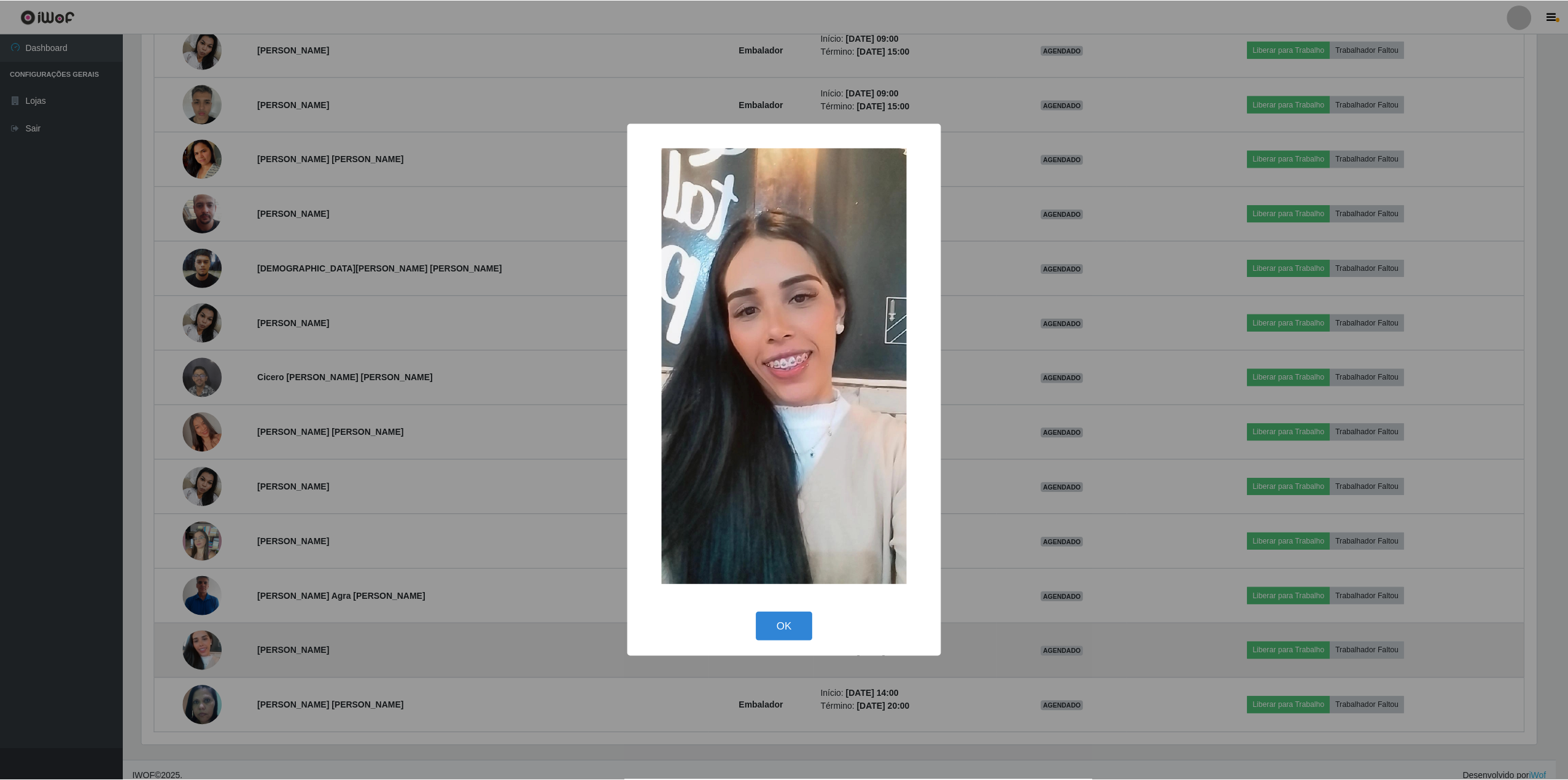
scroll to position [255, 1398]
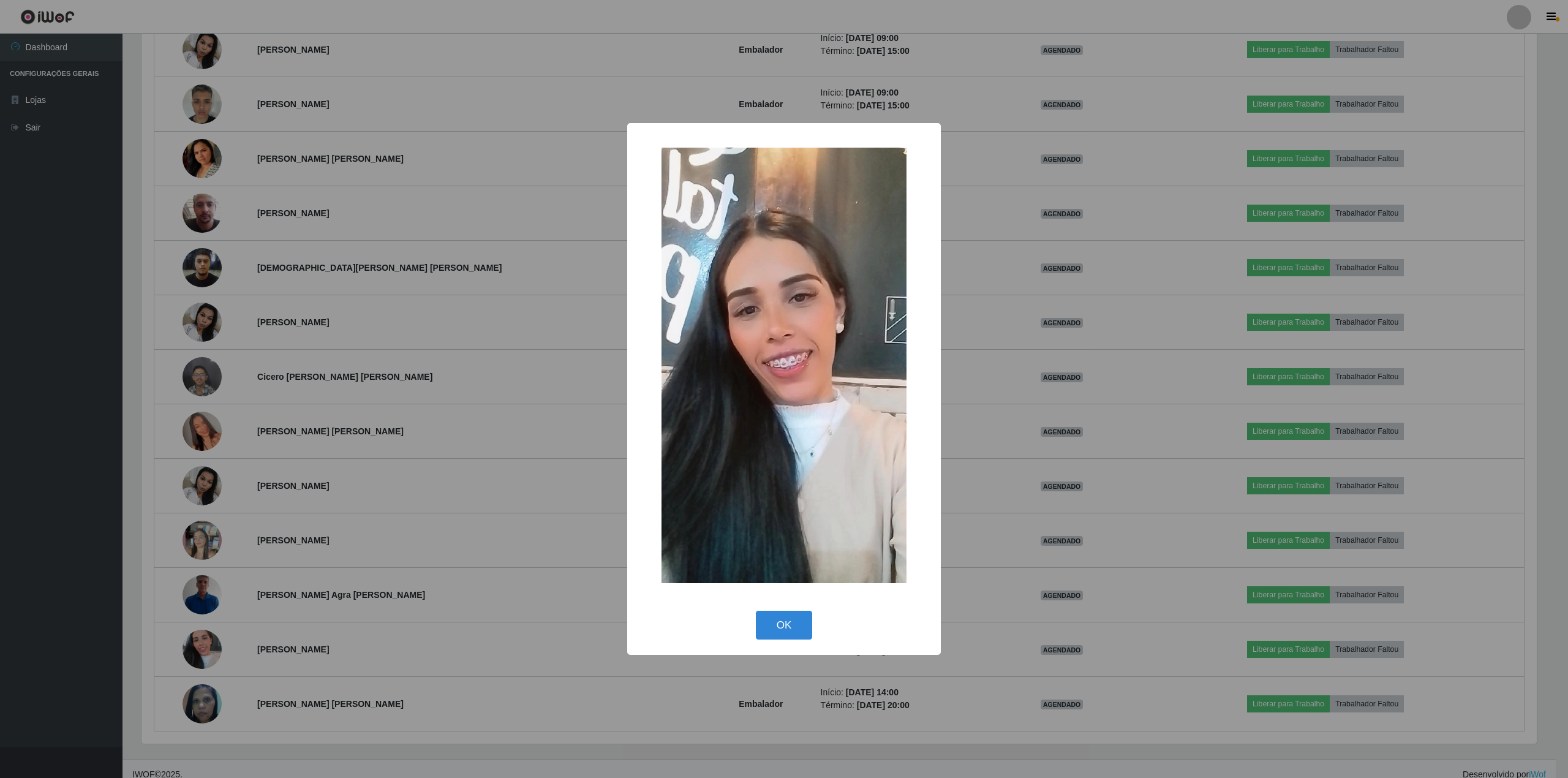
click at [207, 645] on div "× OK Cancel" at bounding box center [784, 389] width 1568 height 778
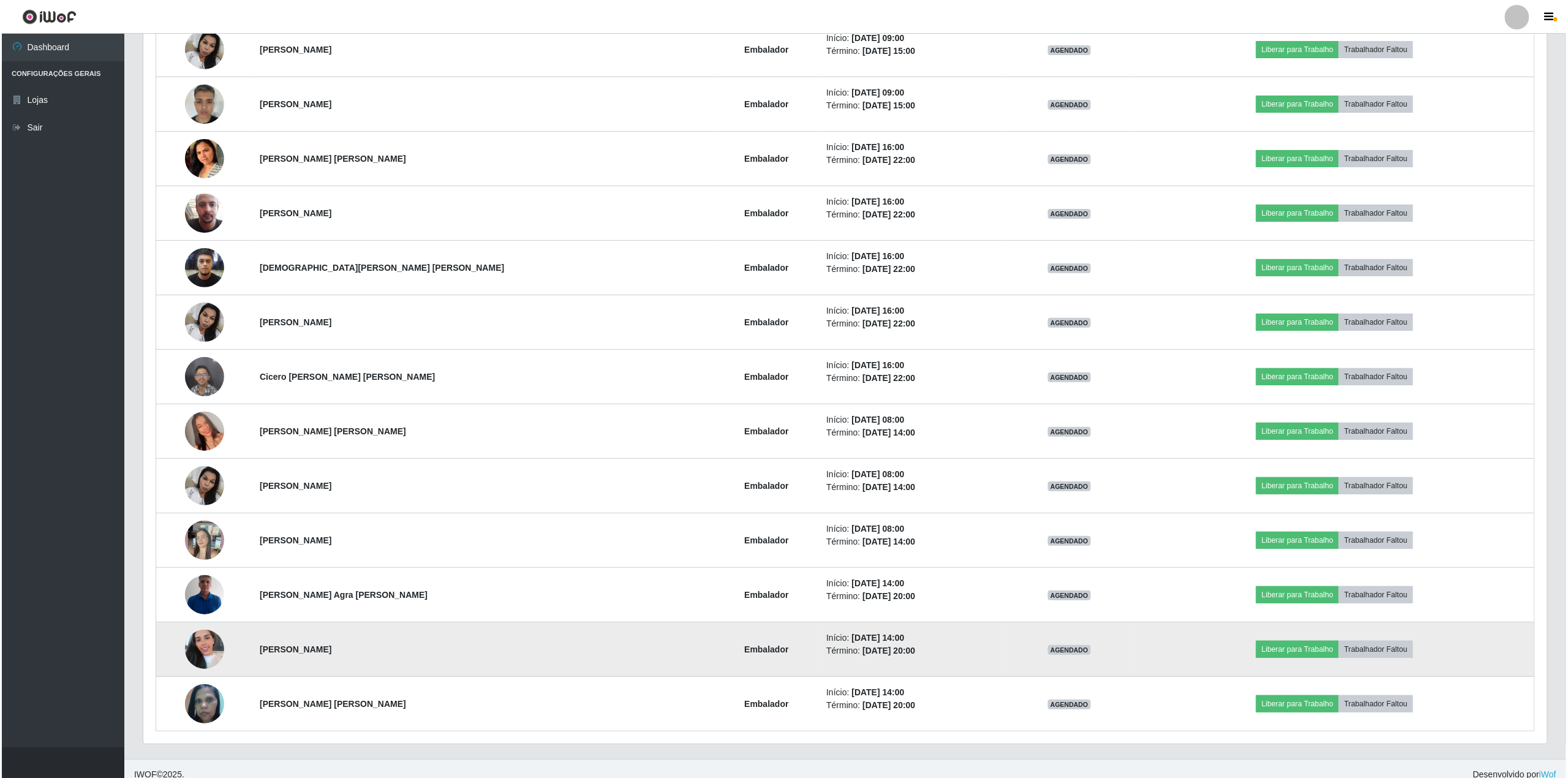
scroll to position [254, 1403]
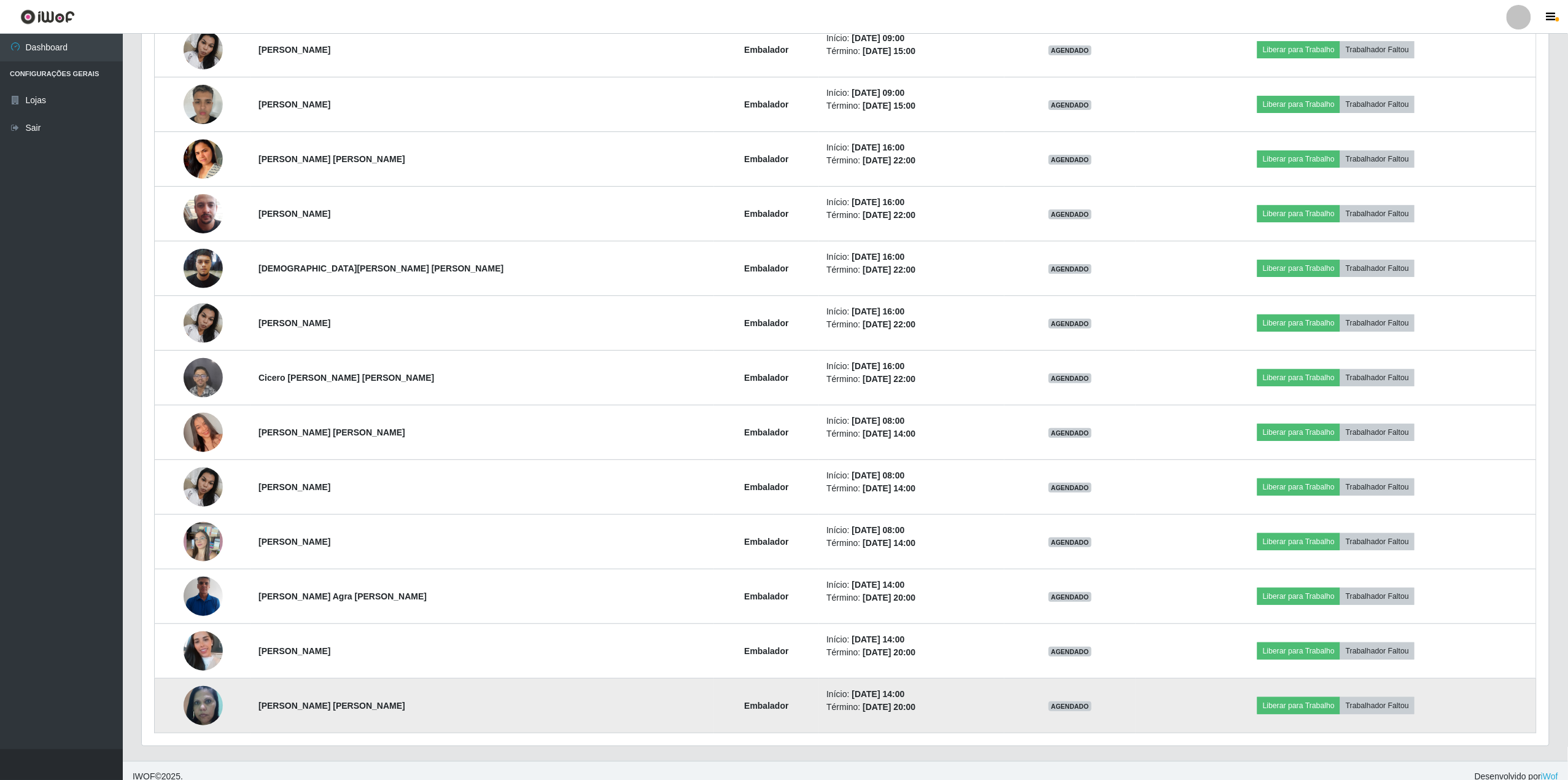
click at [202, 729] on img at bounding box center [204, 704] width 40 height 51
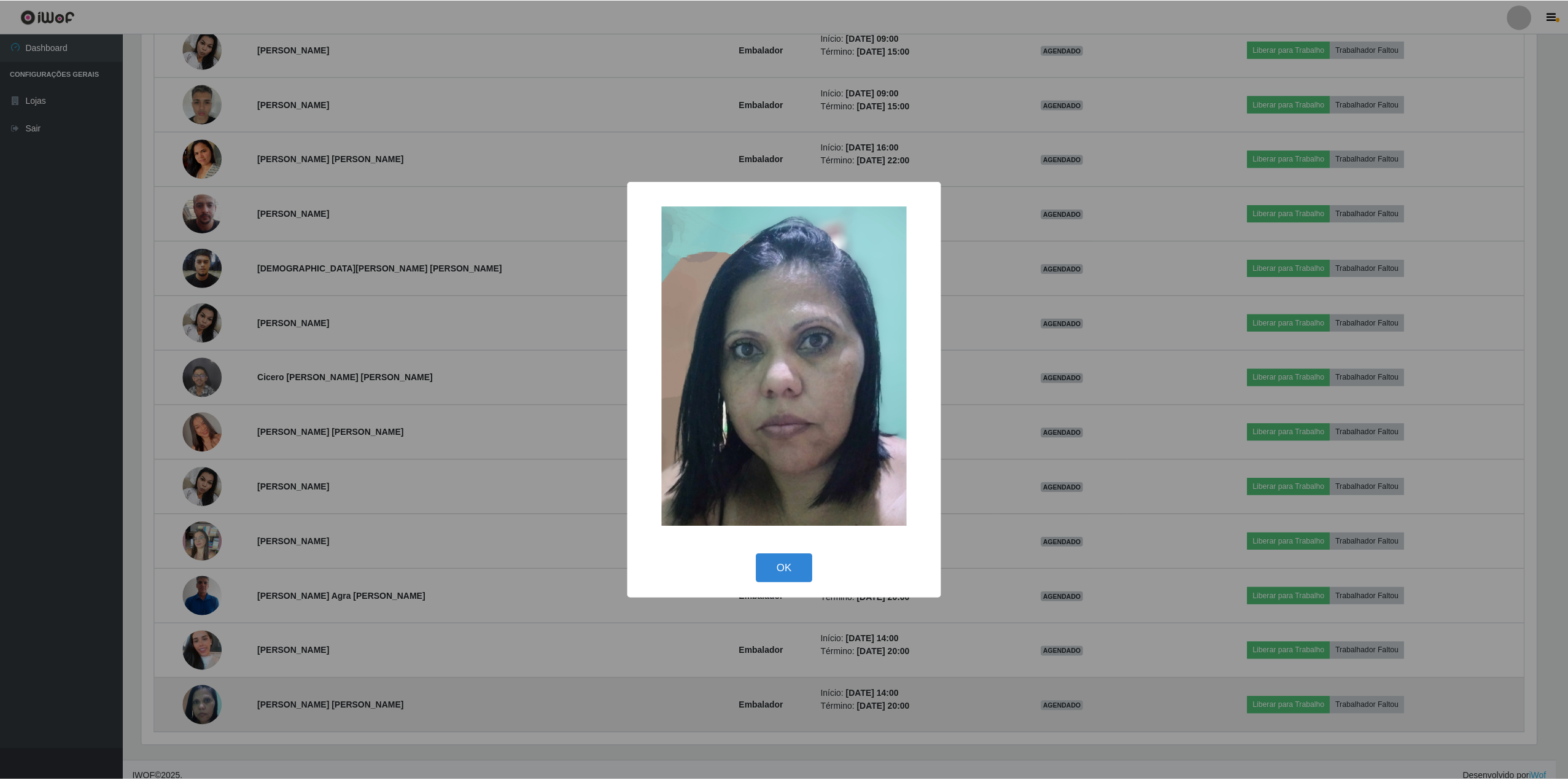
scroll to position [255, 1398]
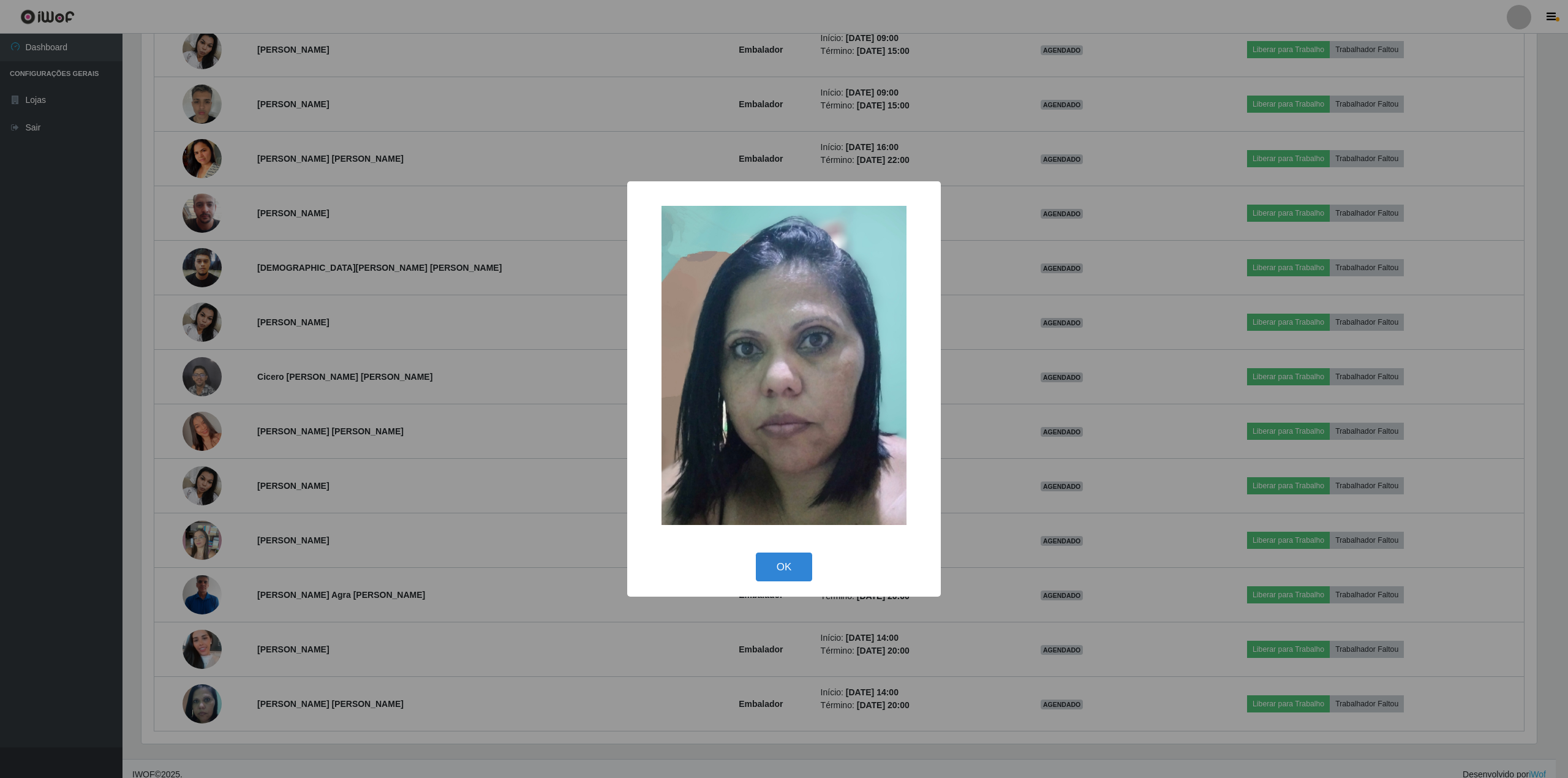
click at [200, 728] on div "× OK Cancel" at bounding box center [784, 389] width 1568 height 778
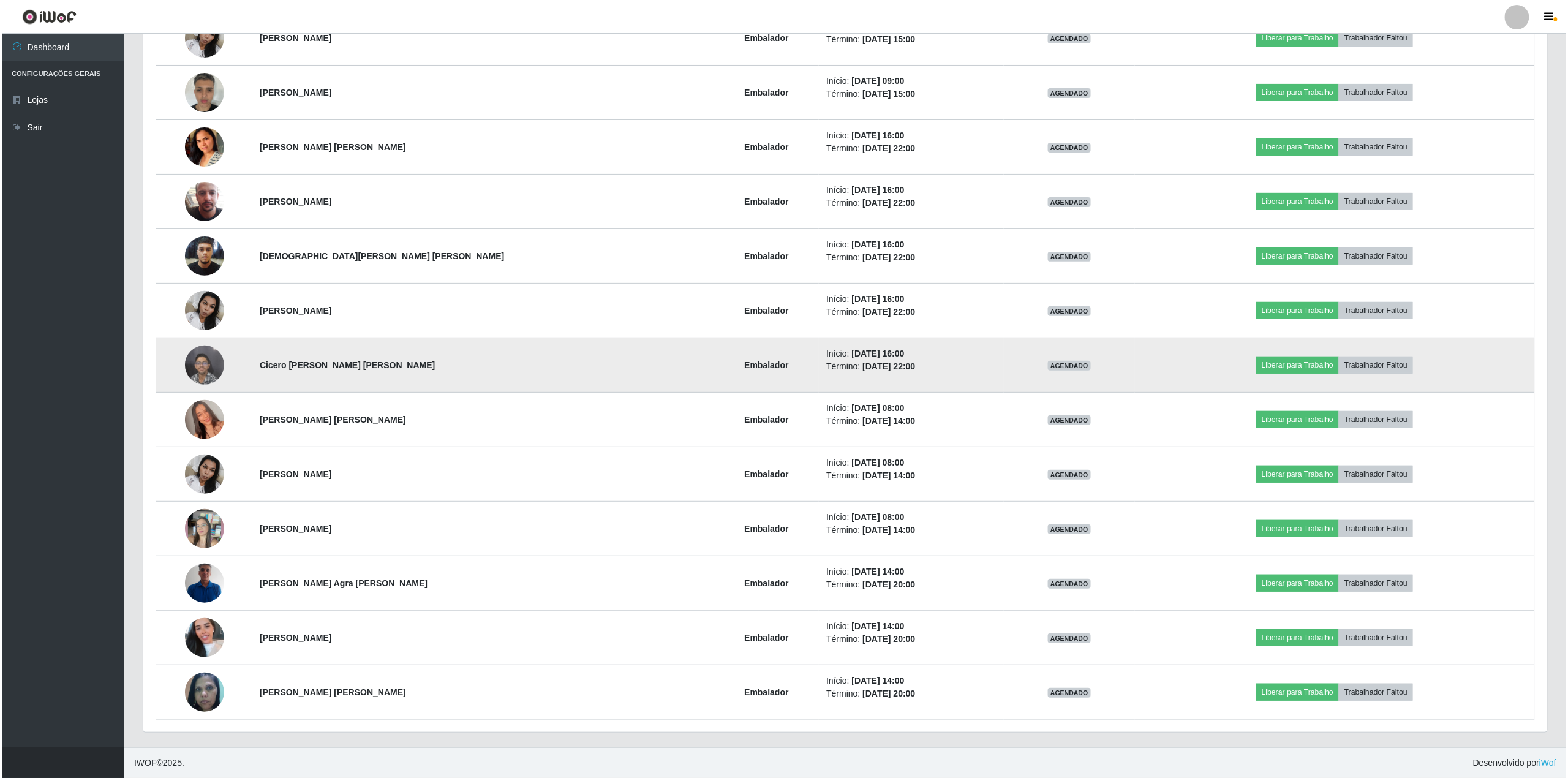
scroll to position [2227, 0]
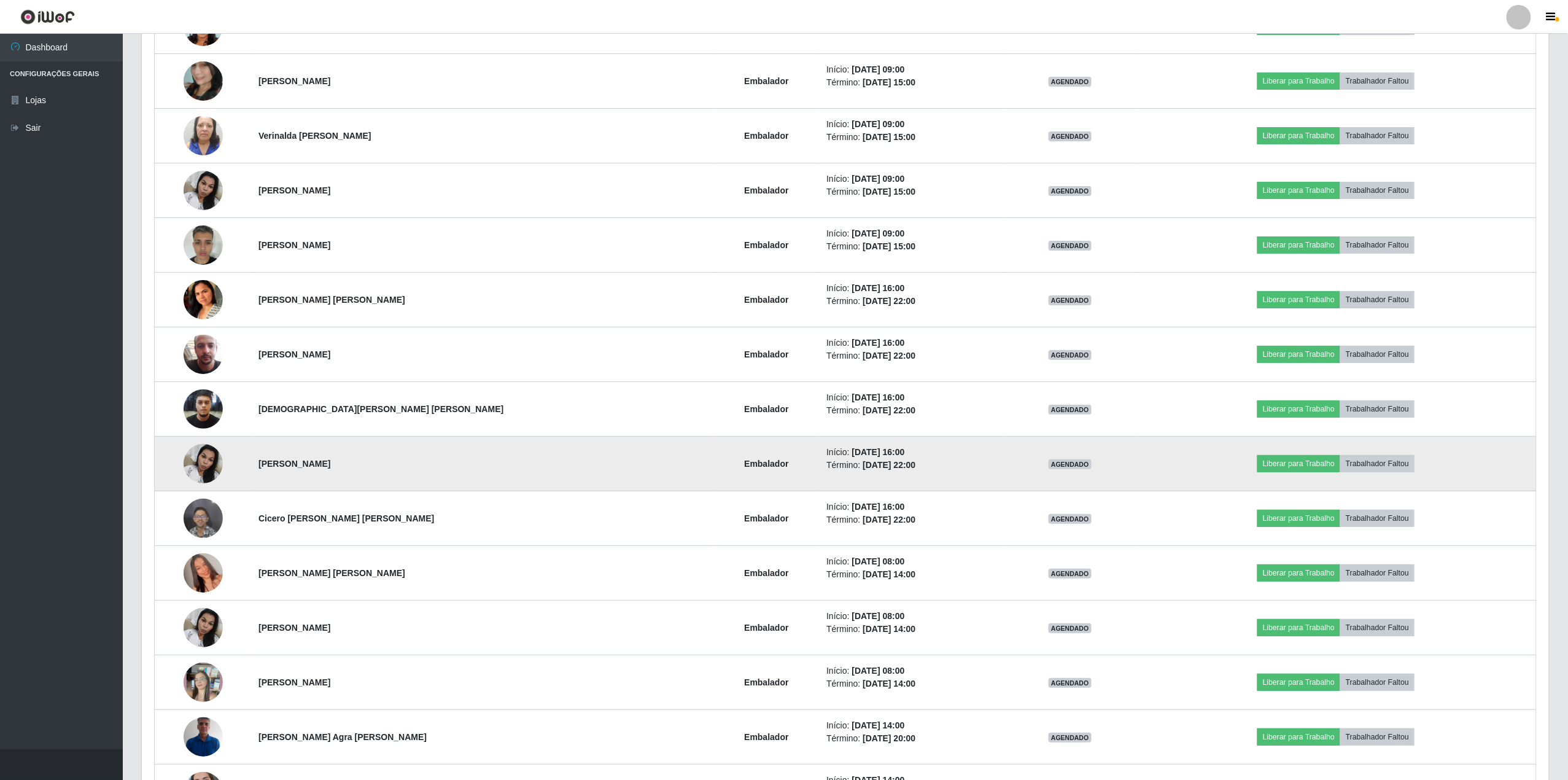
click at [204, 470] on img at bounding box center [204, 463] width 40 height 52
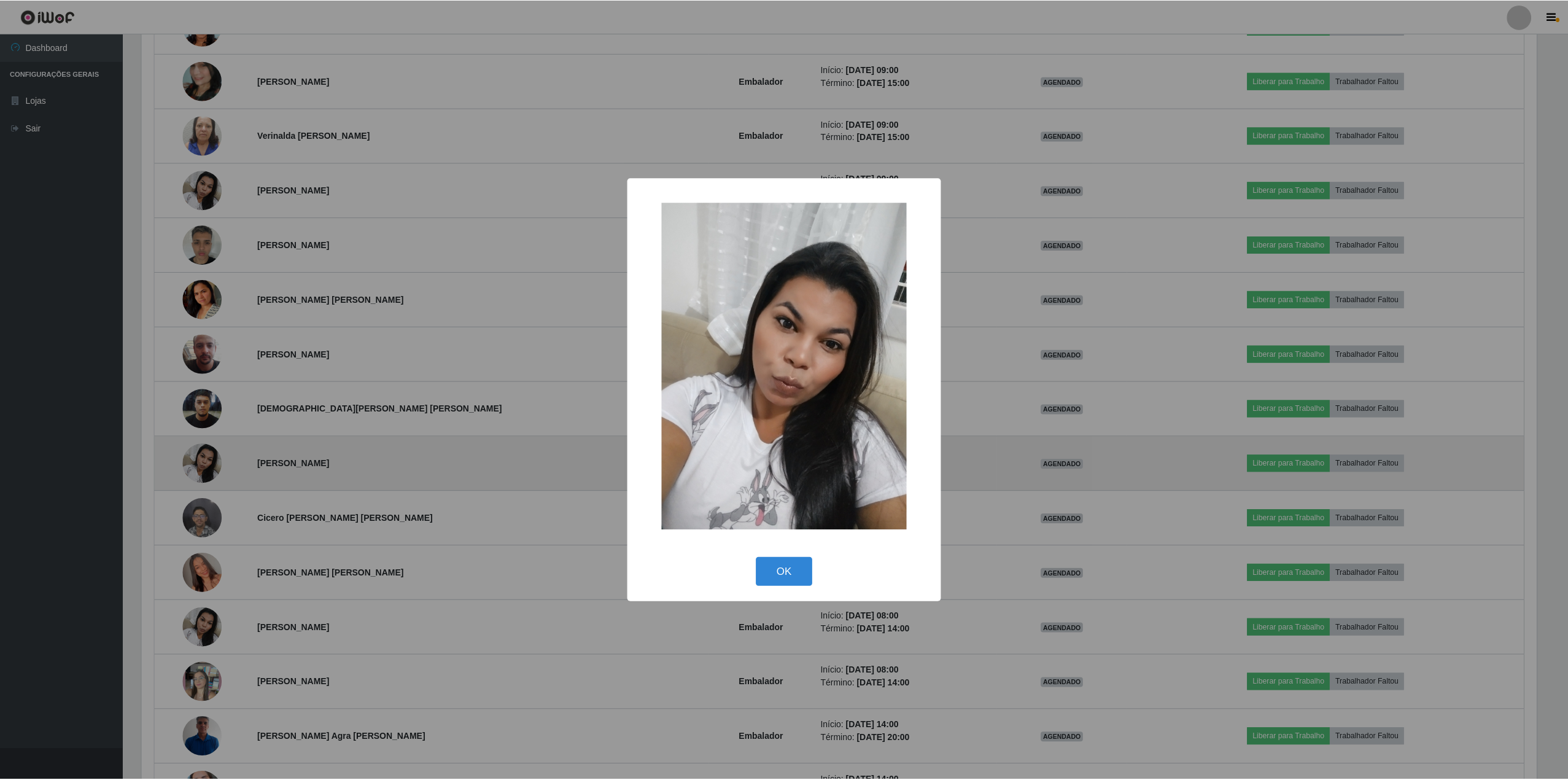
scroll to position [255, 1398]
click at [204, 470] on div "× OK Cancel" at bounding box center [786, 390] width 1572 height 780
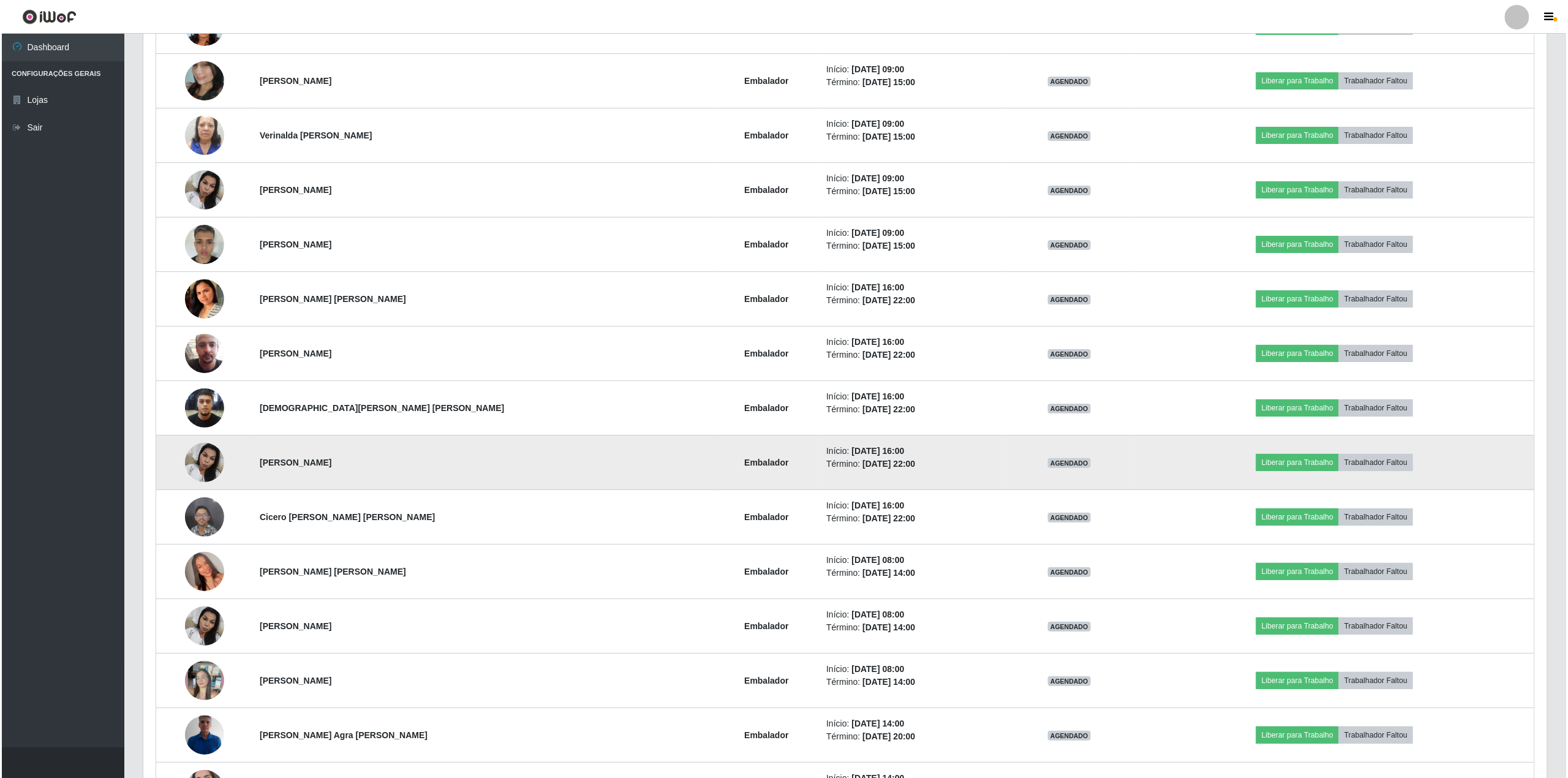
scroll to position [2063, 0]
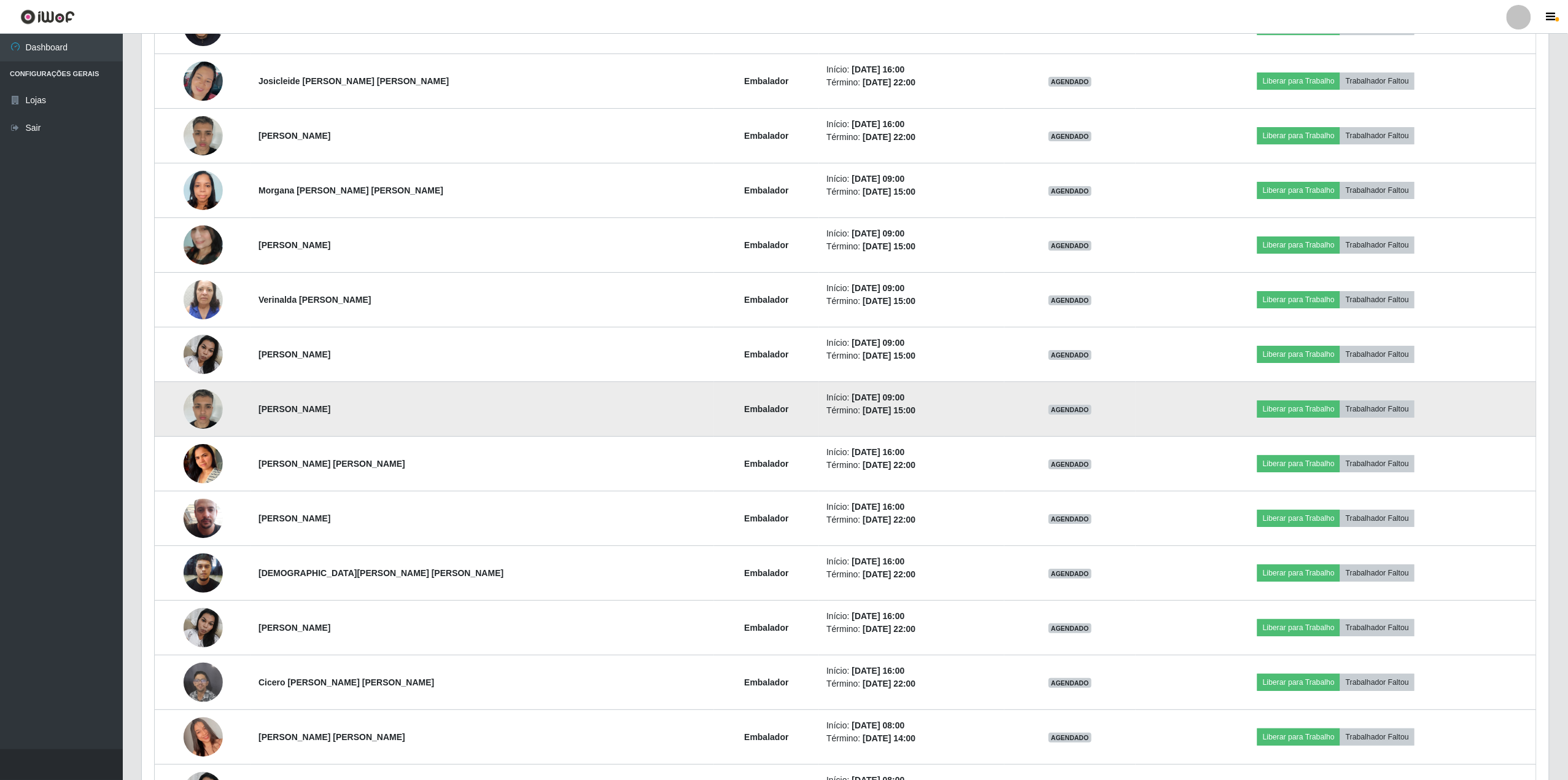
click at [205, 421] on img at bounding box center [204, 408] width 40 height 52
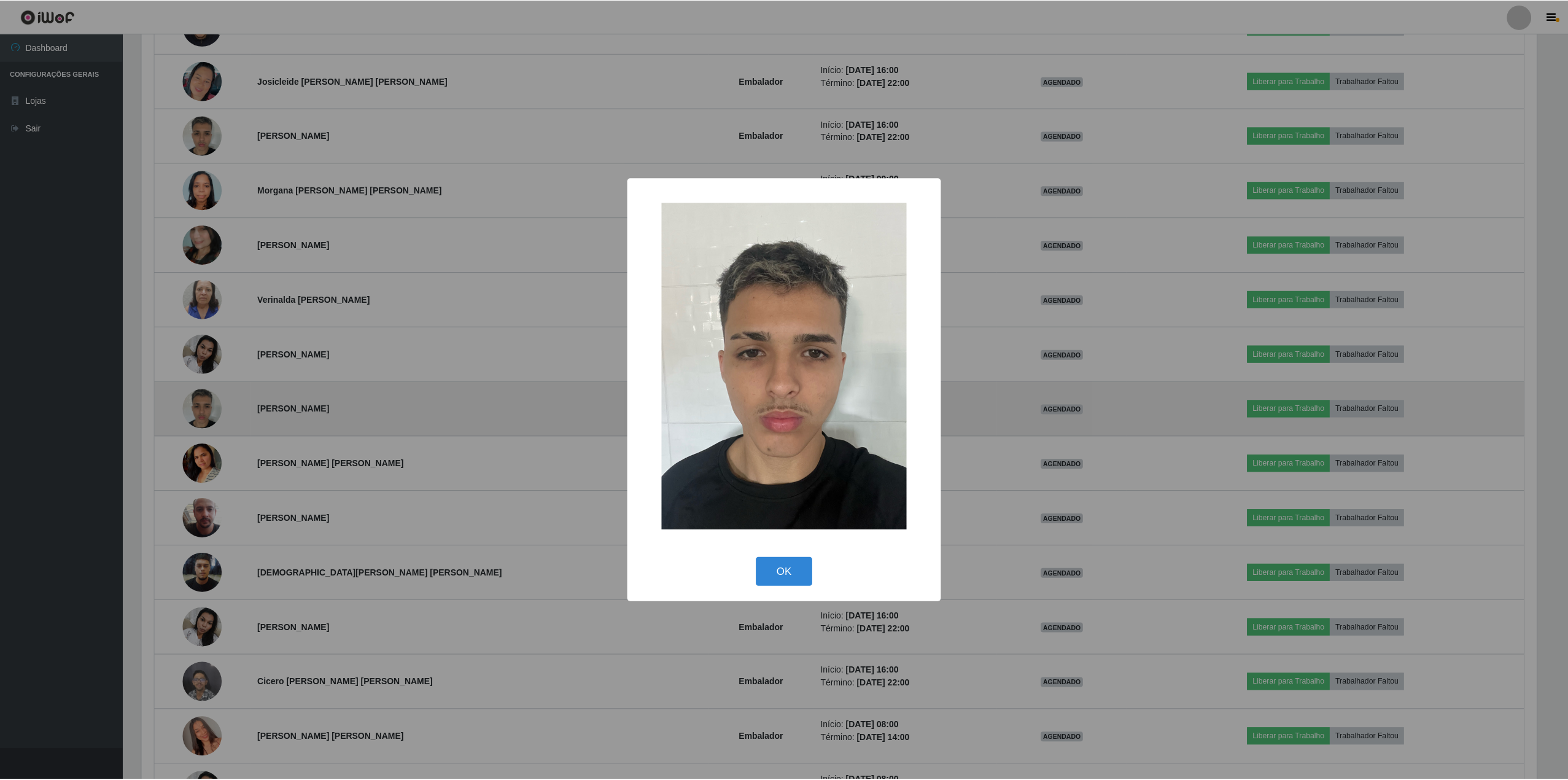
scroll to position [255, 1398]
click at [205, 421] on div "× OK Cancel" at bounding box center [786, 390] width 1572 height 780
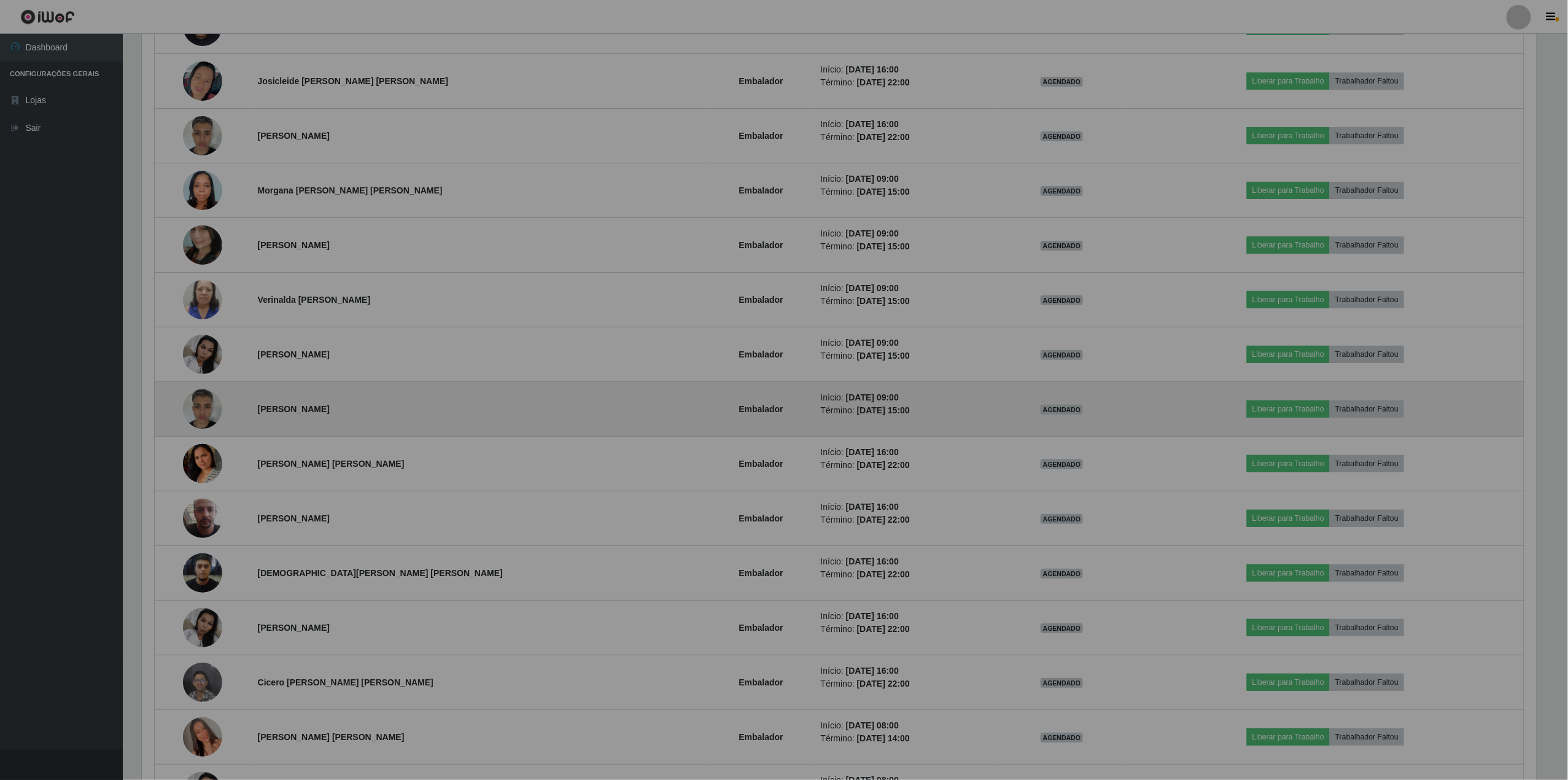
scroll to position [255, 1407]
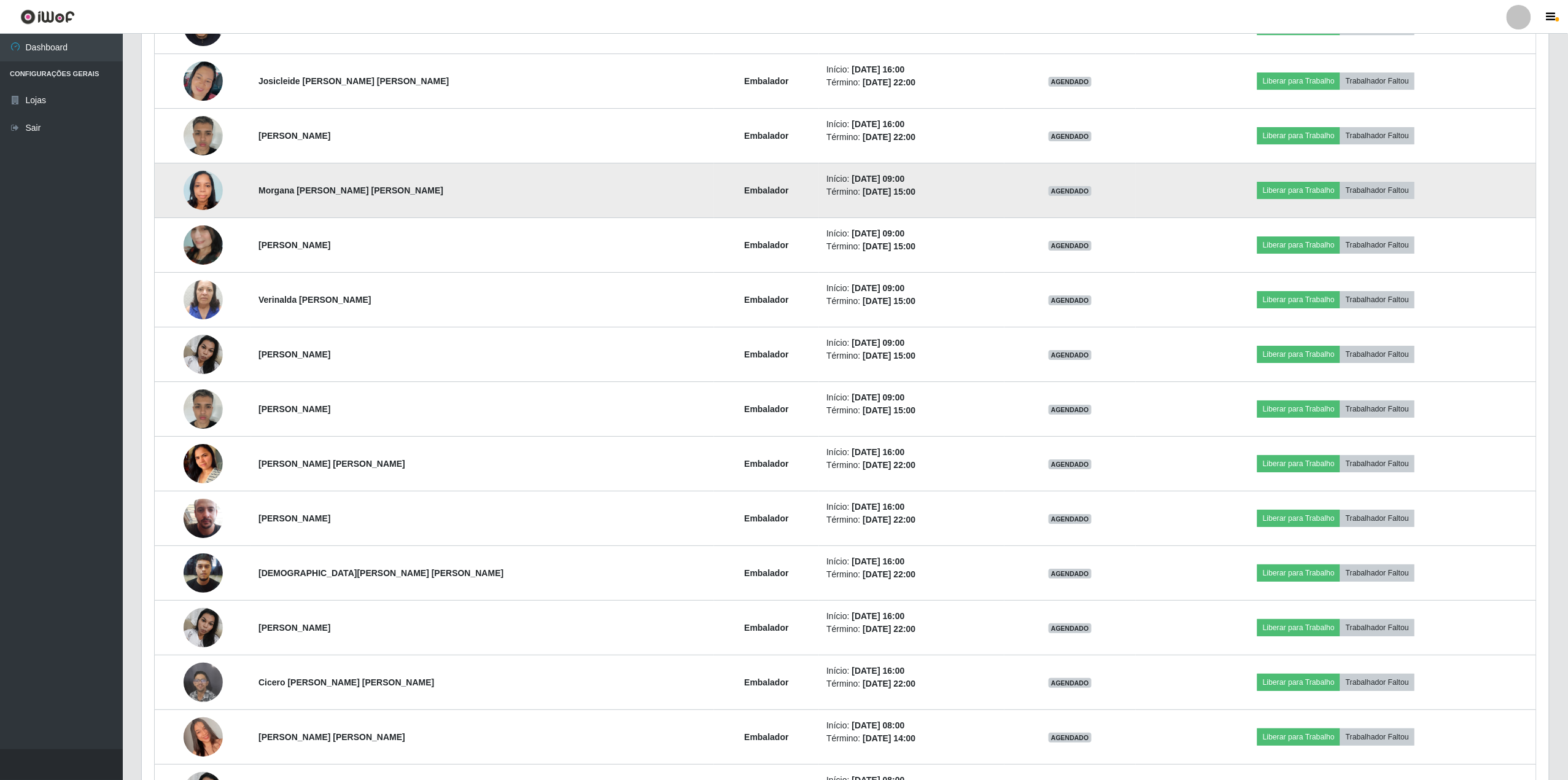
click at [199, 184] on img at bounding box center [204, 190] width 40 height 52
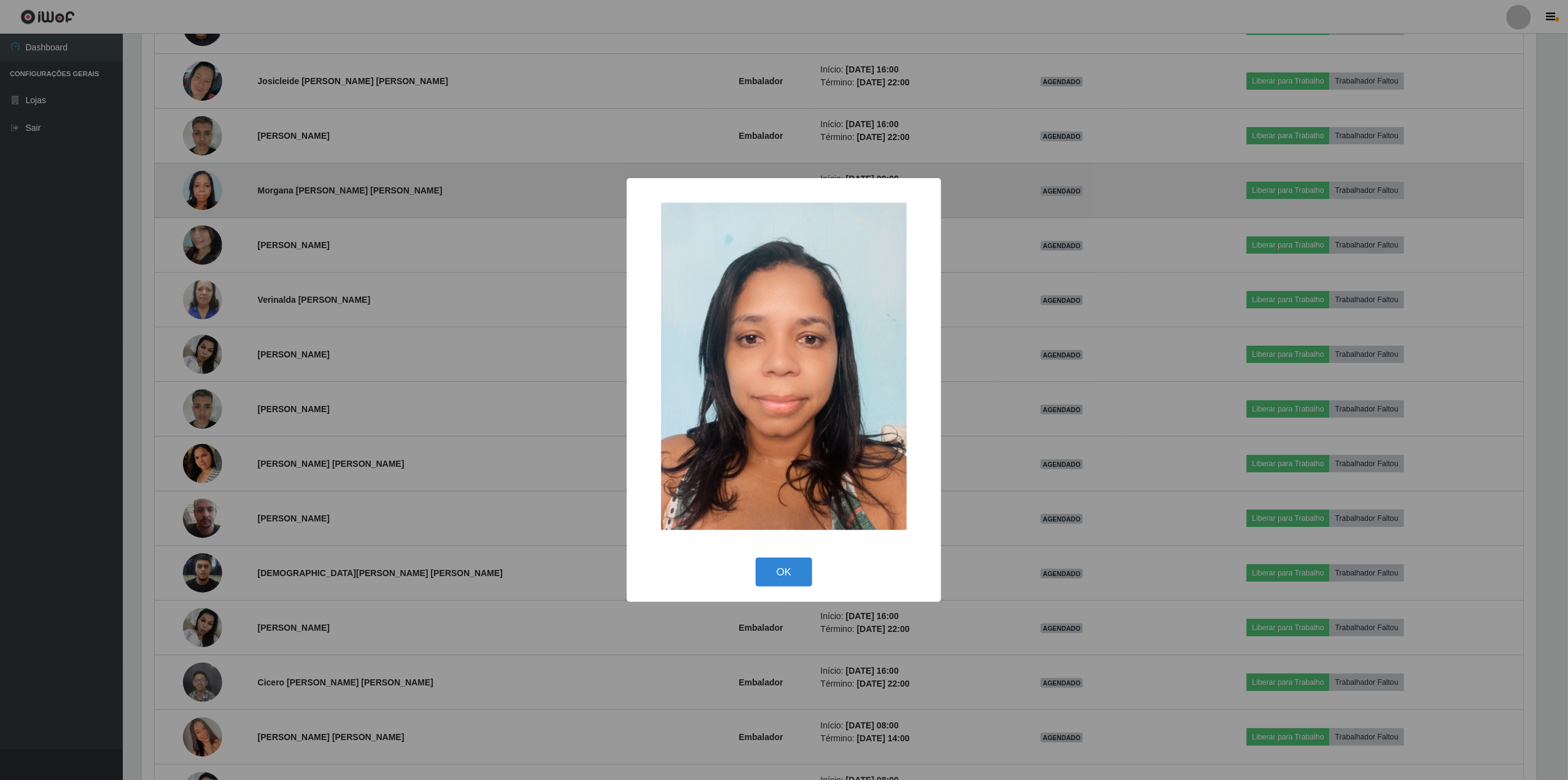
scroll to position [255, 1398]
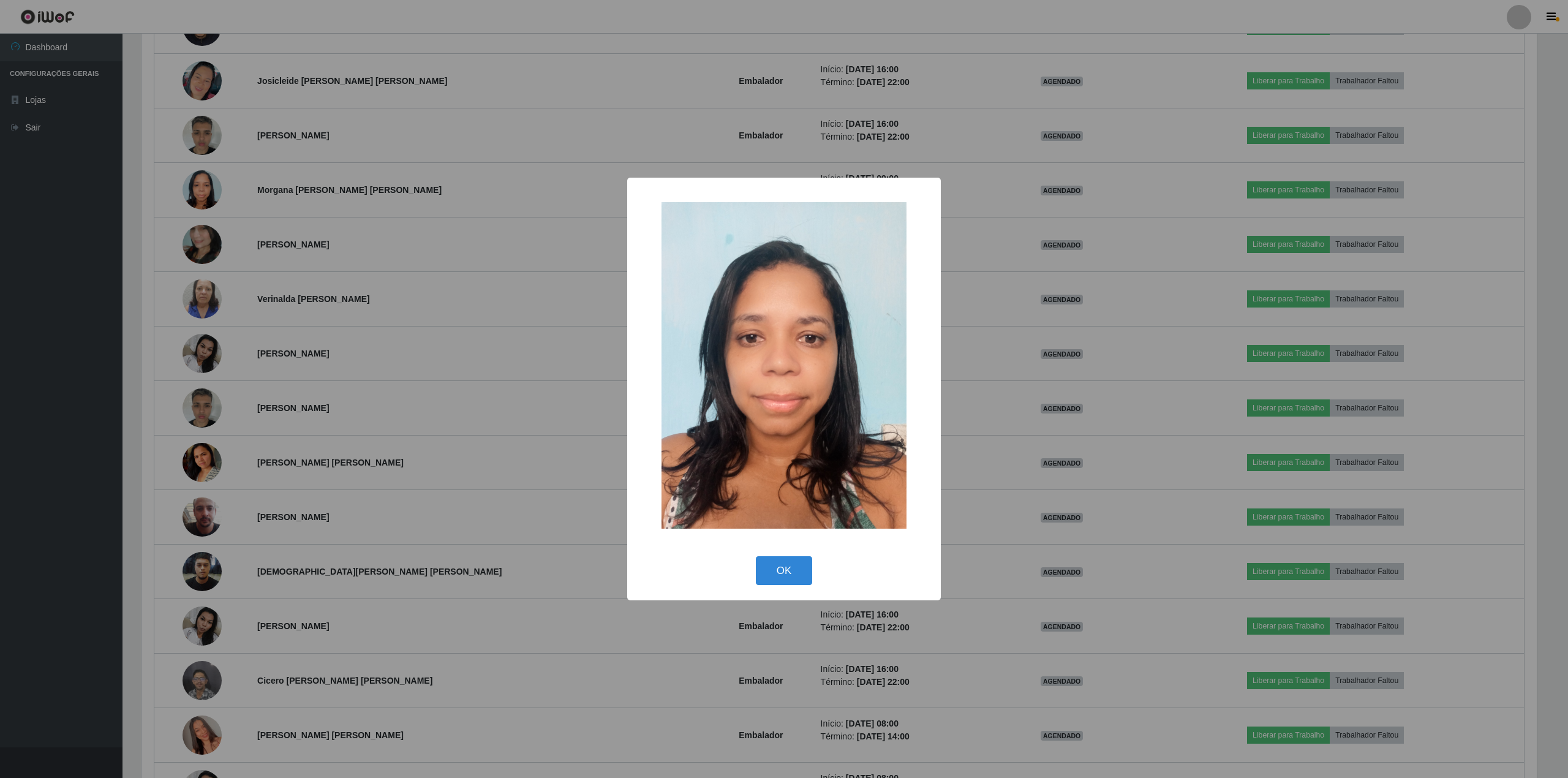
click at [199, 184] on div "× OK Cancel" at bounding box center [784, 389] width 1568 height 778
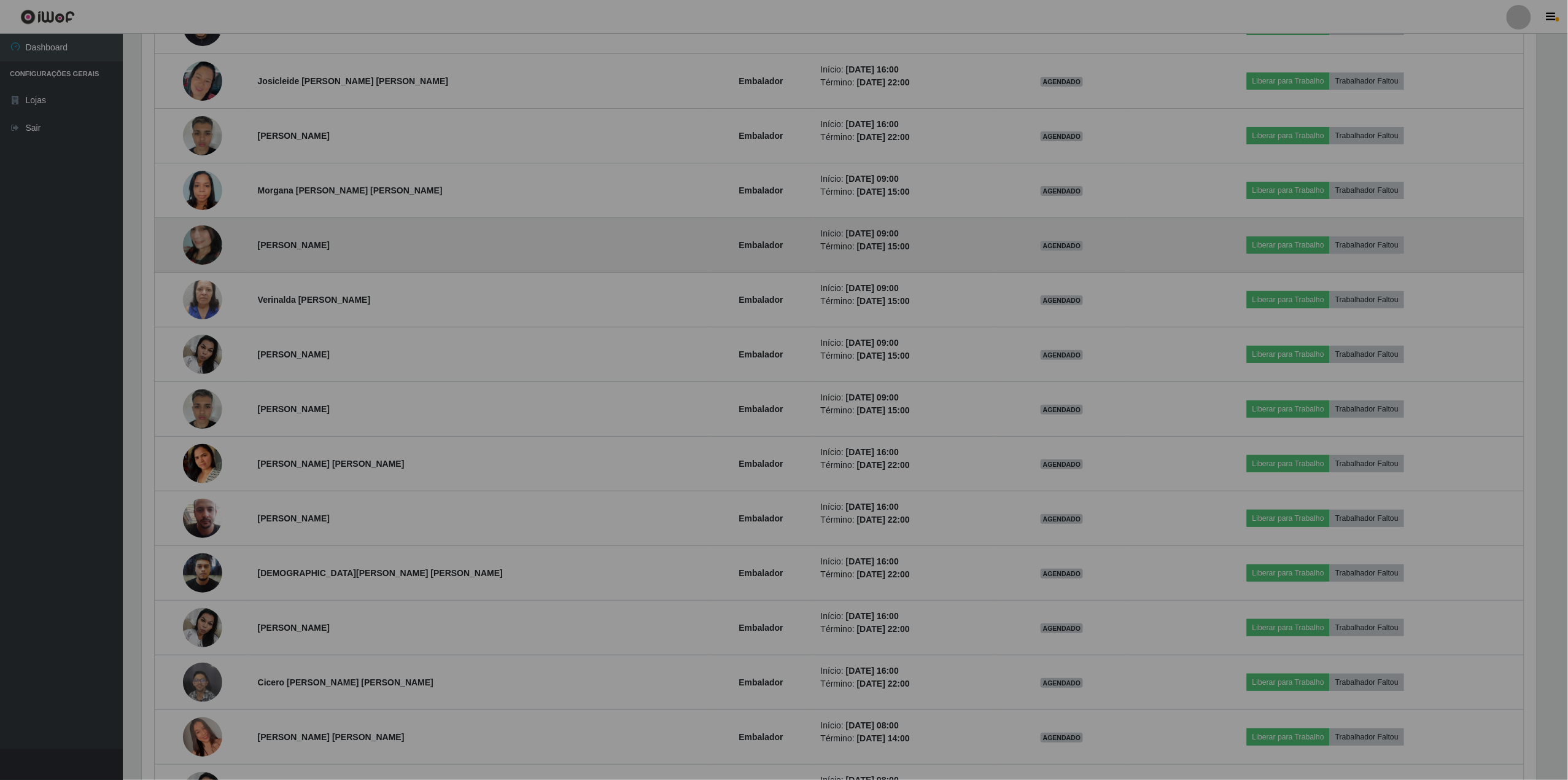
scroll to position [255, 1407]
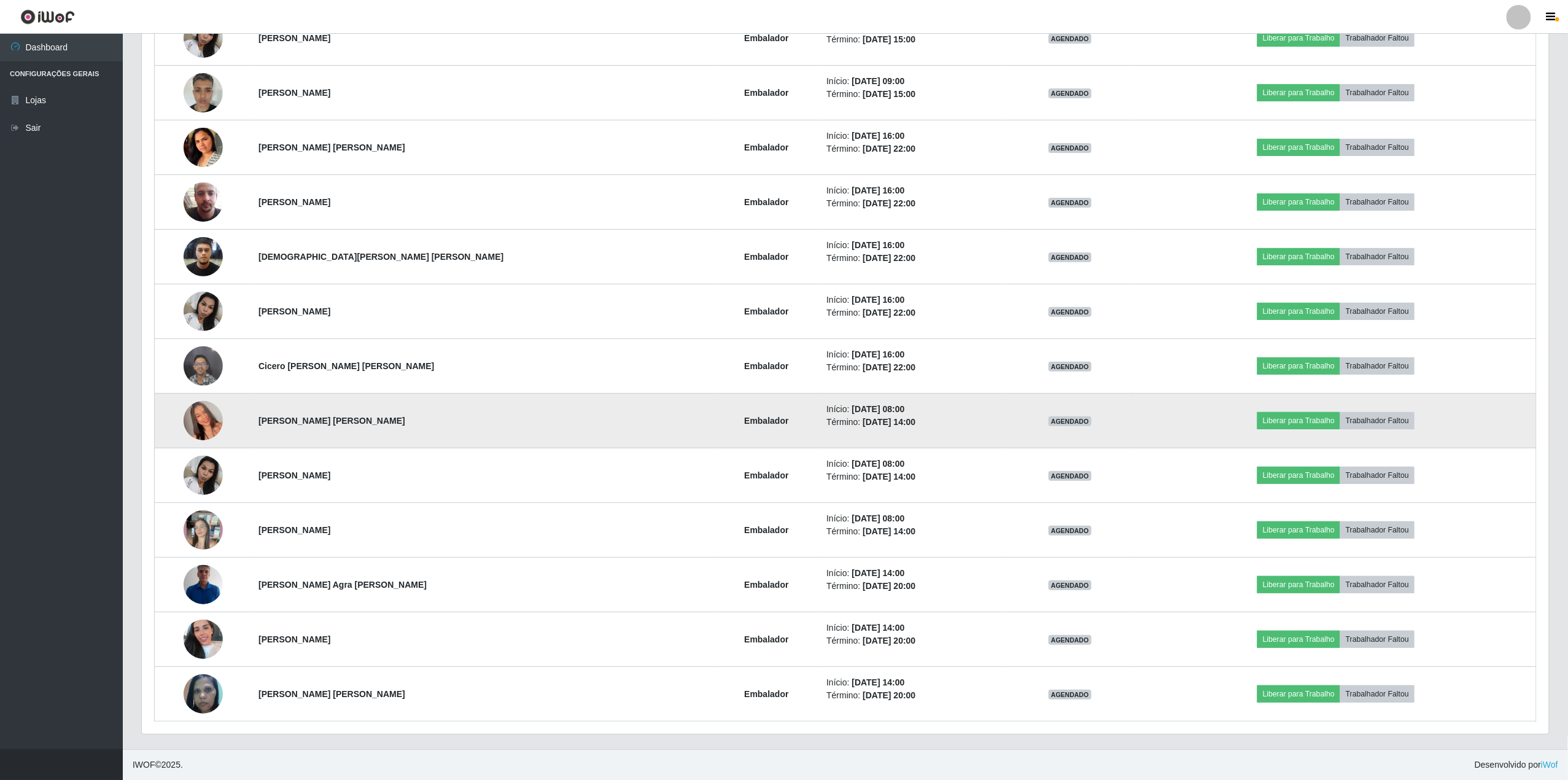
click at [204, 418] on img at bounding box center [204, 420] width 40 height 70
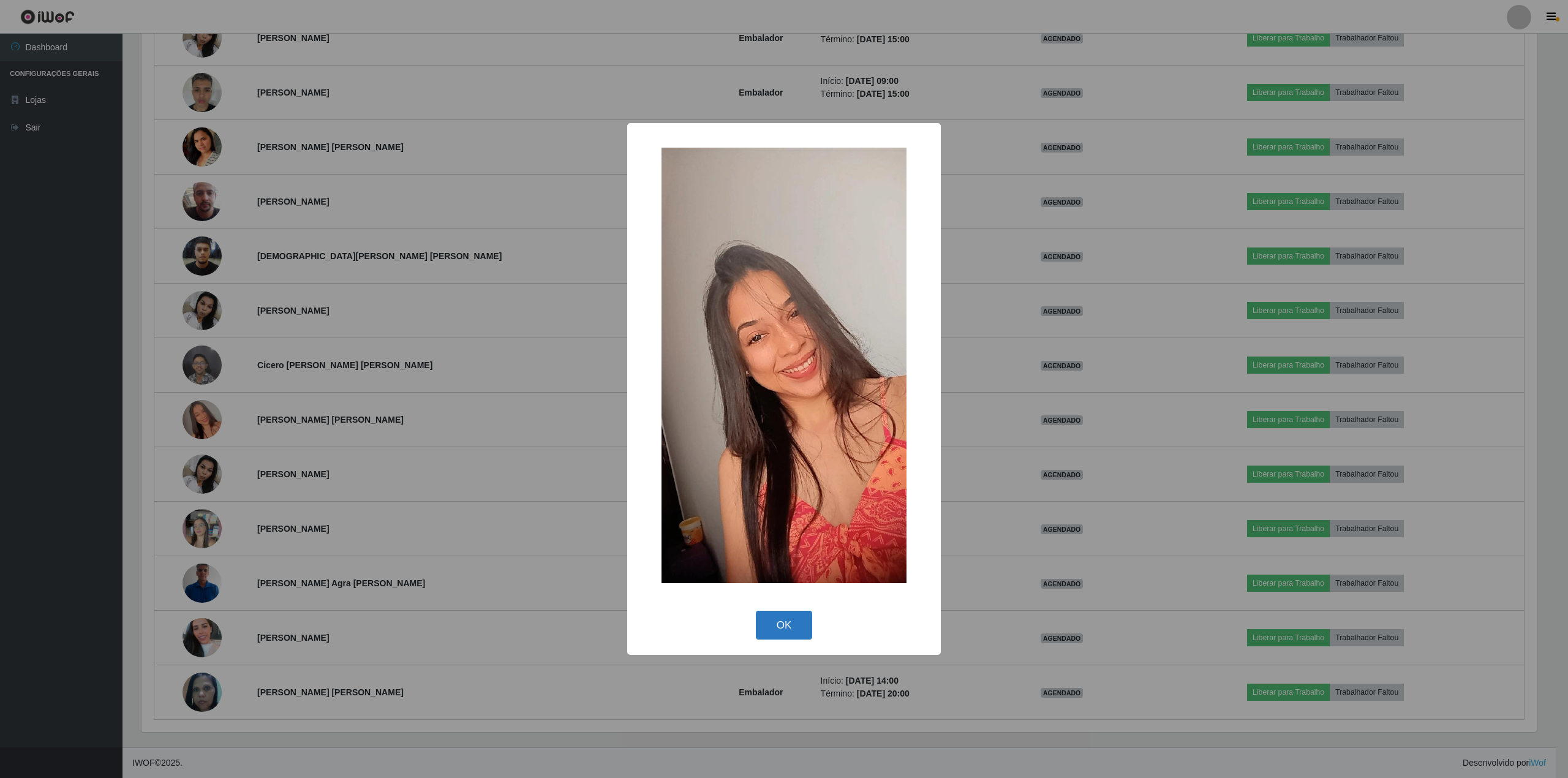
click at [789, 628] on button "OK" at bounding box center [784, 625] width 57 height 29
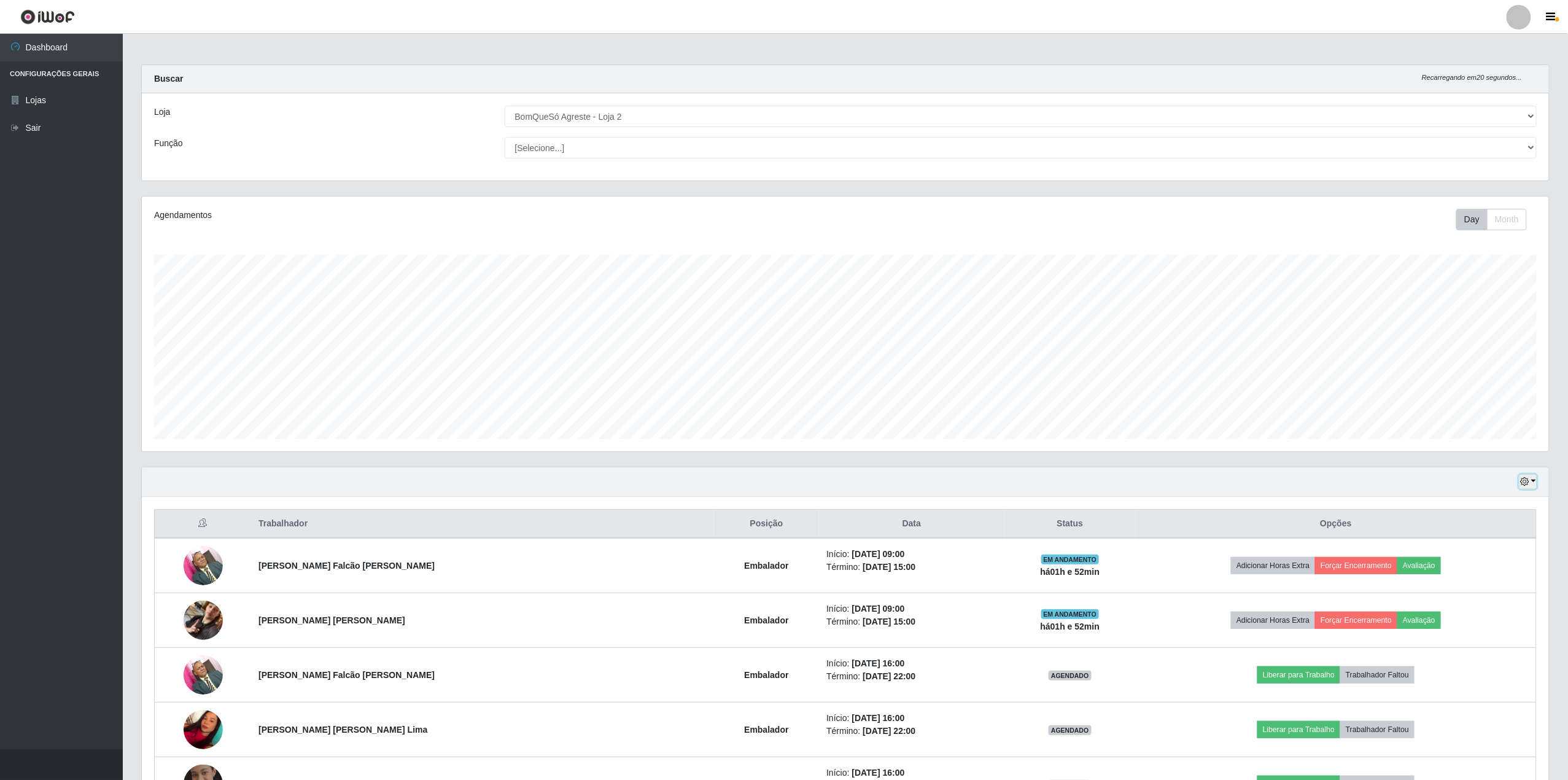
click at [1529, 482] on button "button" at bounding box center [1528, 481] width 17 height 14
click at [1473, 509] on button "Hoje" at bounding box center [1488, 503] width 97 height 26
